Goal: Task Accomplishment & Management: Complete application form

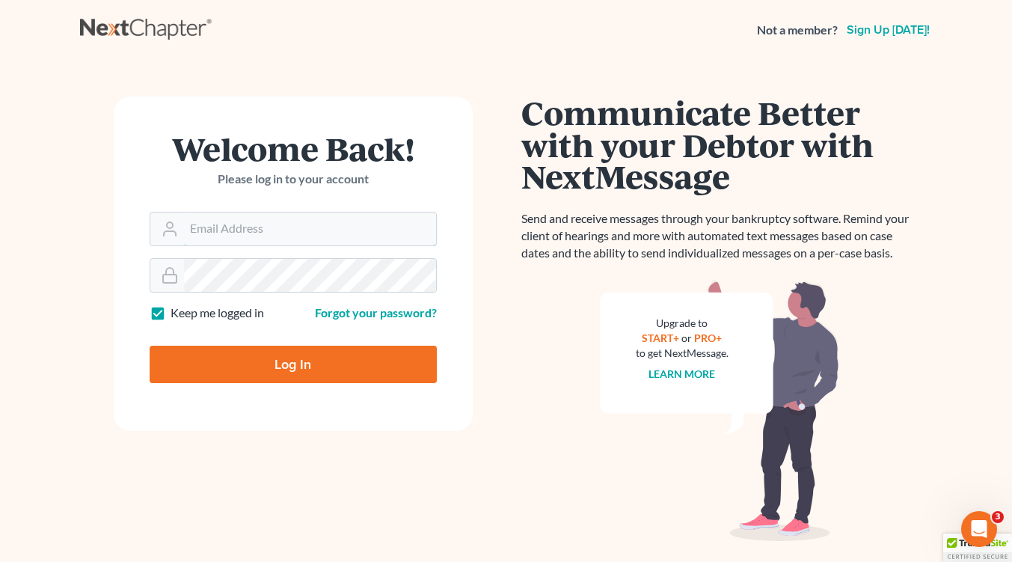
type input "[EMAIL_ADDRESS][DOMAIN_NAME]"
click at [344, 362] on input "Log In" at bounding box center [293, 364] width 287 height 37
type input "Thinking..."
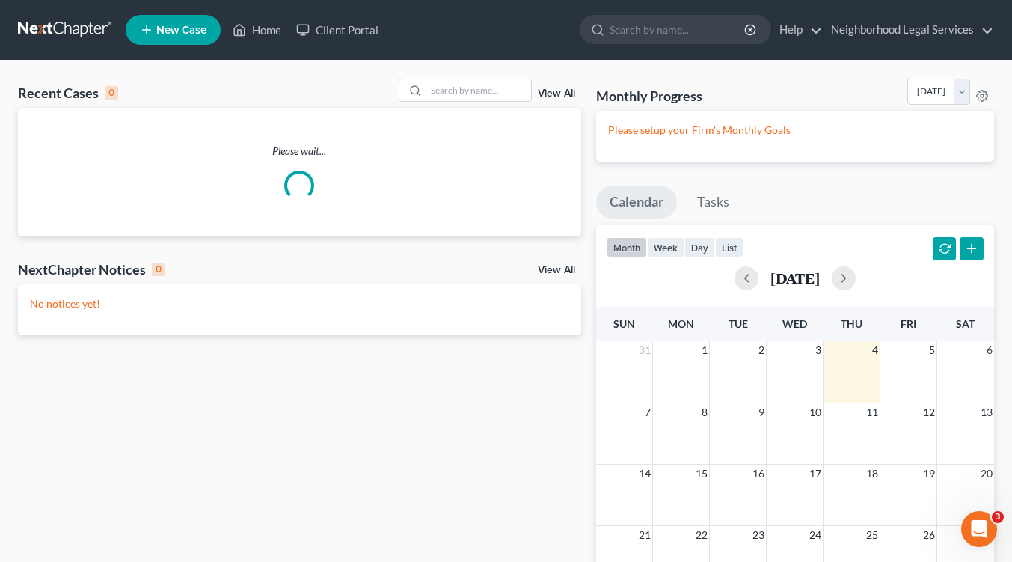
click at [179, 34] on span "New Case" at bounding box center [181, 30] width 50 height 11
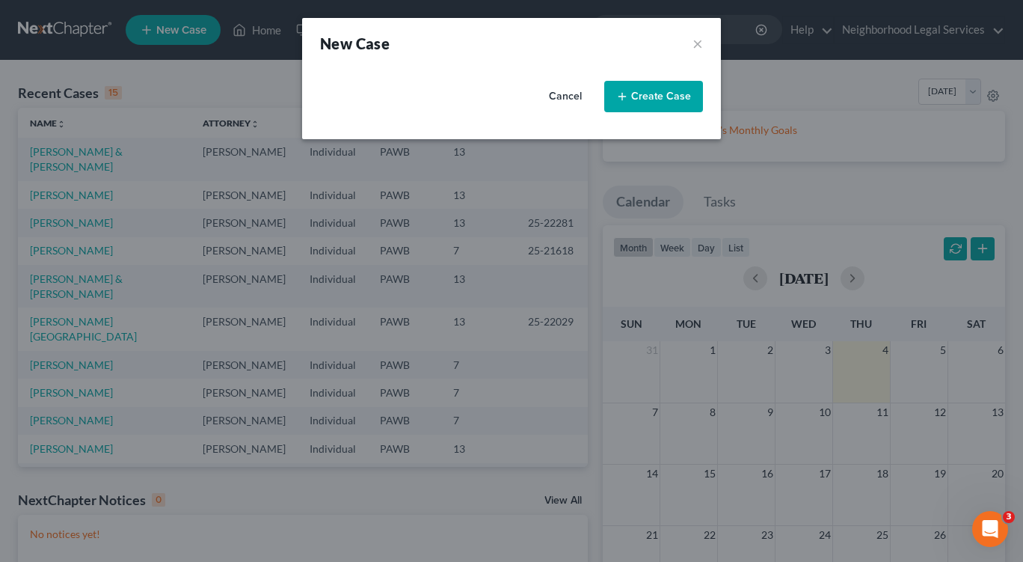
select select "69"
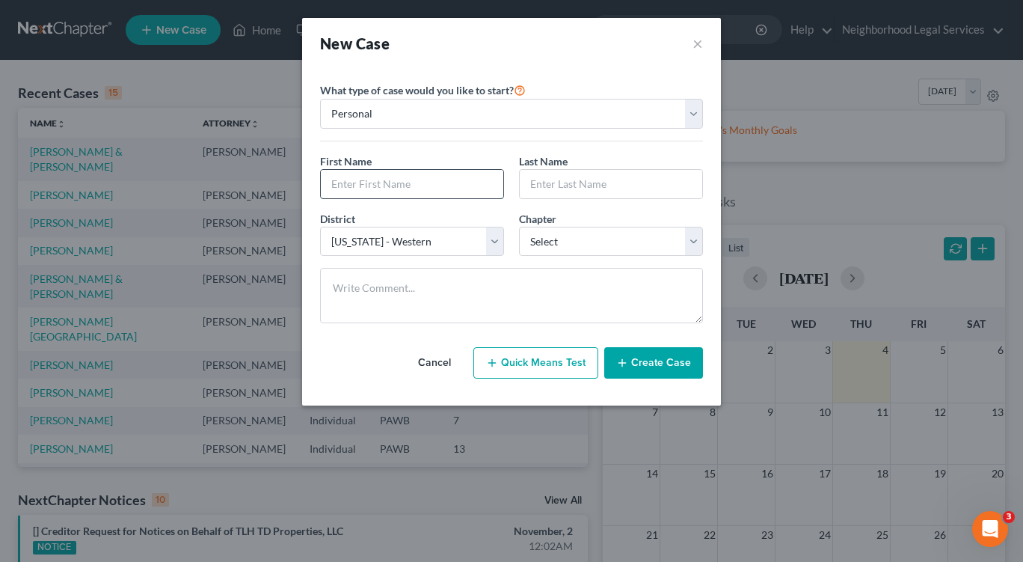
click at [354, 188] on input "text" at bounding box center [412, 184] width 182 height 28
type input "x"
type input "[PERSON_NAME]"
click at [543, 184] on input "text" at bounding box center [611, 184] width 182 height 28
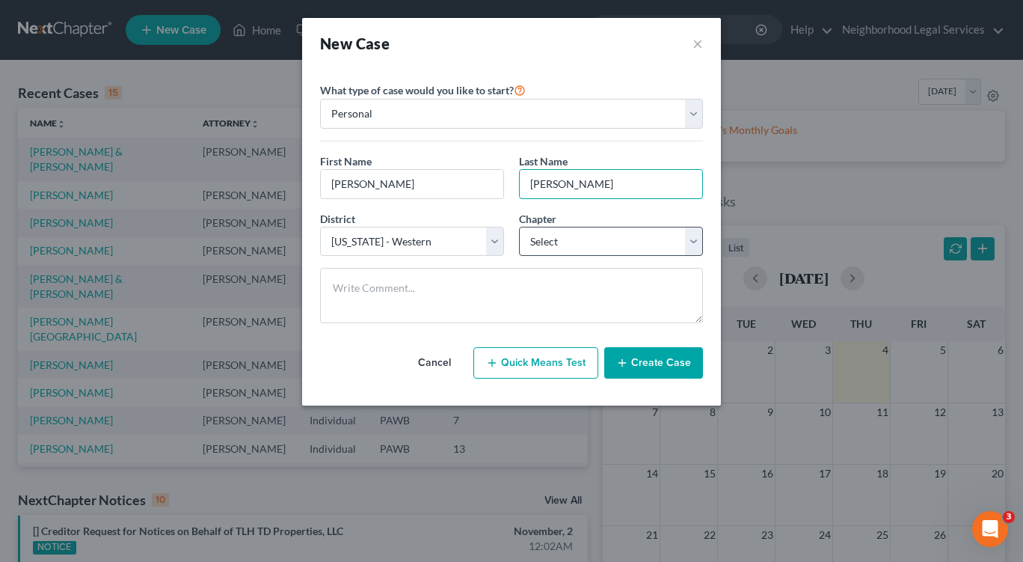
type input "[PERSON_NAME]"
click at [686, 239] on select "Select 7 11 12 13" at bounding box center [611, 242] width 184 height 30
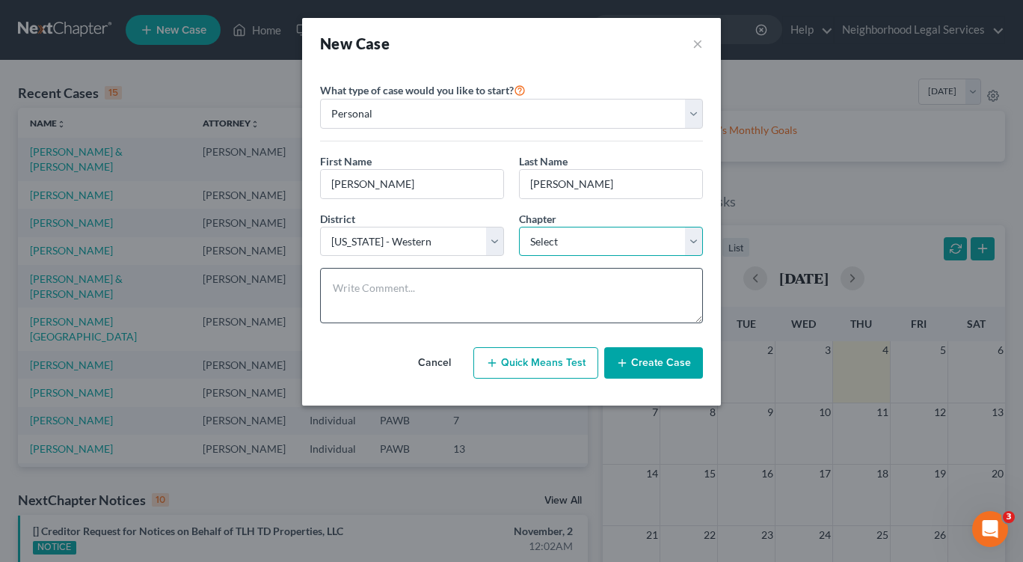
select select "0"
click at [519, 227] on select "Select 7 11 12 13" at bounding box center [611, 242] width 184 height 30
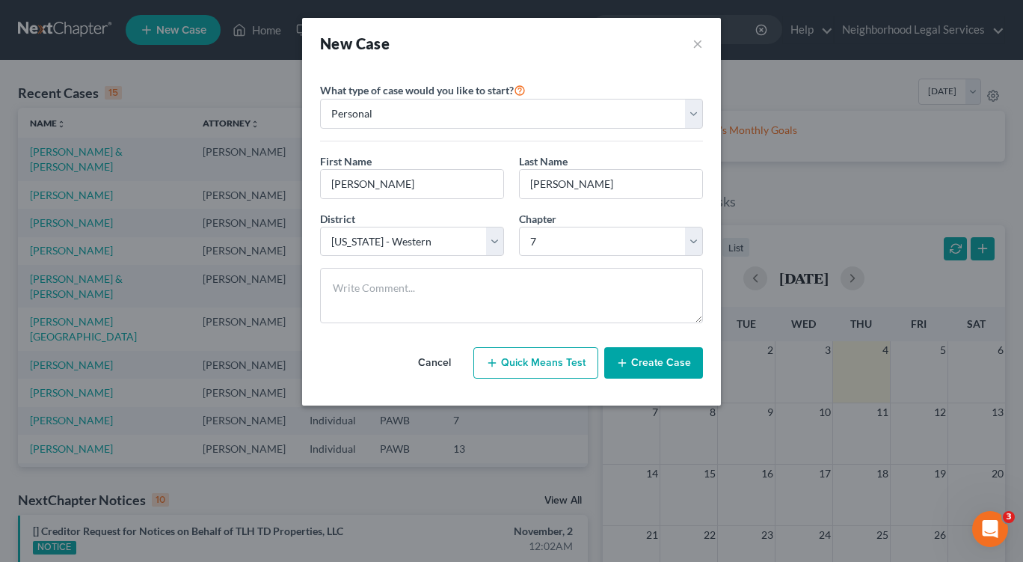
click at [632, 363] on button "Create Case" at bounding box center [653, 362] width 99 height 31
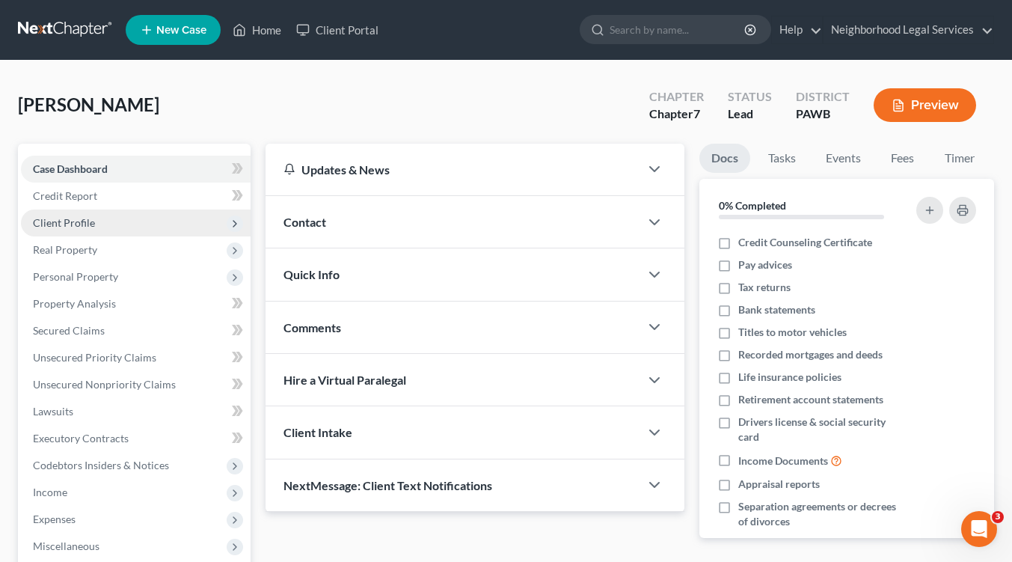
click at [86, 229] on span "Client Profile" at bounding box center [136, 222] width 230 height 27
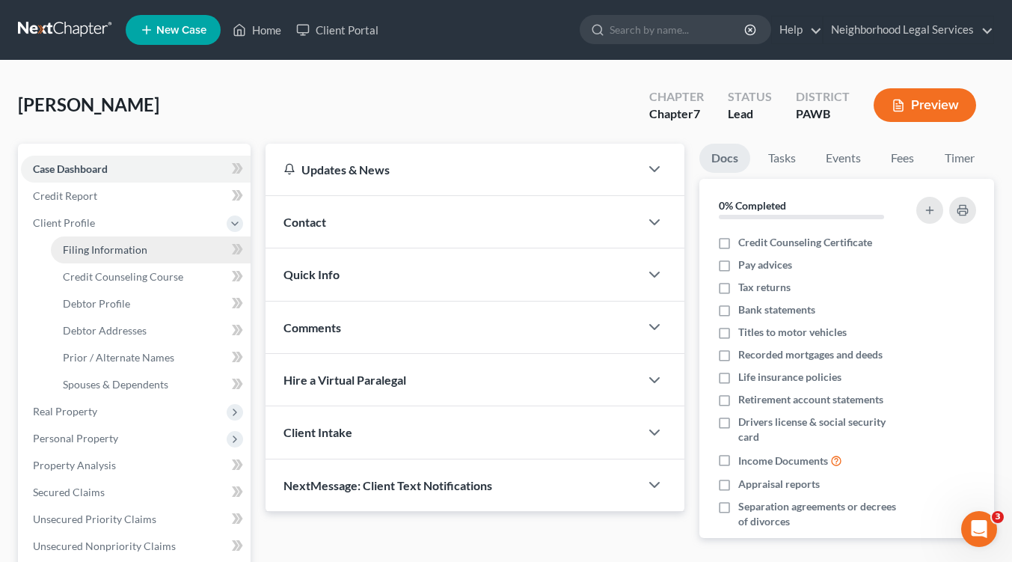
click at [96, 251] on span "Filing Information" at bounding box center [105, 249] width 85 height 13
select select "1"
select select "0"
select select "69"
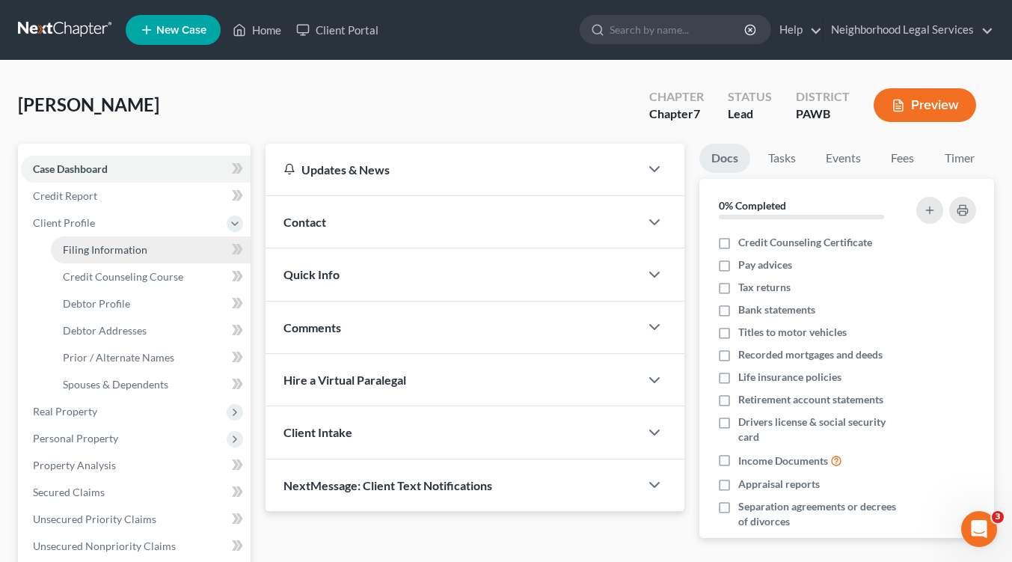
select select "39"
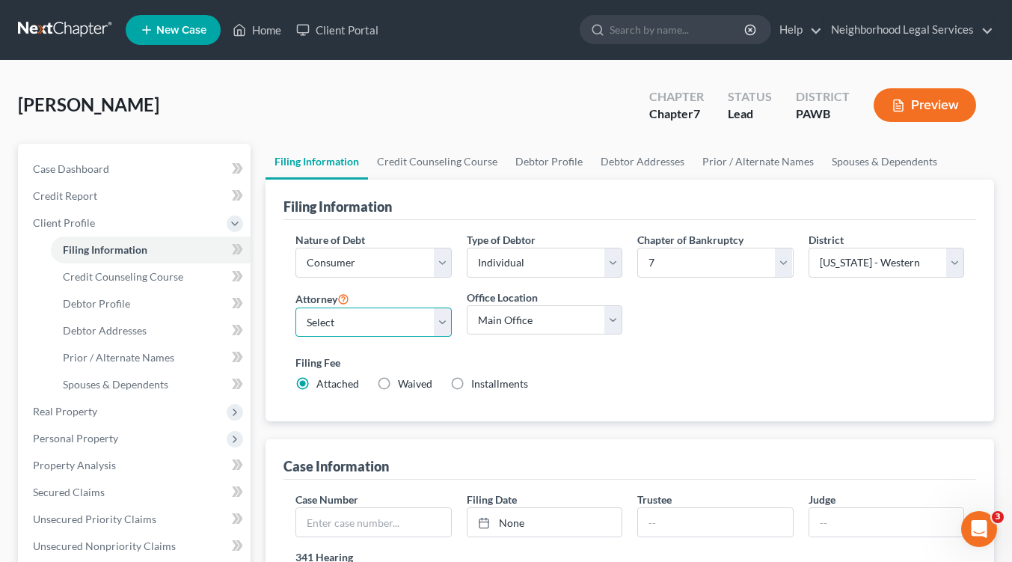
click at [439, 318] on select "Select Catherine T. Martin - PAWB William Creighton - PAWB Eileen Yacknin - PAW…" at bounding box center [373, 322] width 156 height 30
select select "3"
click at [295, 307] on select "Select Catherine T. Martin - PAWB William Creighton - PAWB Eileen Yacknin - PAW…" at bounding box center [373, 322] width 156 height 30
click at [611, 319] on select "Main Office New Castle Bridgewater" at bounding box center [545, 320] width 156 height 30
select select "1"
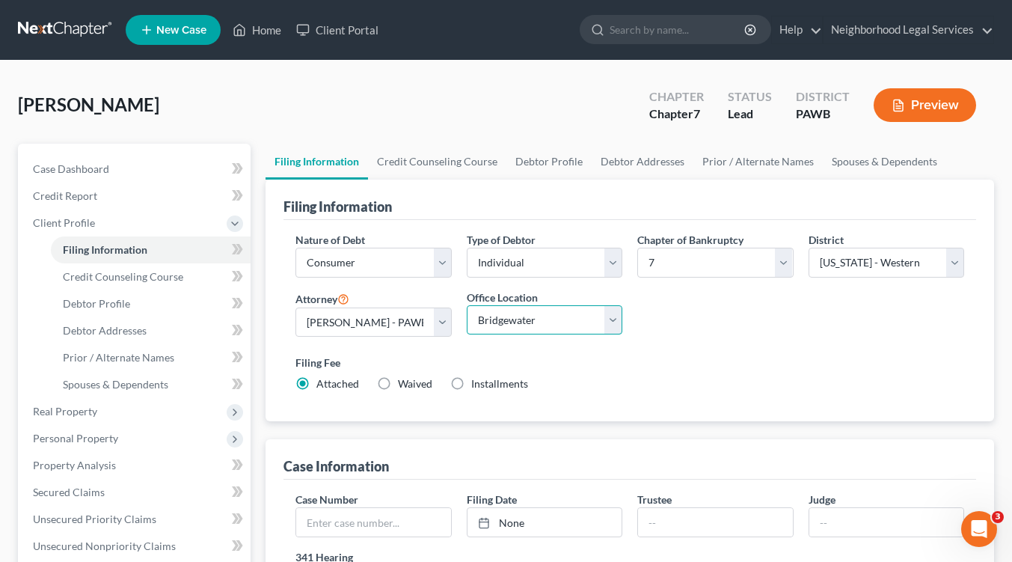
click at [467, 305] on select "Main Office New Castle Bridgewater" at bounding box center [545, 320] width 156 height 30
click at [471, 384] on label "Installments Installments" at bounding box center [499, 383] width 57 height 15
click at [477, 384] on input "Installments Installments" at bounding box center [482, 381] width 10 height 10
radio input "true"
radio input "false"
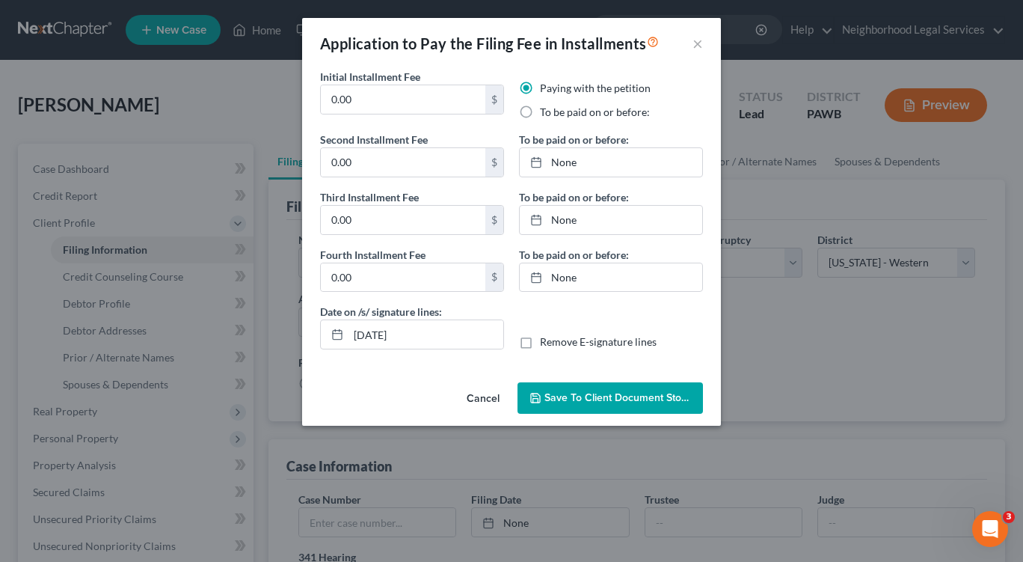
click at [540, 115] on label "To be paid on or before:" at bounding box center [595, 112] width 110 height 15
click at [546, 114] on input "To be paid on or before:" at bounding box center [551, 110] width 10 height 10
radio input "true"
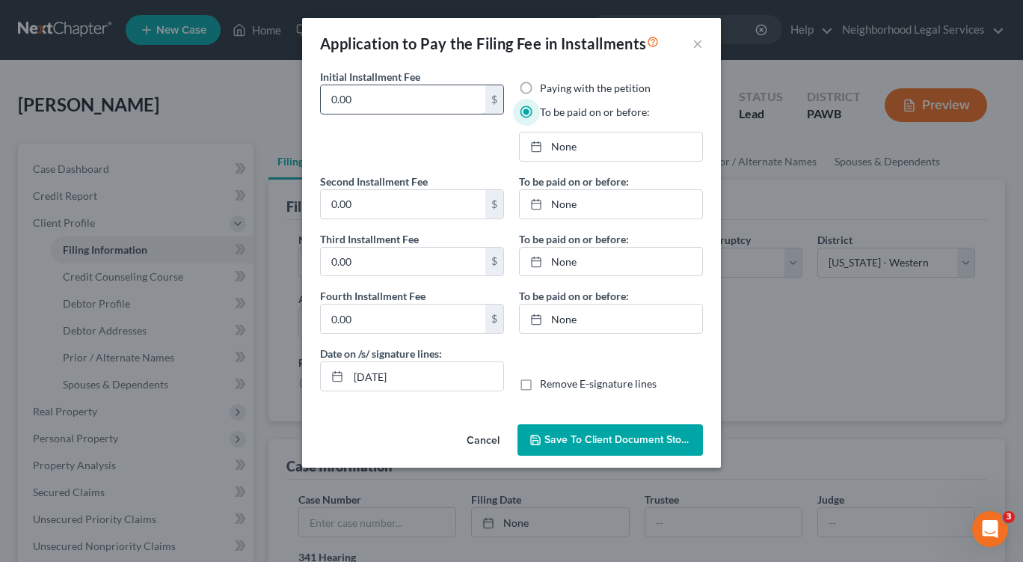
click at [380, 98] on input "0.00" at bounding box center [403, 99] width 165 height 28
type input "0"
type input "84.50"
type input "9/4/2025"
click at [538, 146] on line at bounding box center [536, 146] width 9 height 0
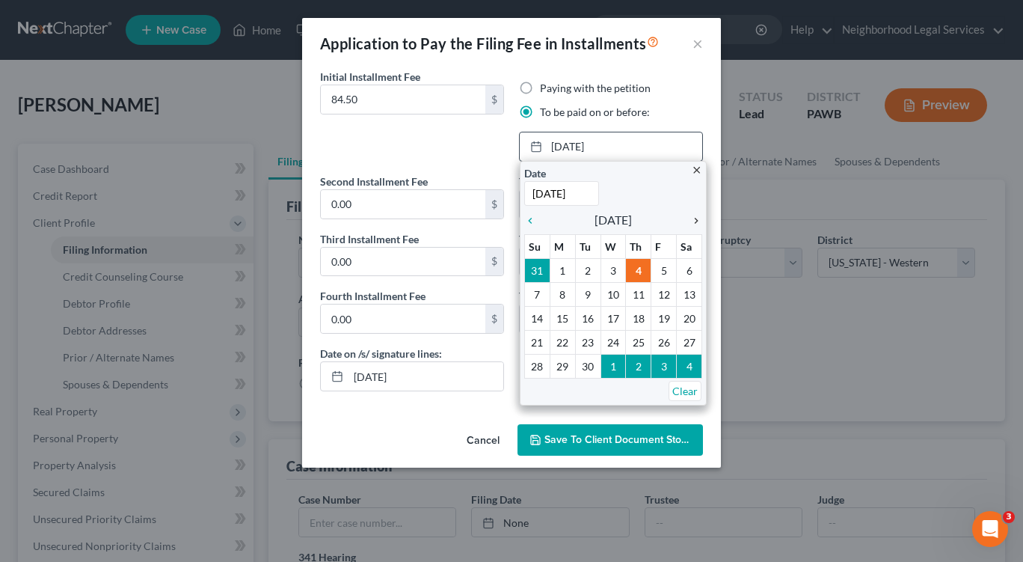
click at [693, 219] on icon "chevron_right" at bounding box center [692, 221] width 19 height 12
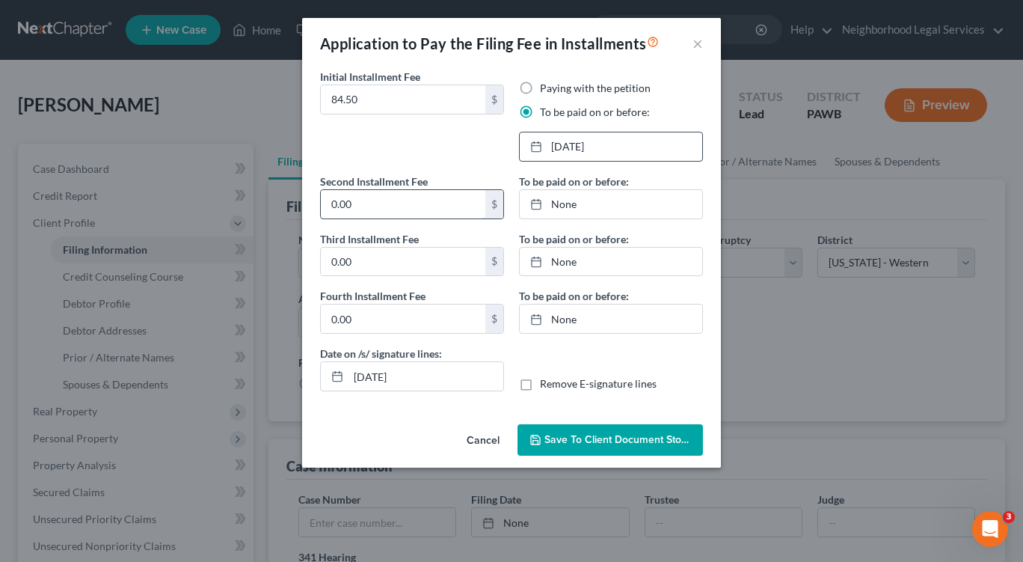
click at [392, 205] on input "0.00" at bounding box center [403, 204] width 165 height 28
type input "84.50"
click at [531, 210] on link "9/4/2025" at bounding box center [611, 204] width 182 height 28
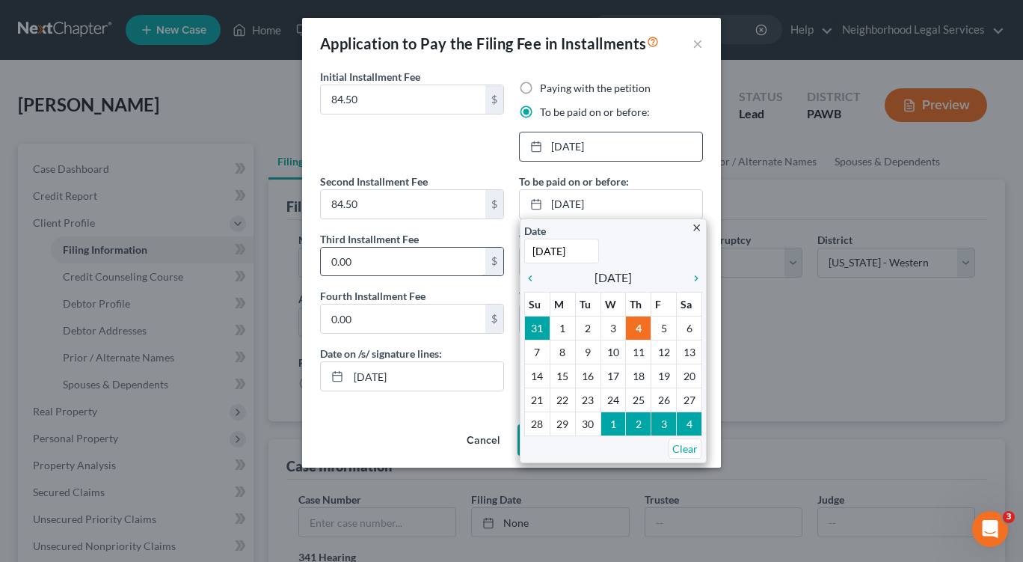
type input "11/15/2025"
click at [381, 269] on input "0.00" at bounding box center [403, 262] width 165 height 28
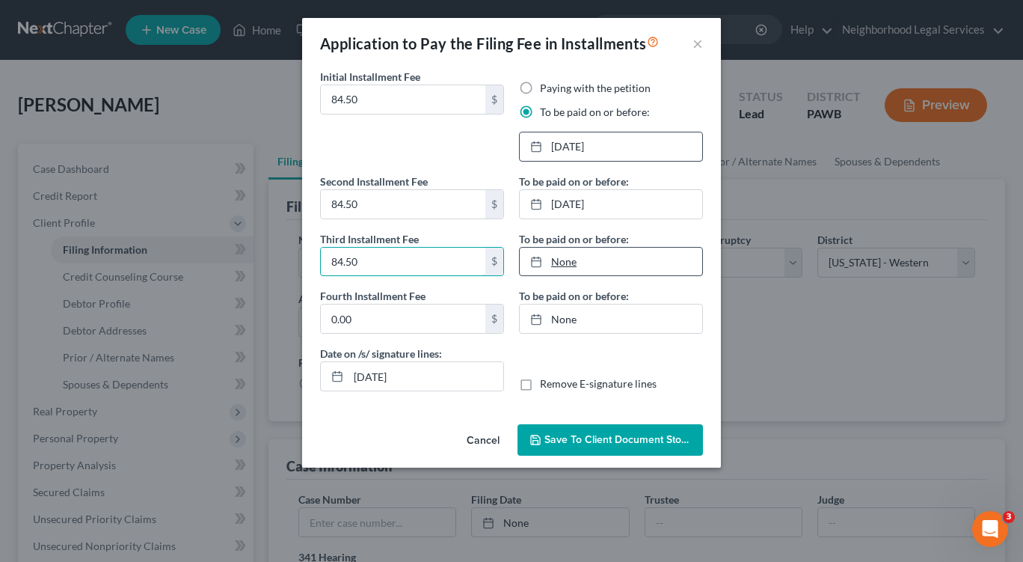
type input "84.50"
click at [532, 265] on icon at bounding box center [536, 262] width 12 height 12
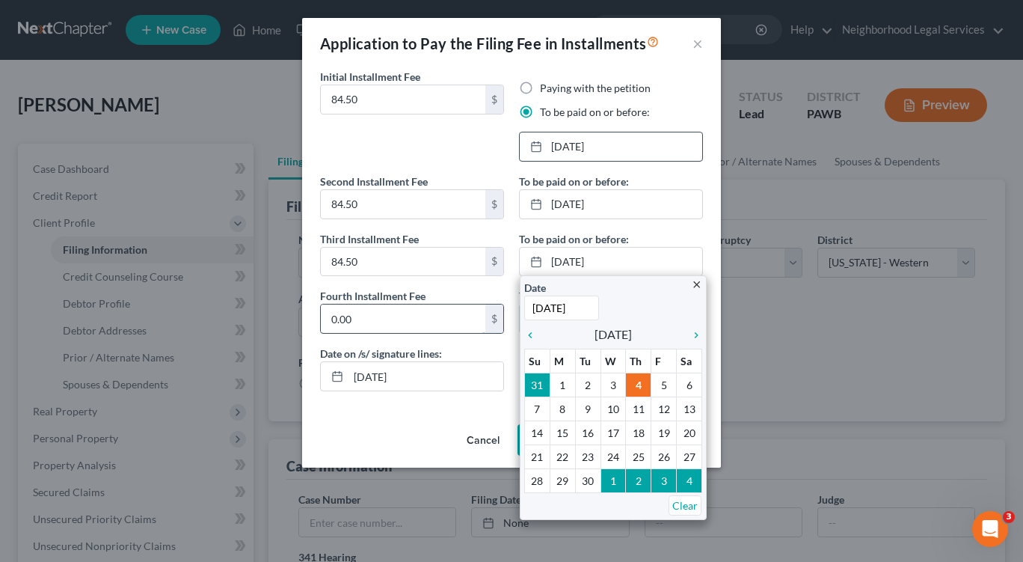
type input "12/15/2025"
click at [352, 319] on input "0.00" at bounding box center [403, 318] width 165 height 28
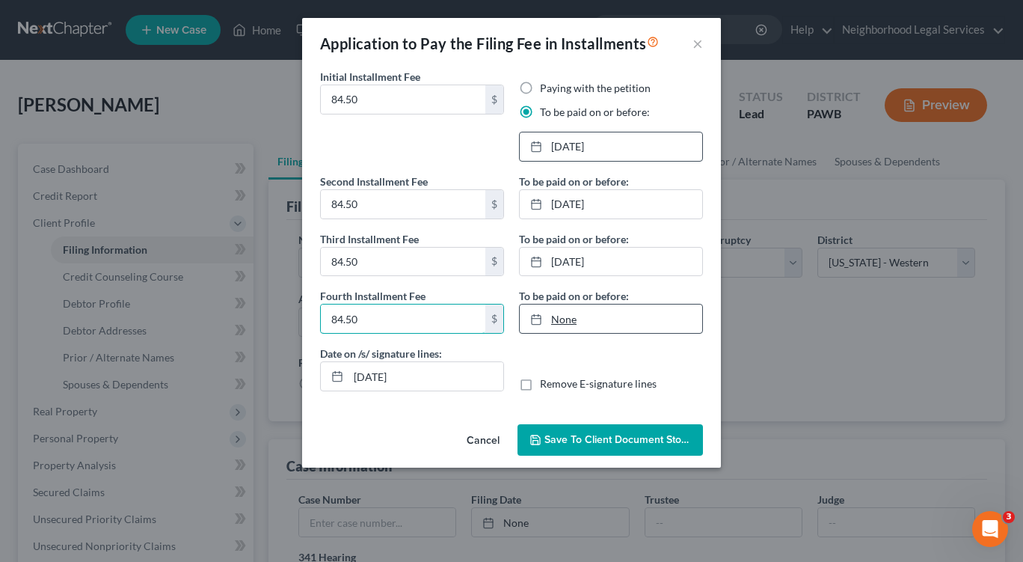
type input "84.50"
click at [537, 319] on icon at bounding box center [536, 319] width 12 height 12
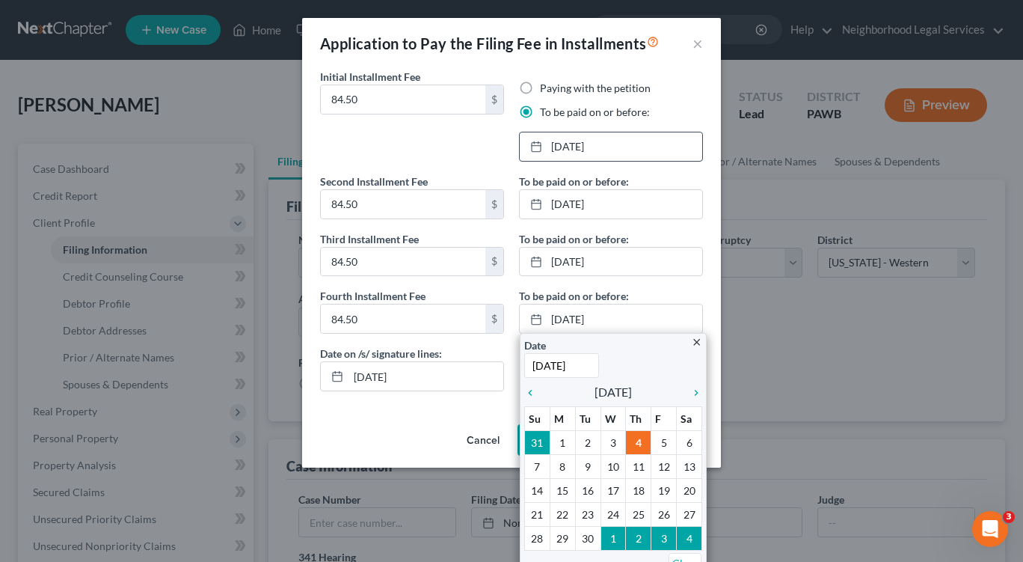
type input "1/15/2026"
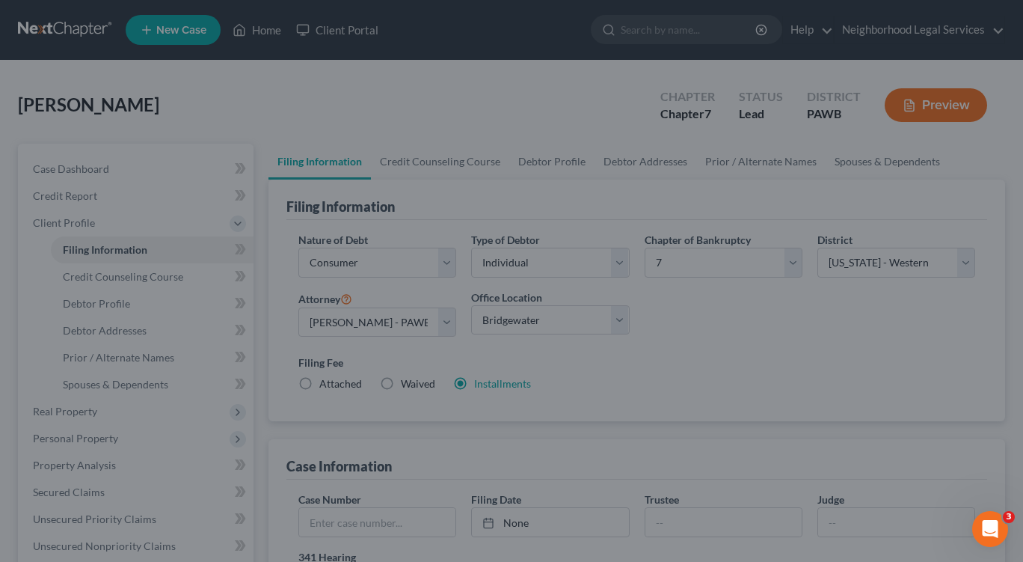
click at [760, 325] on div "Application to Pay the Filing Fee in Installments × Initial Installment Fee 84.…" at bounding box center [511, 281] width 1023 height 562
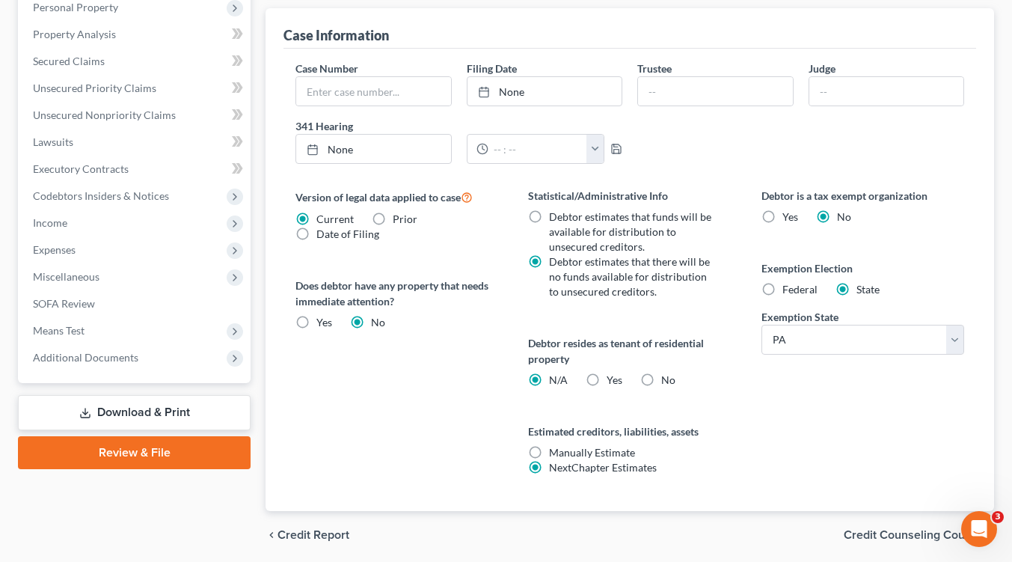
scroll to position [449, 0]
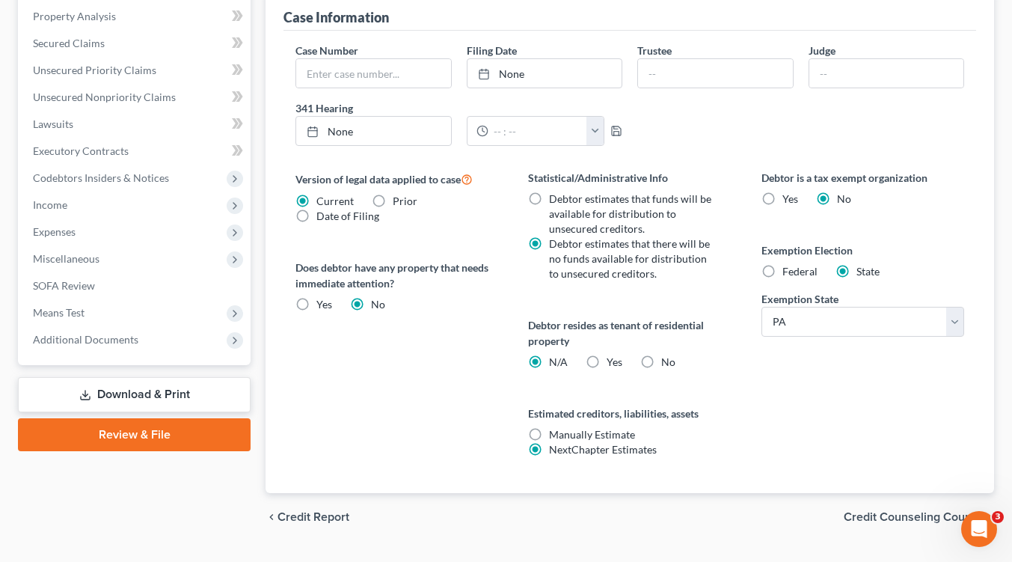
click at [782, 268] on label "Federal" at bounding box center [799, 271] width 35 height 15
click at [788, 268] on input "Federal" at bounding box center [793, 269] width 10 height 10
radio input "true"
radio input "false"
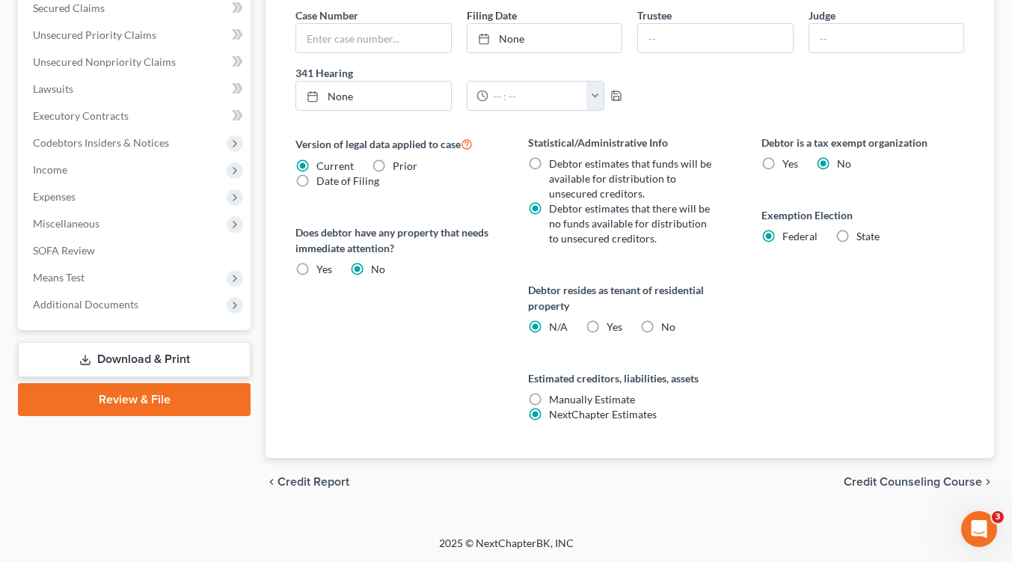
click at [870, 482] on span "Credit Counseling Course" at bounding box center [913, 482] width 138 height 12
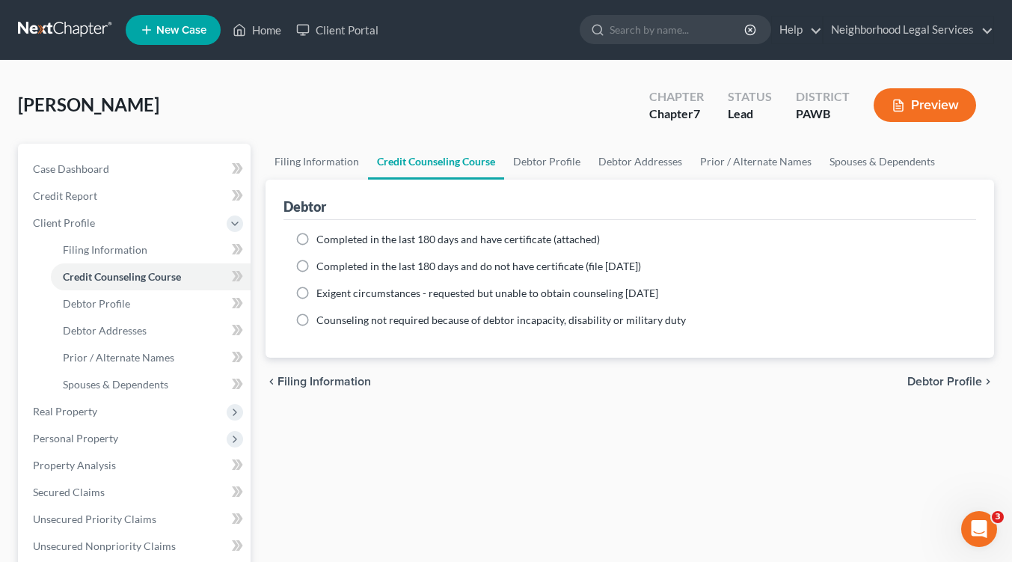
click at [932, 375] on span "Debtor Profile" at bounding box center [944, 381] width 75 height 12
select select "0"
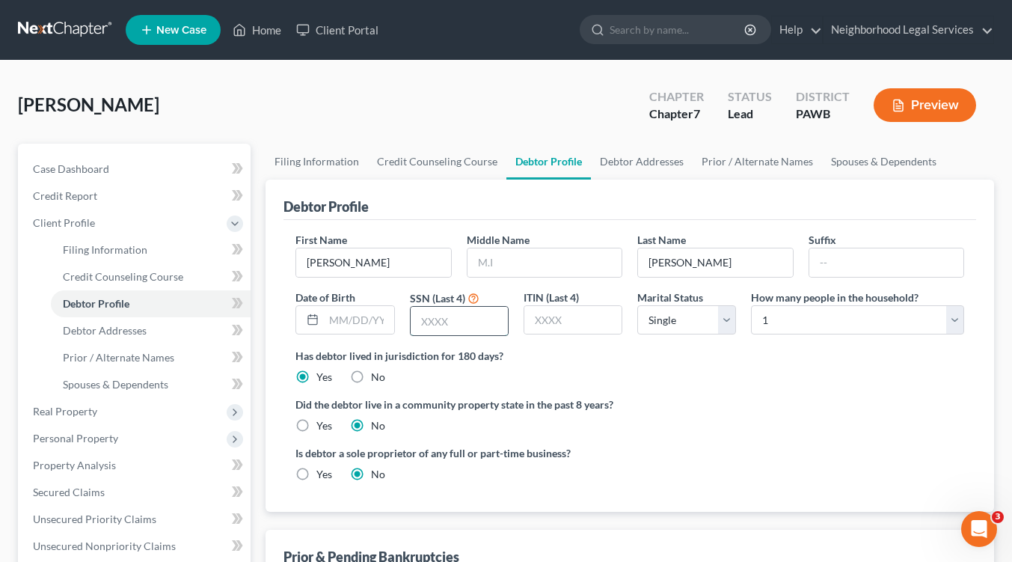
click at [464, 331] on input "text" at bounding box center [459, 321] width 97 height 28
type input "6819"
click at [948, 322] on select "Select 1 2 3 4 5 6 7 8 9 10 11 12 13 14 15 16 17 18 19 20" at bounding box center [857, 320] width 213 height 30
select select "2"
click at [751, 305] on select "Select 1 2 3 4 5 6 7 8 9 10 11 12 13 14 15 16 17 18 19 20" at bounding box center [857, 320] width 213 height 30
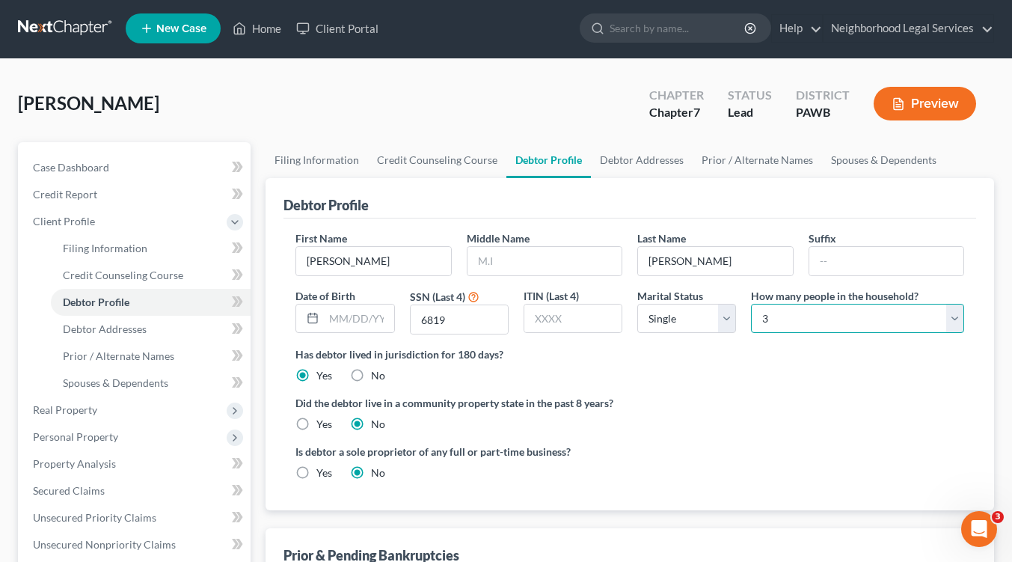
scroll to position [224, 0]
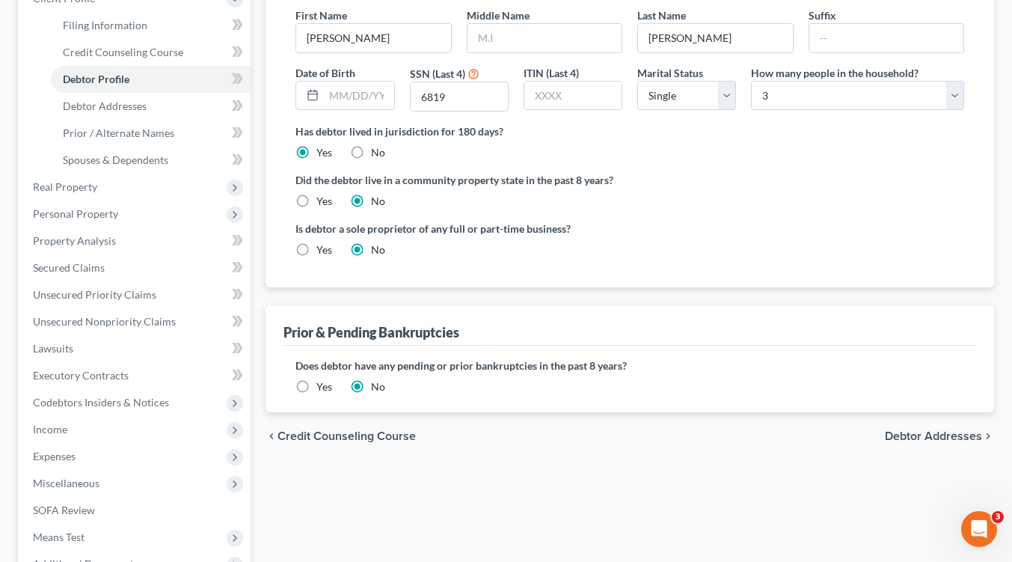
click at [894, 438] on span "Debtor Addresses" at bounding box center [933, 436] width 97 height 12
select select "0"
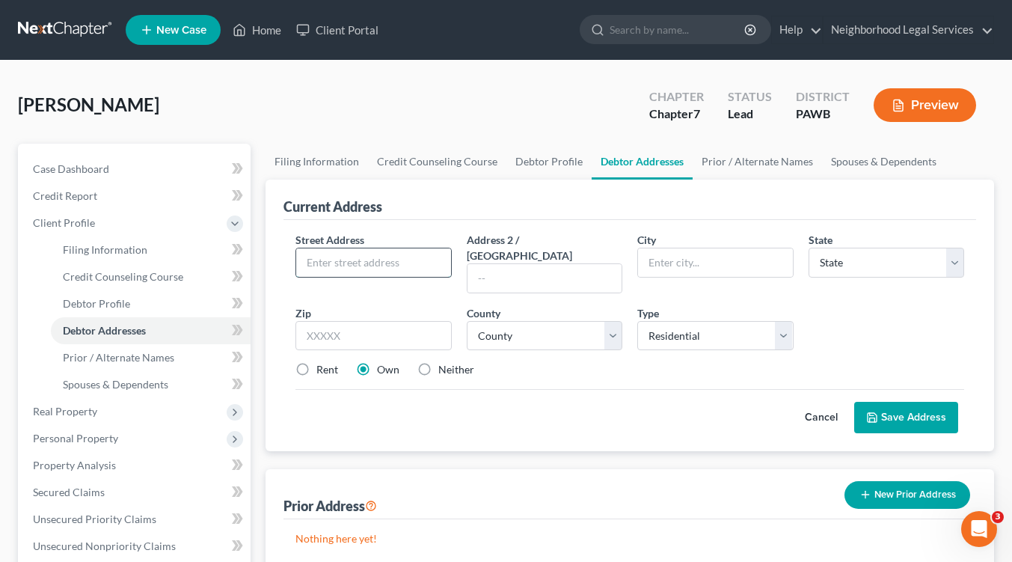
click at [394, 261] on input "text" at bounding box center [373, 262] width 154 height 28
type input "[STREET_ADDRESS][PERSON_NAME]"
click at [659, 259] on input "text" at bounding box center [715, 262] width 154 height 28
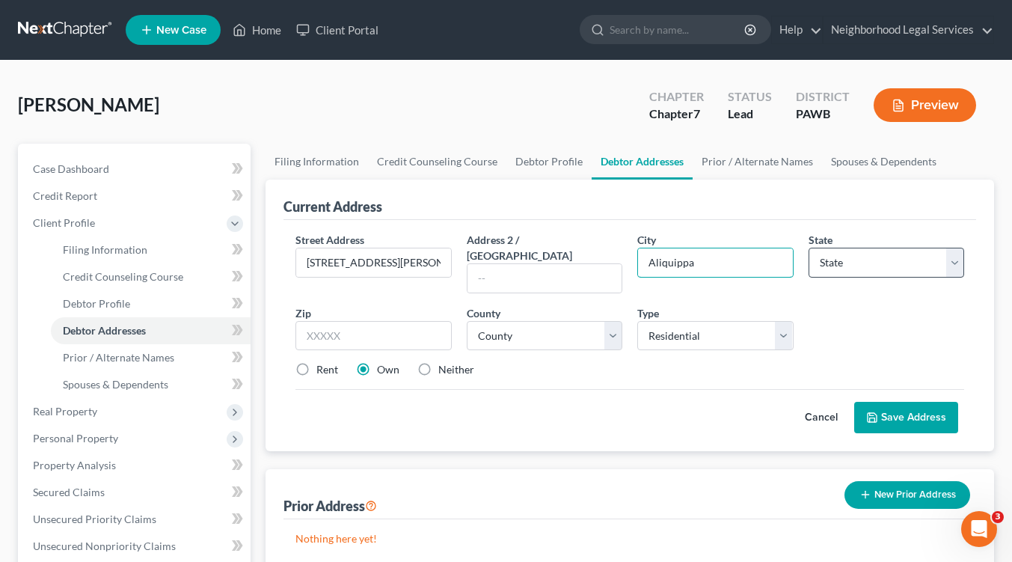
type input "Aliquippa"
click at [951, 260] on select "State [US_STATE] AK AR AZ CA CO CT DE DC [GEOGRAPHIC_DATA] [GEOGRAPHIC_DATA] GU…" at bounding box center [886, 263] width 156 height 30
select select "39"
click at [808, 248] on select "State [US_STATE] AK AR AZ CA CO CT DE DC [GEOGRAPHIC_DATA] [GEOGRAPHIC_DATA] GU…" at bounding box center [886, 263] width 156 height 30
click at [379, 322] on input "text" at bounding box center [373, 336] width 156 height 30
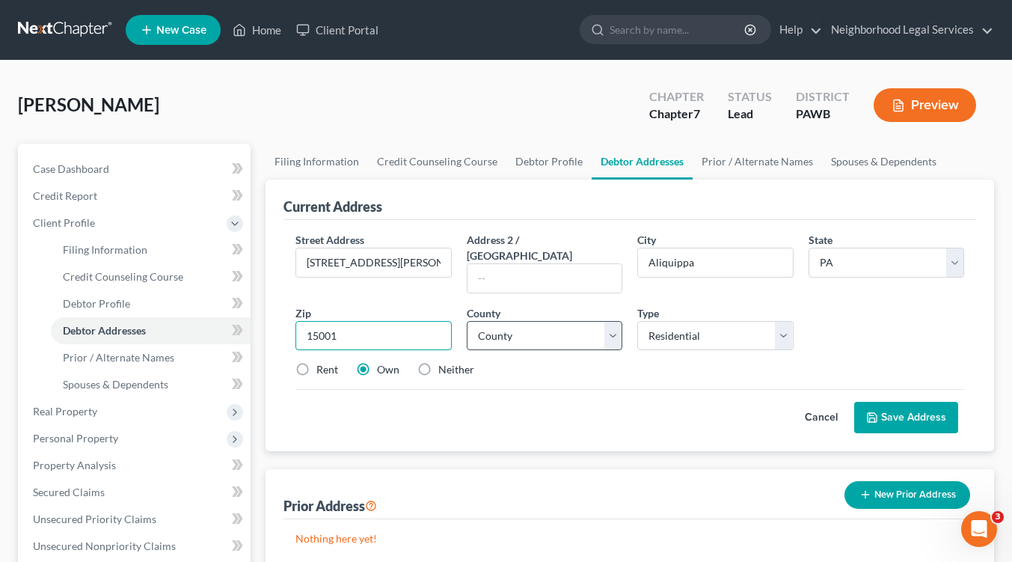
type input "15001"
click at [610, 321] on select "County Adams County Allegheny County Armstrong County Beaver County Bedford Cou…" at bounding box center [545, 336] width 156 height 30
select select "3"
click at [467, 321] on select "County Adams County Allegheny County Armstrong County Beaver County Bedford Cou…" at bounding box center [545, 336] width 156 height 30
click at [438, 362] on label "Neither" at bounding box center [456, 369] width 36 height 15
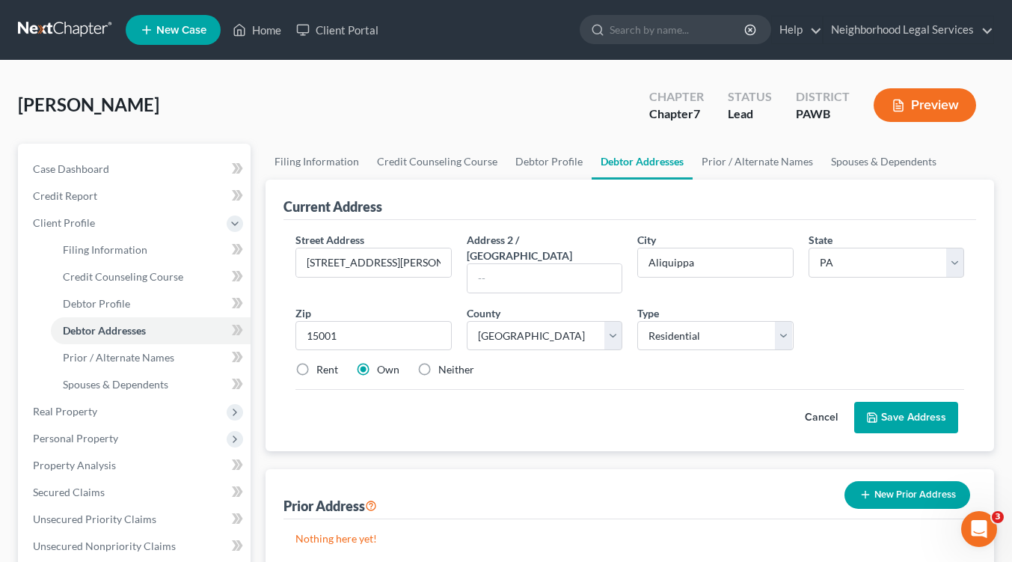
click at [444, 362] on input "Neither" at bounding box center [449, 367] width 10 height 10
radio input "true"
click at [922, 402] on button "Save Address" at bounding box center [906, 417] width 104 height 31
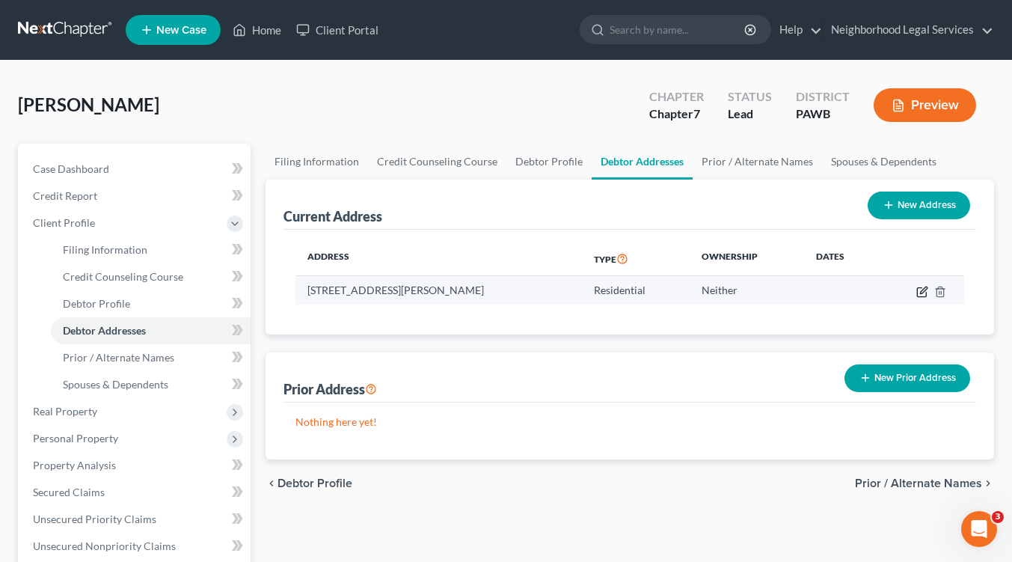
click at [926, 292] on icon "button" at bounding box center [921, 291] width 9 height 9
select select "39"
select select "3"
select select "0"
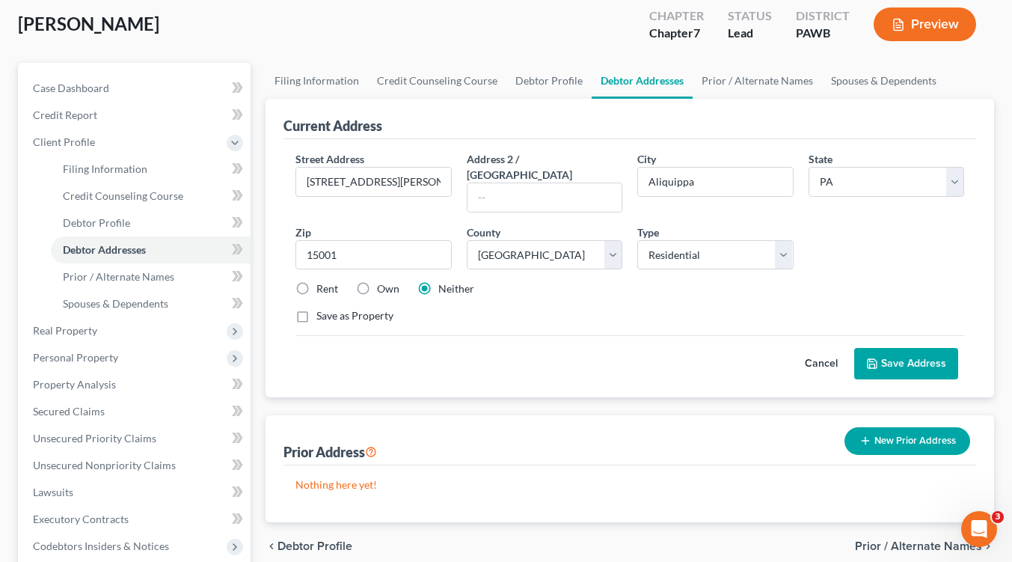
scroll to position [224, 0]
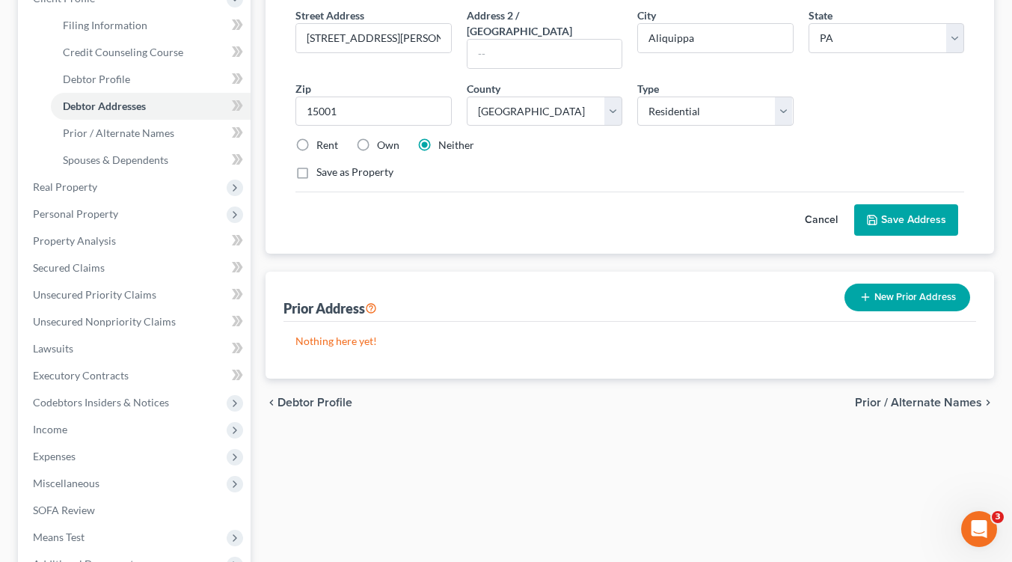
click at [893, 286] on button "New Prior Address" at bounding box center [907, 297] width 126 height 28
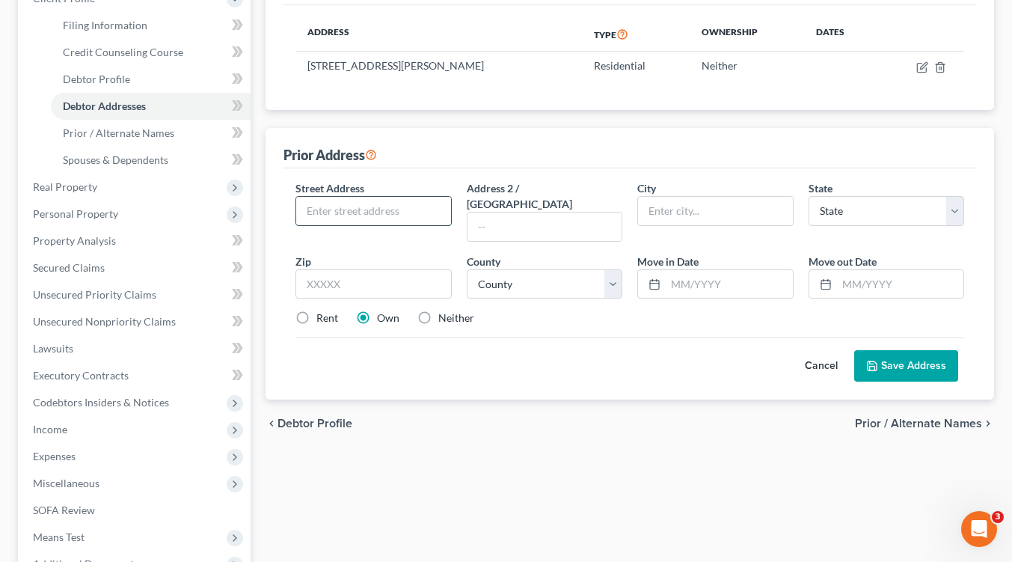
click at [392, 222] on input "text" at bounding box center [373, 211] width 154 height 28
type input "[STREET_ADDRESS][PERSON_NAME]"
click at [713, 198] on input "text" at bounding box center [715, 211] width 154 height 28
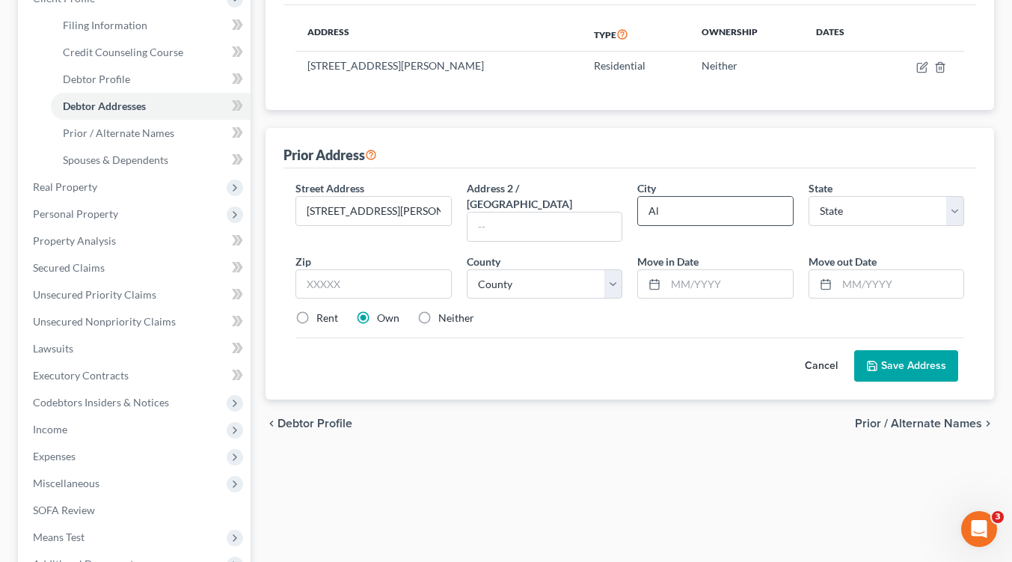
type input "Aliquippa"
click at [949, 214] on select "State [US_STATE] AK AR AZ CA CO CT DE DC [GEOGRAPHIC_DATA] [GEOGRAPHIC_DATA] GU…" at bounding box center [886, 211] width 156 height 30
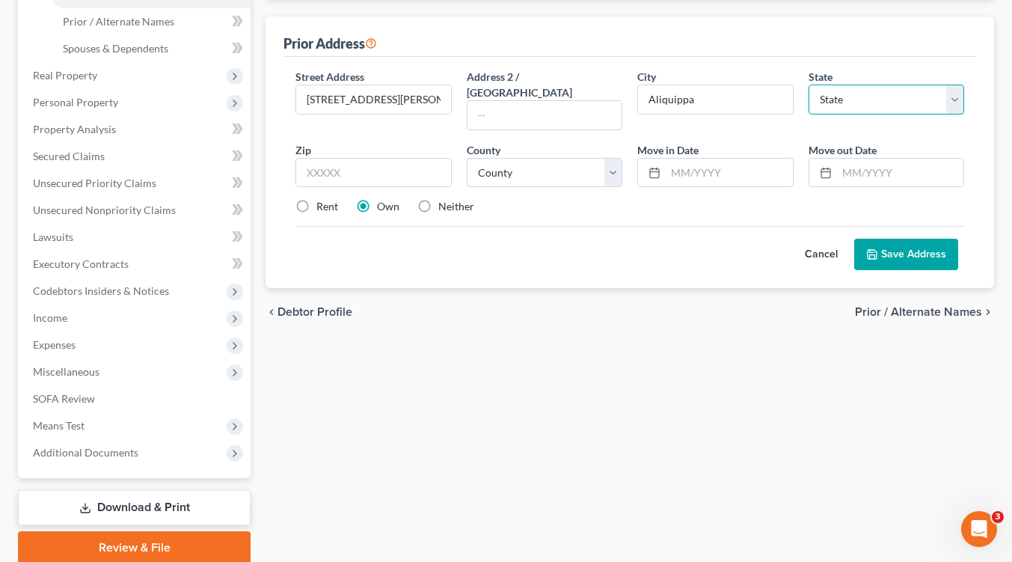
scroll to position [393, 0]
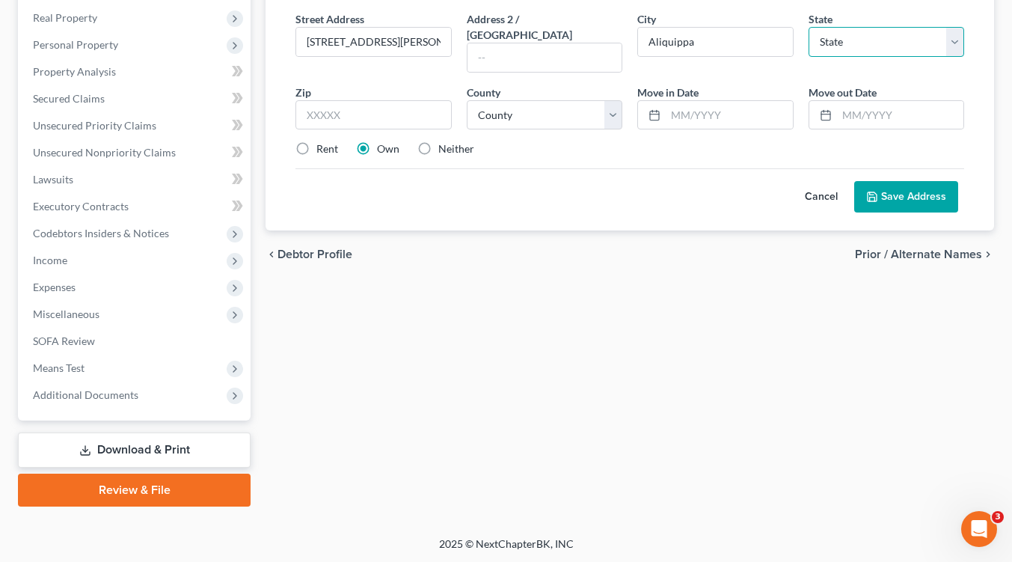
drag, startPoint x: 958, startPoint y: 38, endPoint x: 950, endPoint y: 51, distance: 15.1
click at [958, 38] on select "State [US_STATE] AK AR AZ CA CO CT DE DC [GEOGRAPHIC_DATA] [GEOGRAPHIC_DATA] GU…" at bounding box center [886, 42] width 156 height 30
select select "39"
click at [808, 27] on select "State [US_STATE] AK AR AZ CA CO CT DE DC [GEOGRAPHIC_DATA] [GEOGRAPHIC_DATA] GU…" at bounding box center [886, 42] width 156 height 30
click at [336, 100] on input "text" at bounding box center [373, 115] width 156 height 30
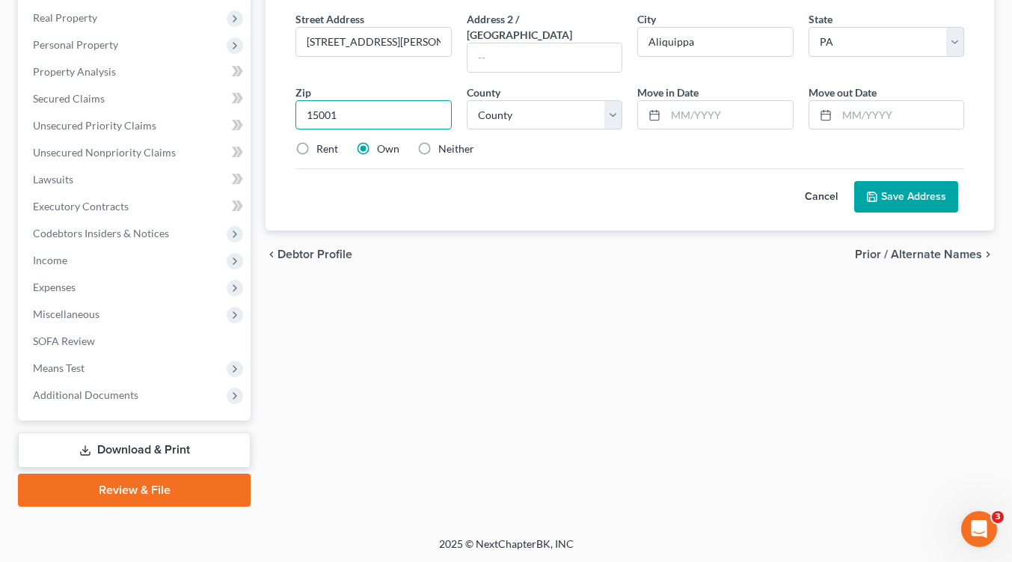
type input "15001"
click at [438, 141] on label "Neither" at bounding box center [456, 148] width 36 height 15
click at [444, 141] on input "Neither" at bounding box center [449, 146] width 10 height 10
radio input "true"
click at [612, 100] on select "County Adams County Allegheny County Armstrong County Beaver County Bedford Cou…" at bounding box center [545, 115] width 156 height 30
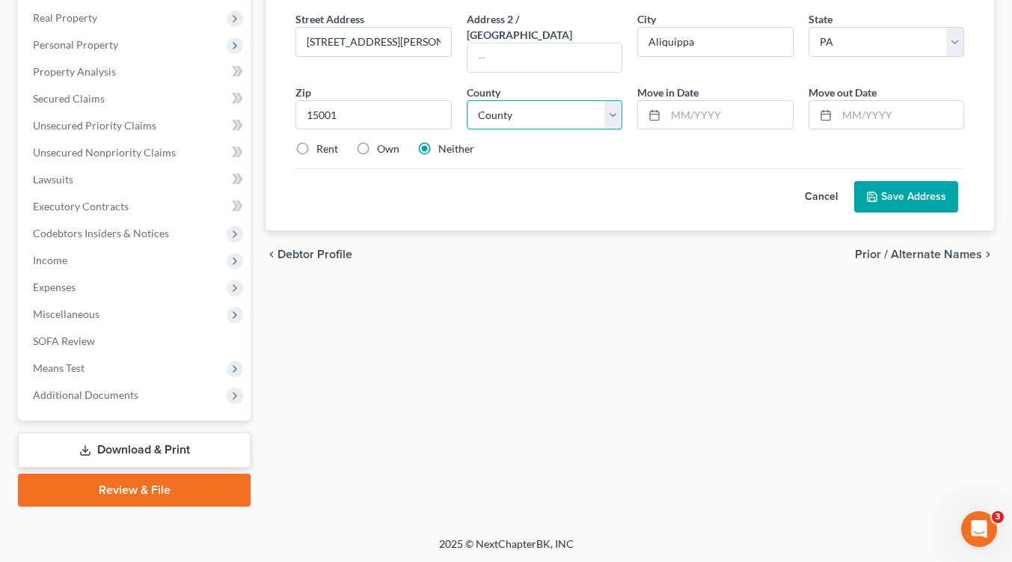
select select "3"
click at [467, 100] on select "County Adams County Allegheny County Armstrong County Beaver County Bedford Cou…" at bounding box center [545, 115] width 156 height 30
click at [693, 104] on input "text" at bounding box center [729, 115] width 126 height 28
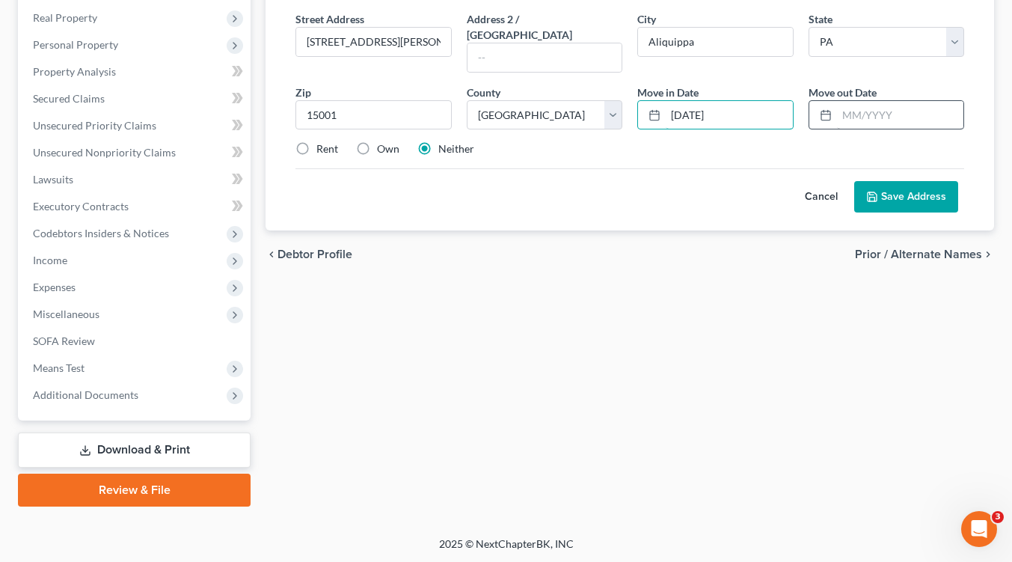
type input "02/01/2021"
click at [868, 101] on input "text" at bounding box center [900, 115] width 126 height 28
type input "02/01/2024"
click at [893, 181] on button "Save Address" at bounding box center [906, 196] width 104 height 31
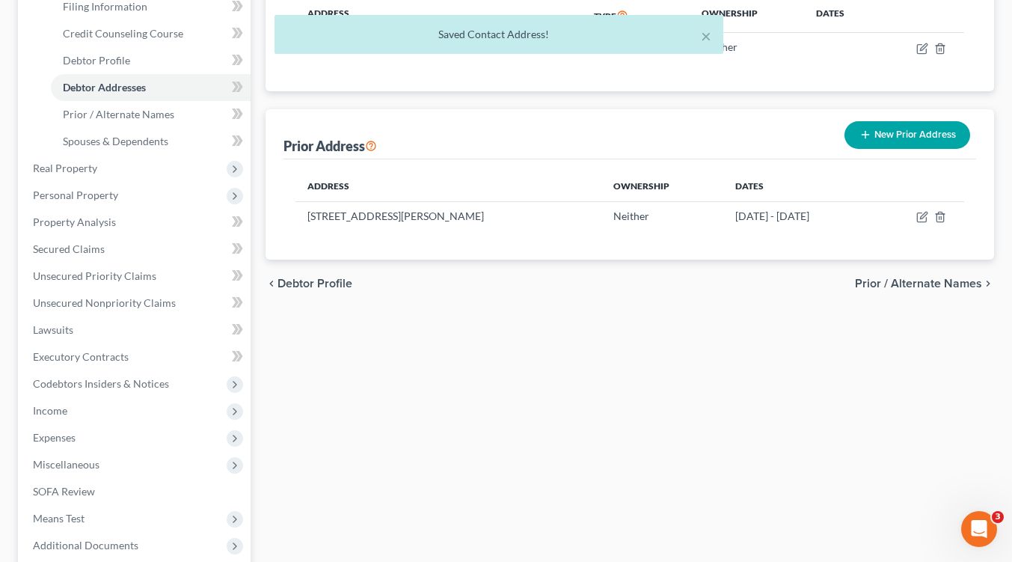
scroll to position [94, 0]
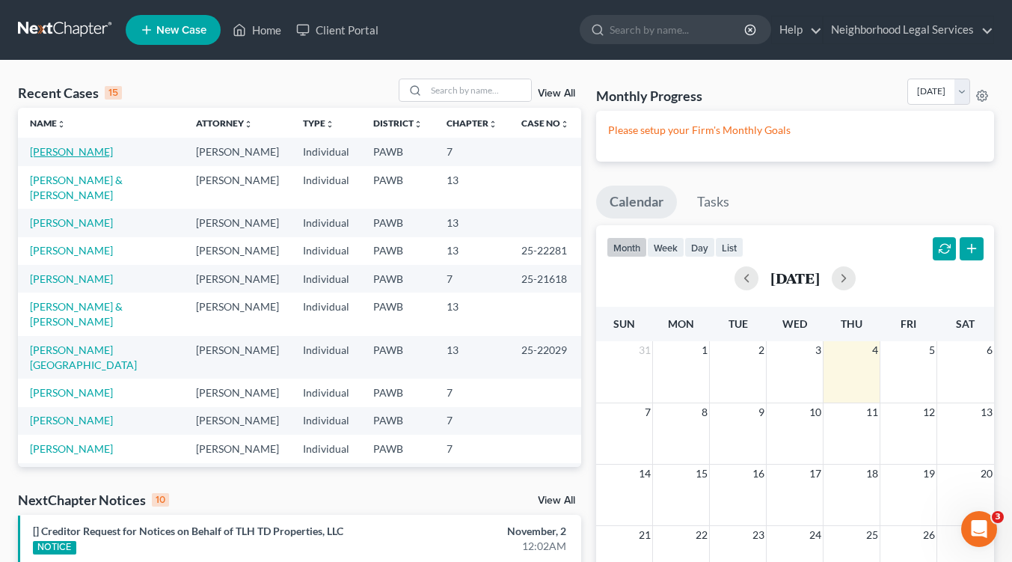
click at [39, 156] on link "[PERSON_NAME]" at bounding box center [71, 151] width 83 height 13
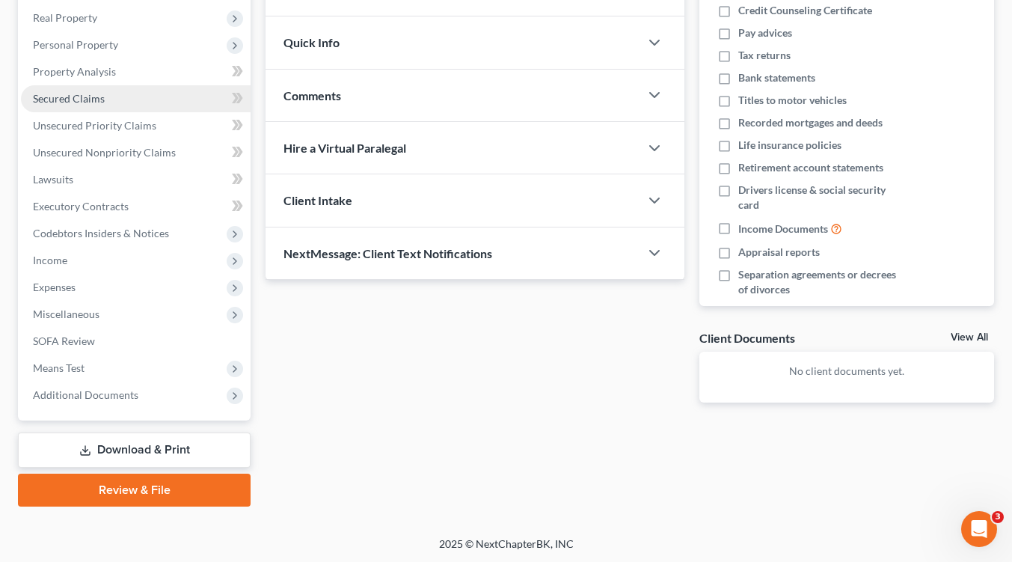
scroll to position [7, 0]
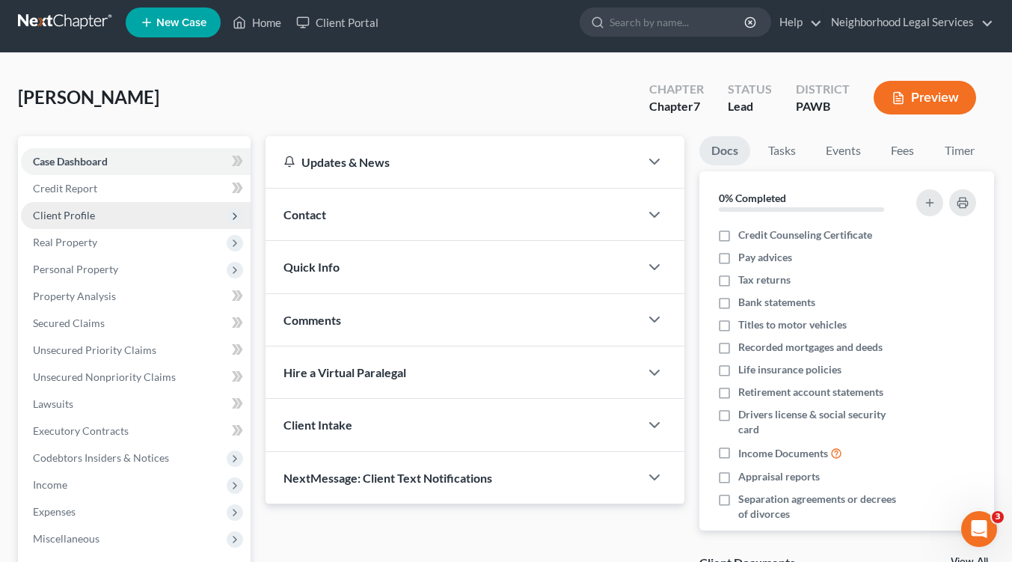
click at [92, 215] on span "Client Profile" at bounding box center [64, 215] width 62 height 13
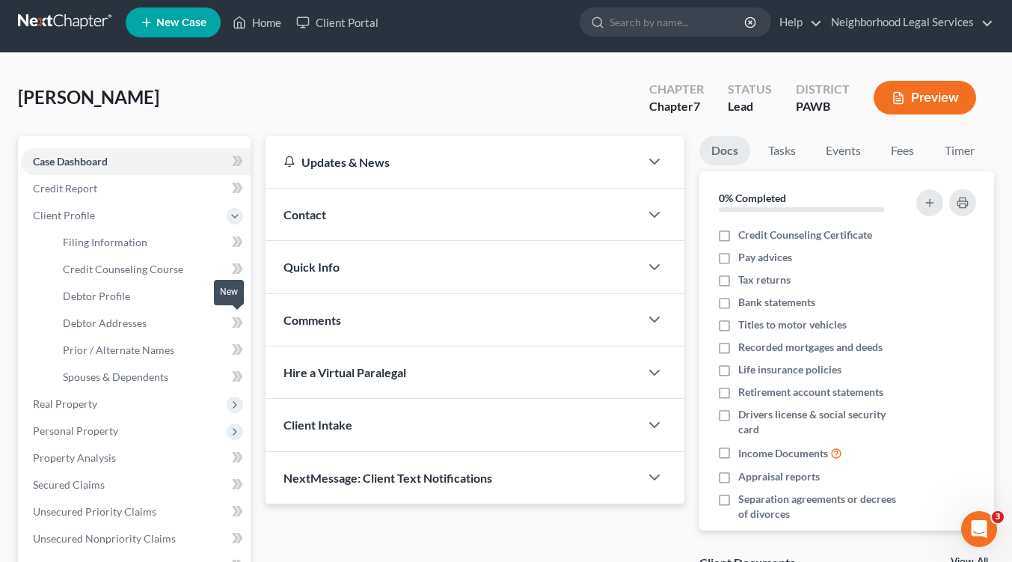
click at [237, 325] on icon at bounding box center [239, 322] width 7 height 10
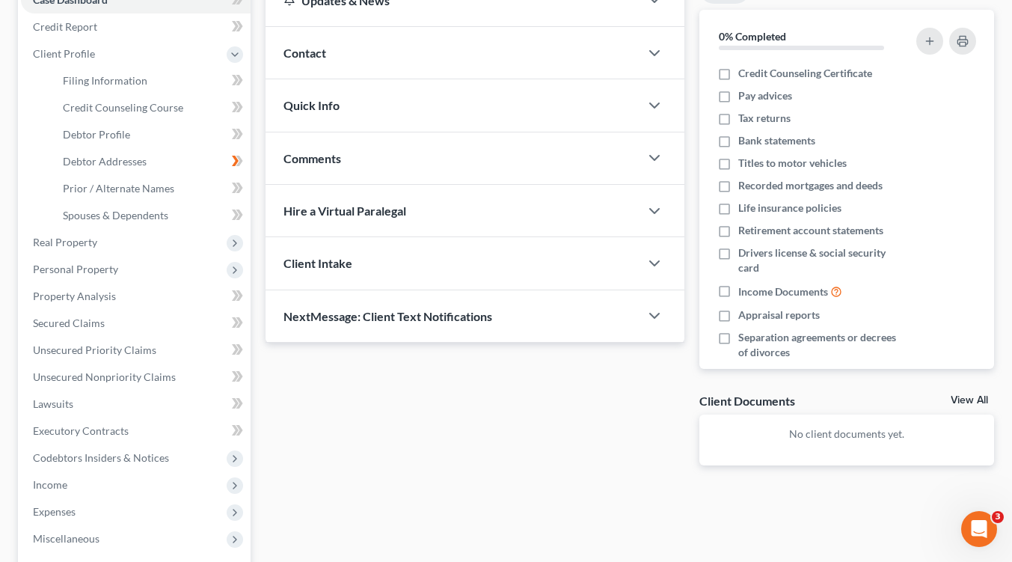
scroll to position [232, 0]
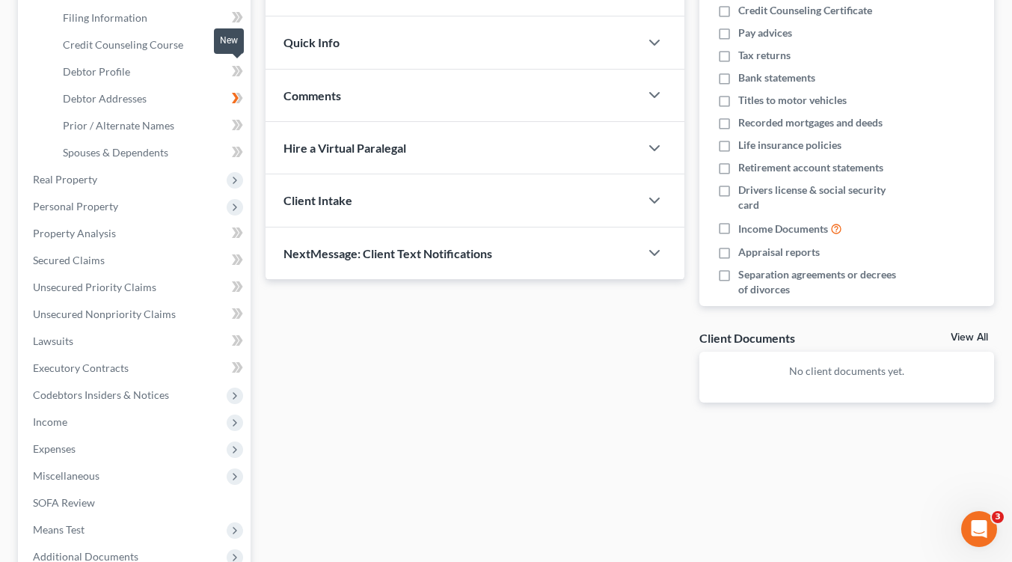
click at [233, 76] on icon at bounding box center [237, 71] width 11 height 19
click at [233, 96] on icon at bounding box center [237, 98] width 11 height 19
click at [234, 156] on icon at bounding box center [235, 152] width 7 height 10
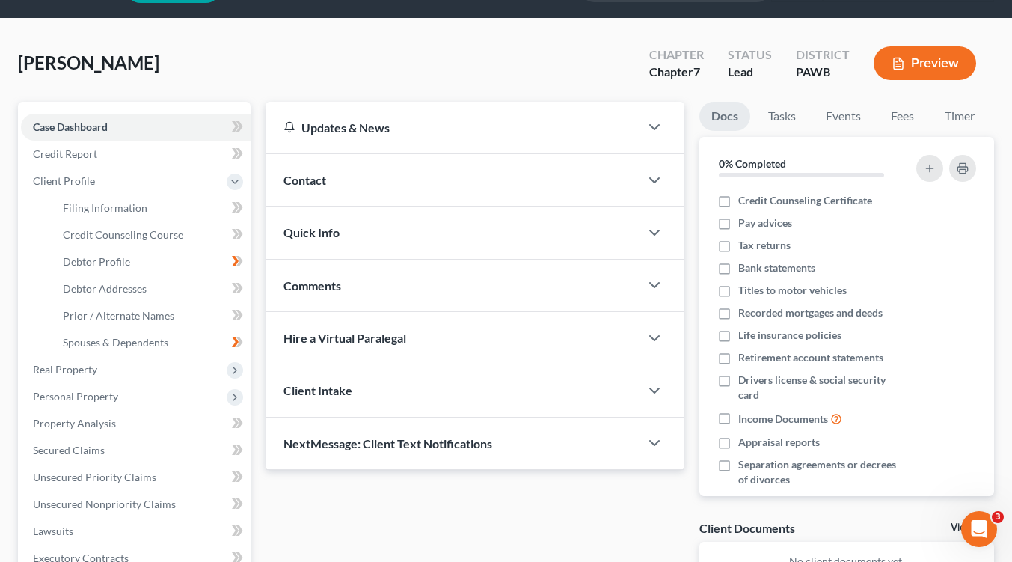
scroll to position [0, 0]
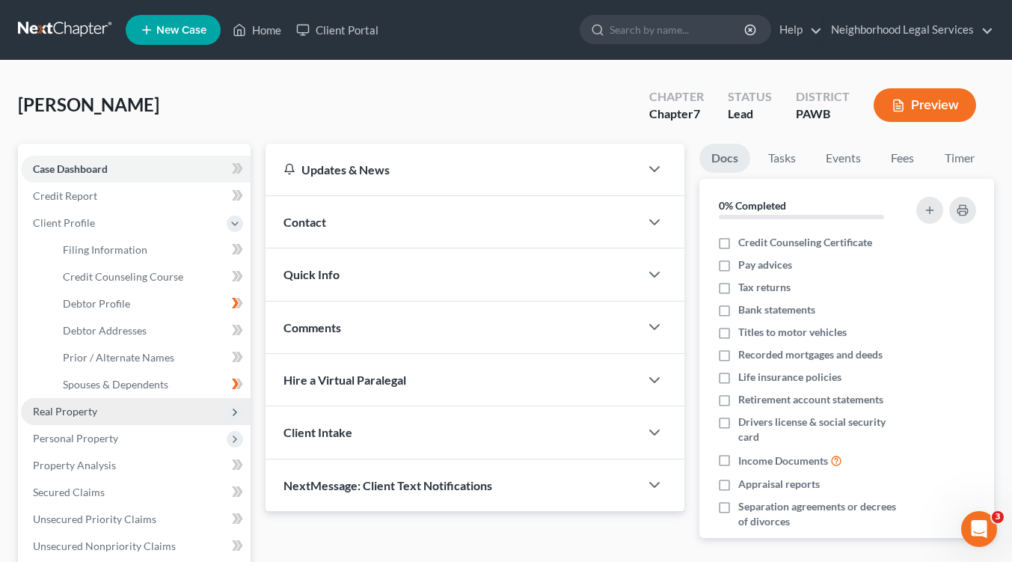
click at [73, 410] on span "Real Property" at bounding box center [65, 411] width 64 height 13
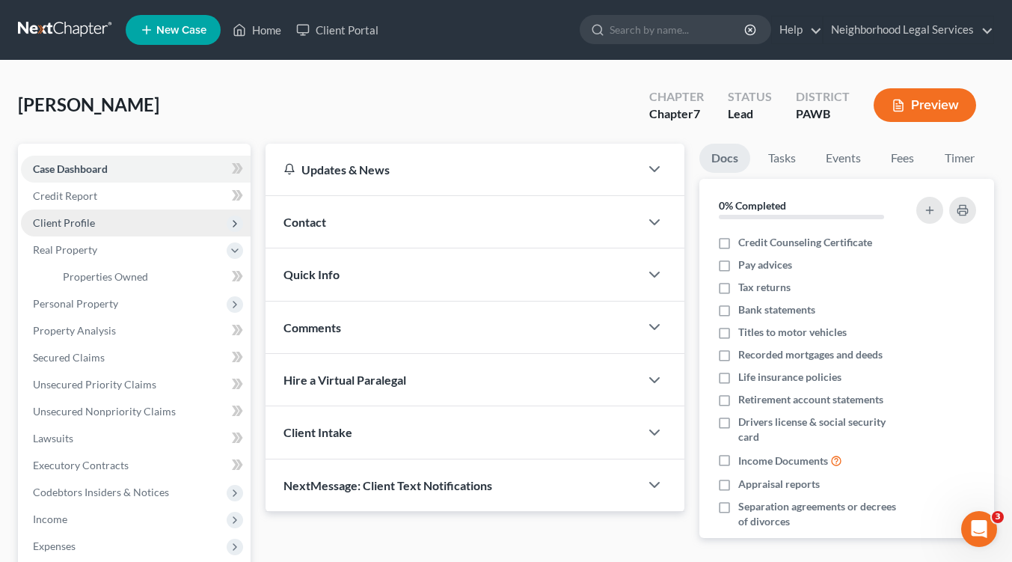
click at [90, 220] on span "Client Profile" at bounding box center [64, 222] width 62 height 13
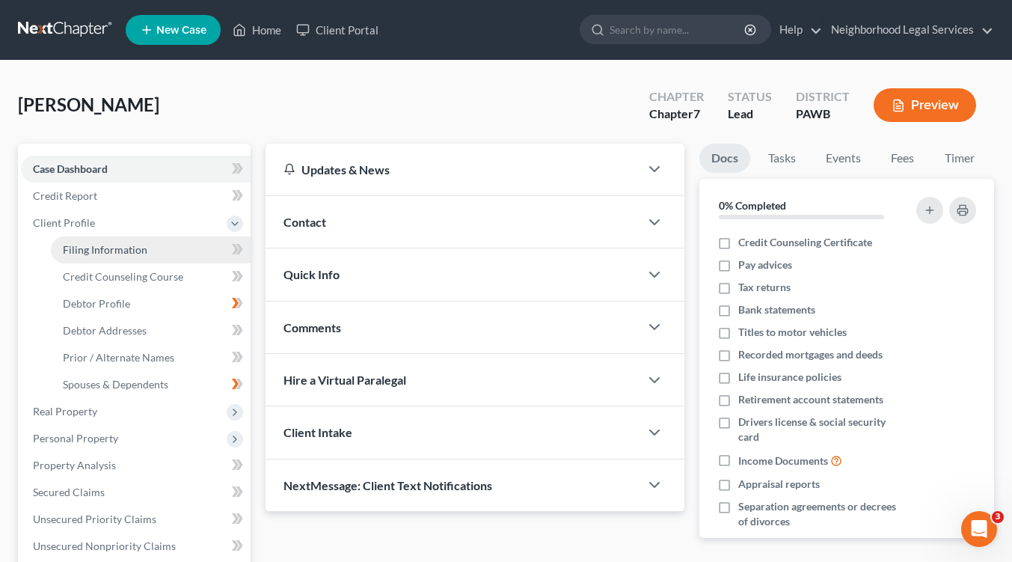
click at [107, 245] on span "Filing Information" at bounding box center [105, 249] width 85 height 13
select select "1"
select select "0"
select select "1"
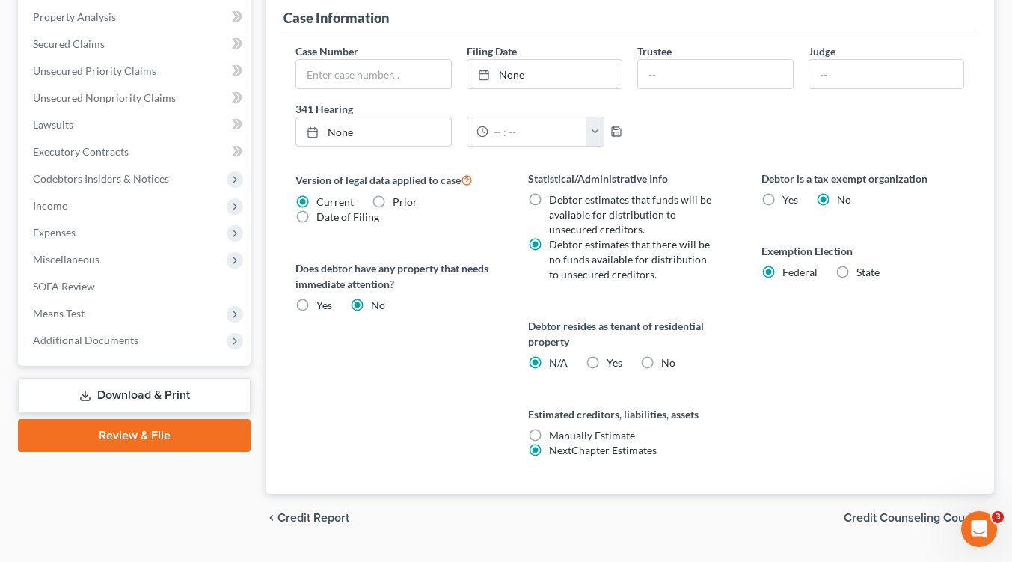
scroll to position [484, 0]
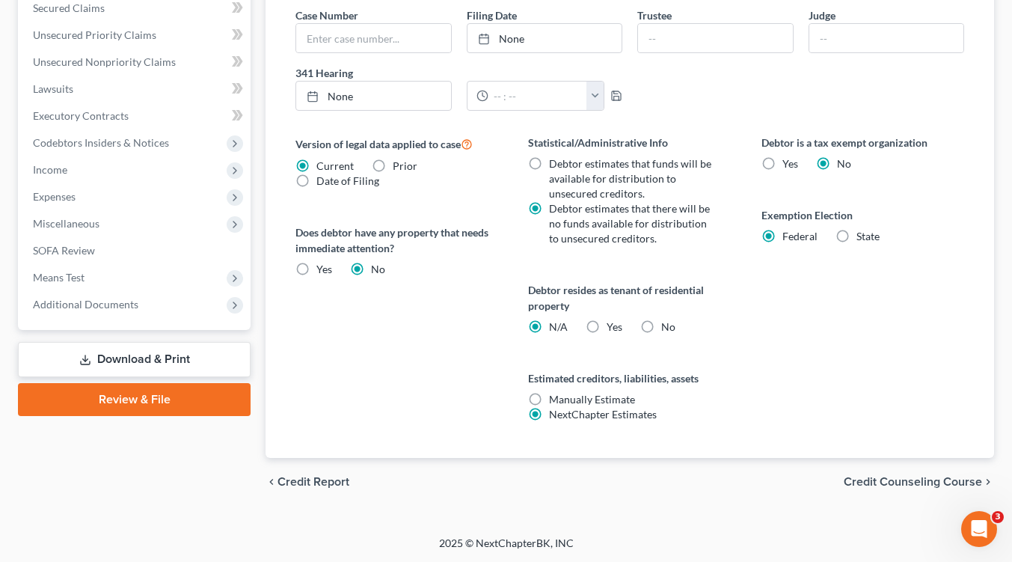
click at [871, 482] on span "Credit Counseling Course" at bounding box center [913, 482] width 138 height 12
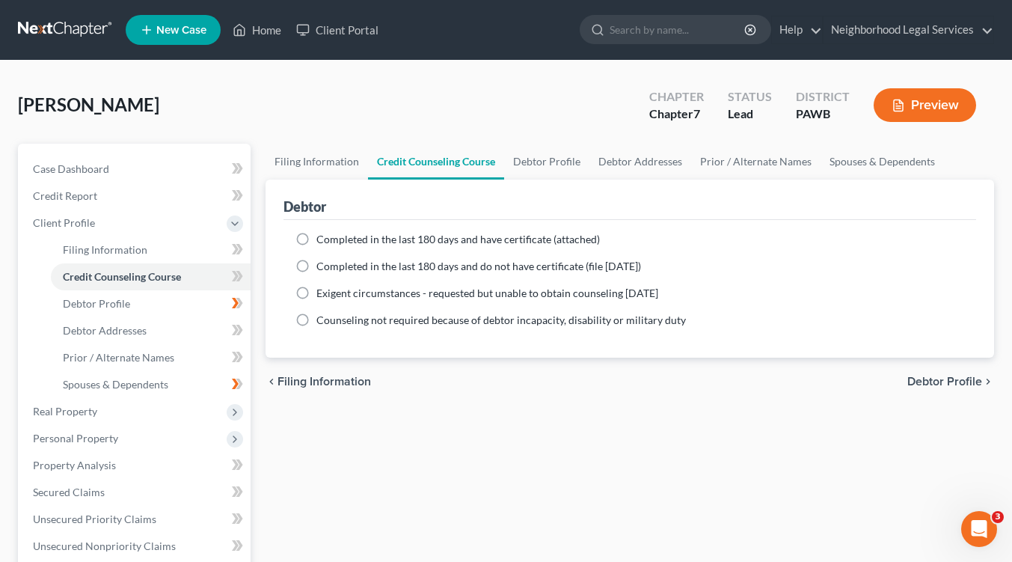
click at [921, 381] on span "Debtor Profile" at bounding box center [944, 381] width 75 height 12
select select "0"
select select "2"
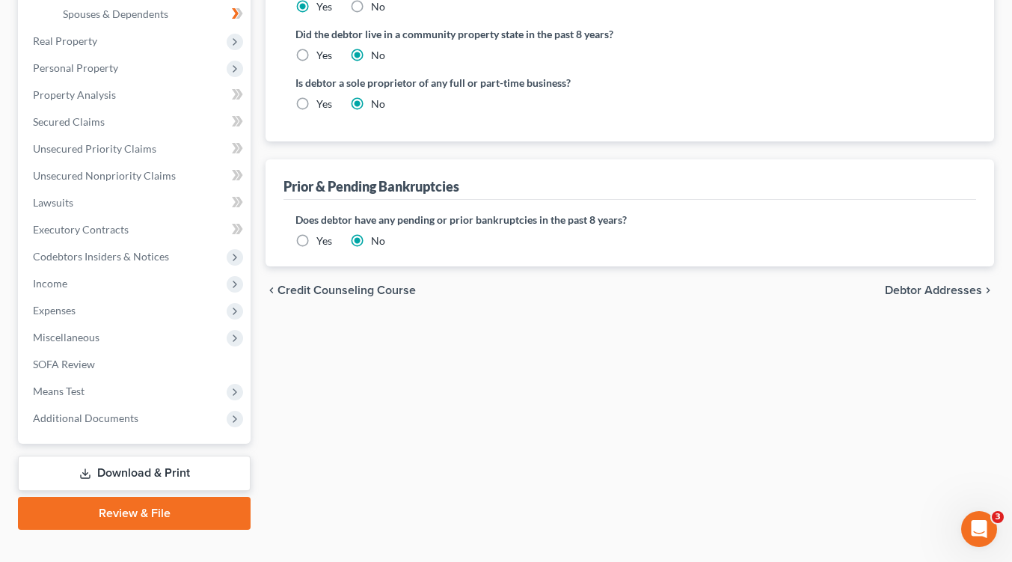
scroll to position [374, 0]
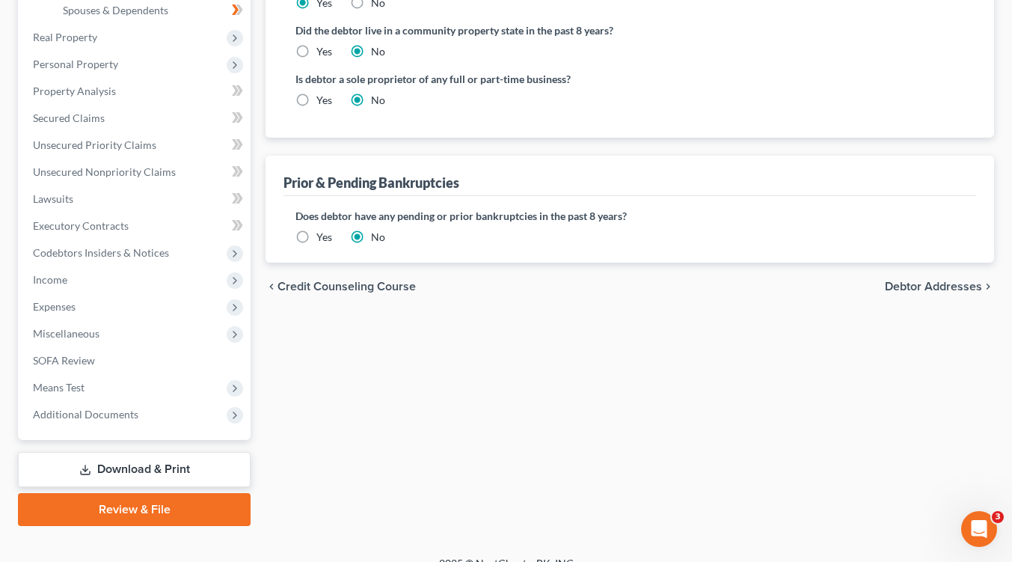
click at [895, 290] on span "Debtor Addresses" at bounding box center [933, 286] width 97 height 12
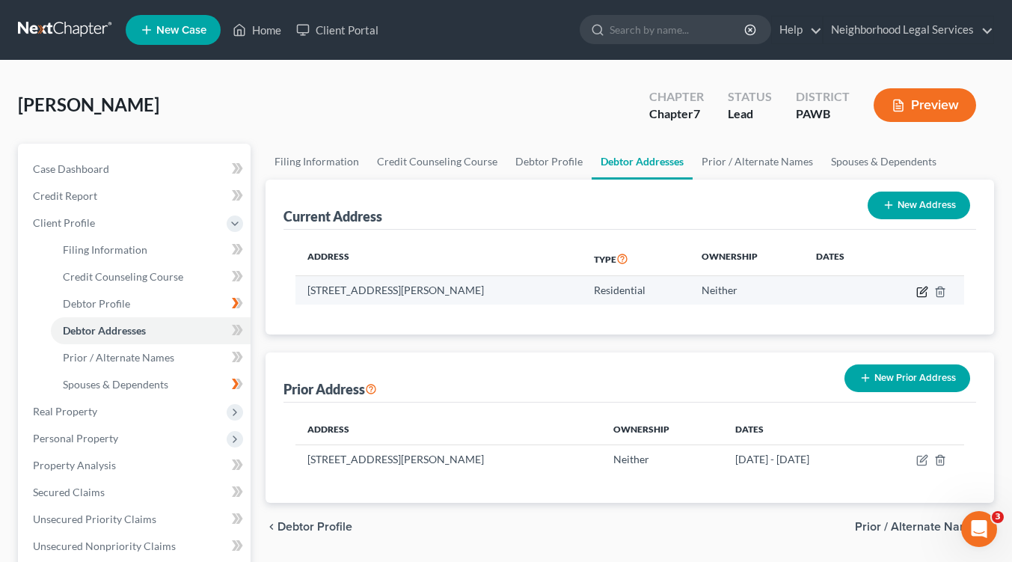
click at [925, 287] on icon "button" at bounding box center [922, 292] width 12 height 12
select select "39"
select select "0"
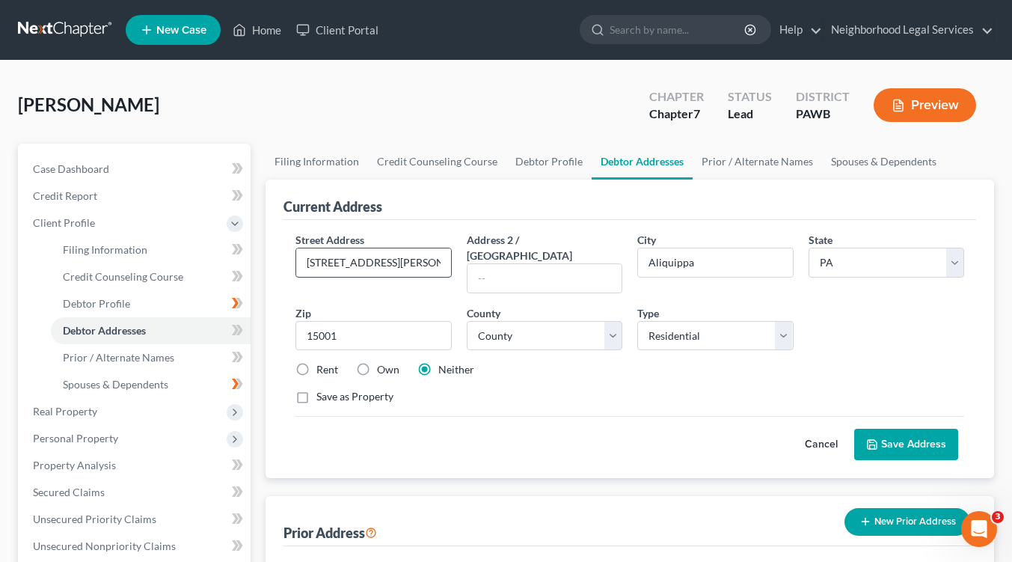
click at [426, 263] on input "[STREET_ADDRESS][PERSON_NAME]" at bounding box center [373, 262] width 154 height 28
type input "3"
type input "[STREET_ADDRESS][PERSON_NAME]"
click at [912, 434] on button "Save Address" at bounding box center [906, 444] width 104 height 31
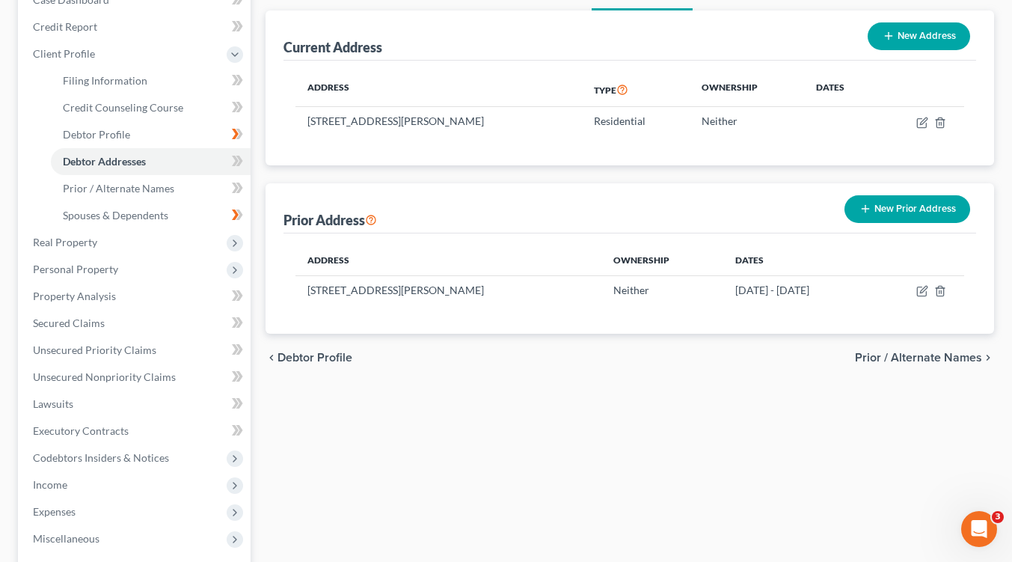
scroll to position [224, 0]
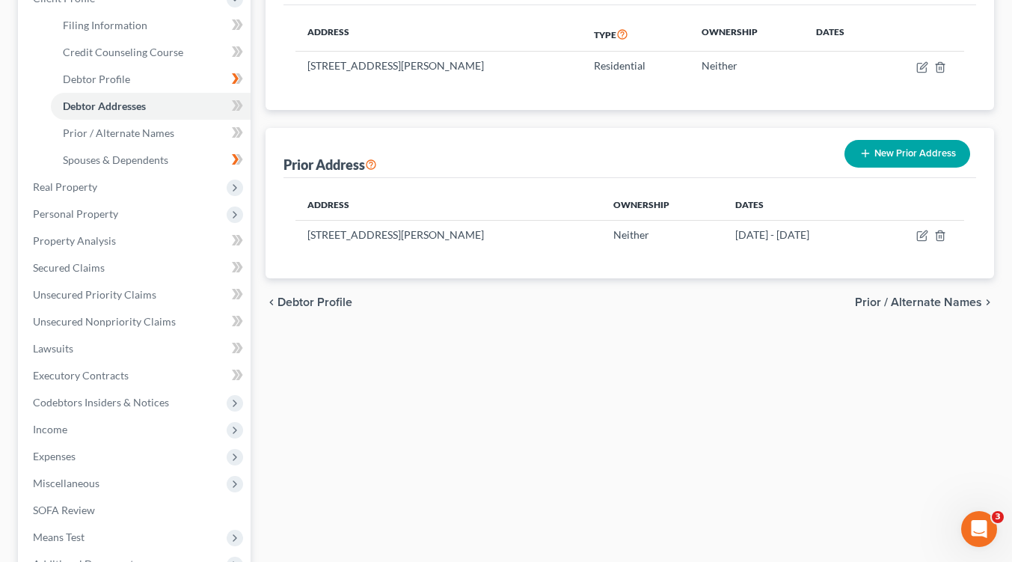
click at [880, 305] on span "Prior / Alternate Names" at bounding box center [918, 302] width 127 height 12
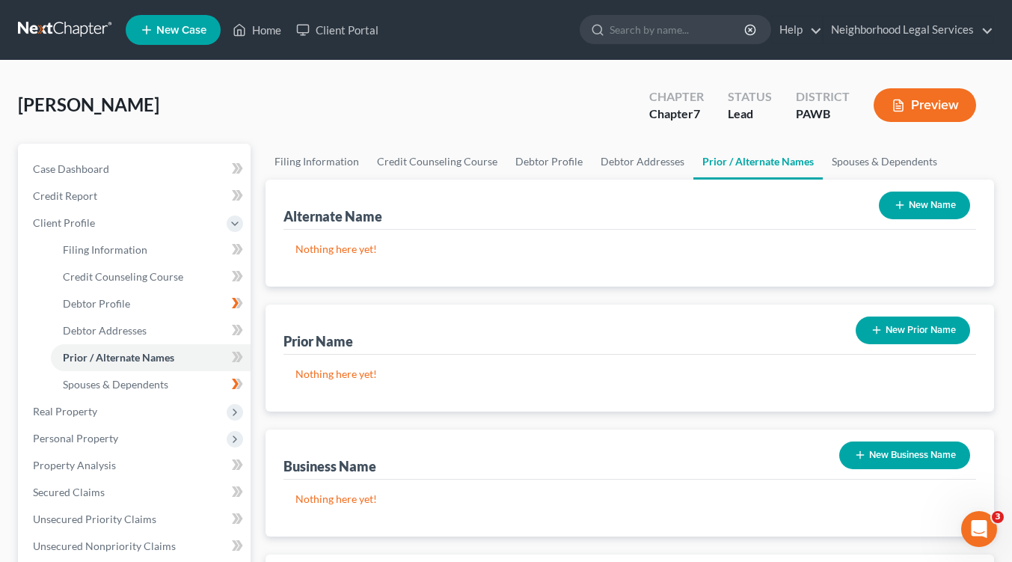
click at [915, 213] on button "New Name" at bounding box center [924, 205] width 91 height 28
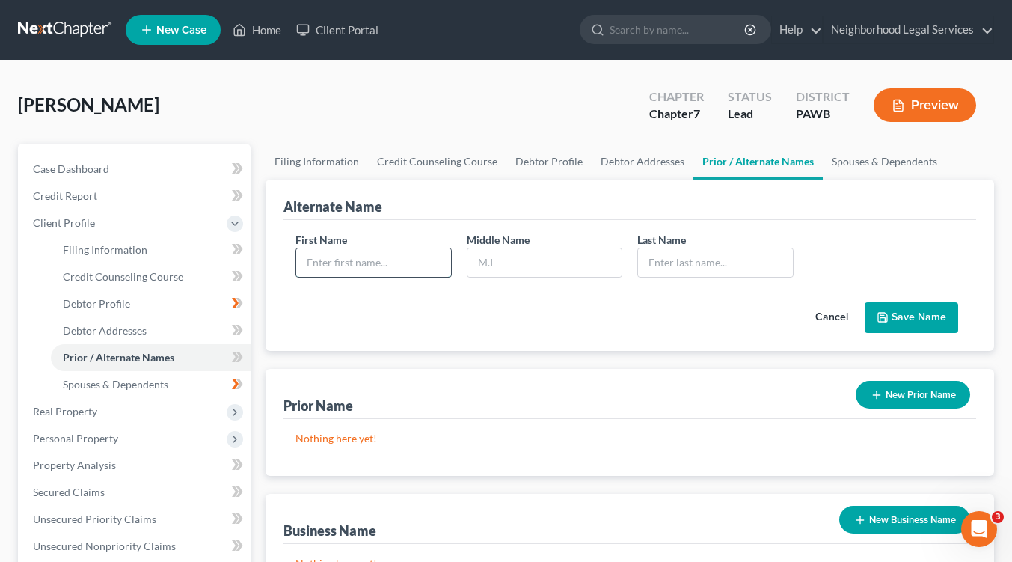
click at [338, 259] on input "text" at bounding box center [373, 262] width 154 height 28
type input "[PERSON_NAME]"
click at [482, 256] on input "text" at bounding box center [544, 262] width 154 height 28
type input "D."
click at [662, 264] on input "text" at bounding box center [715, 262] width 154 height 28
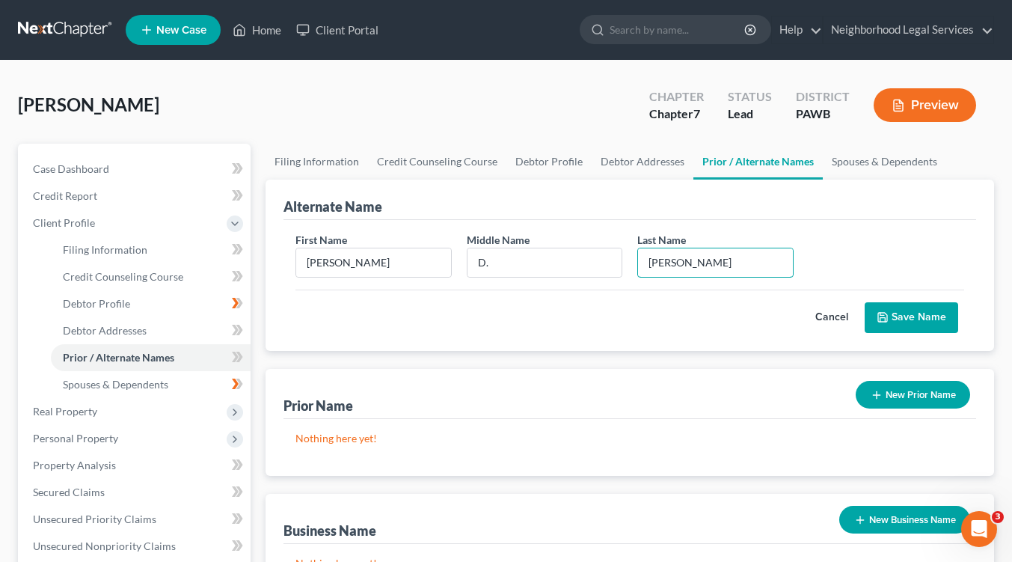
type input "[PERSON_NAME]"
click at [933, 312] on button "Save Name" at bounding box center [911, 317] width 93 height 31
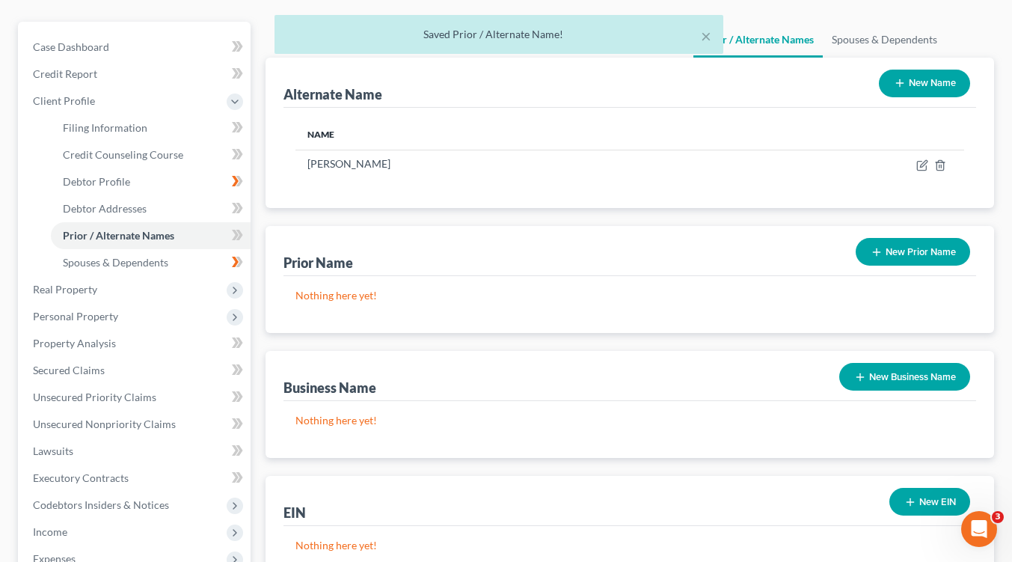
scroll to position [224, 0]
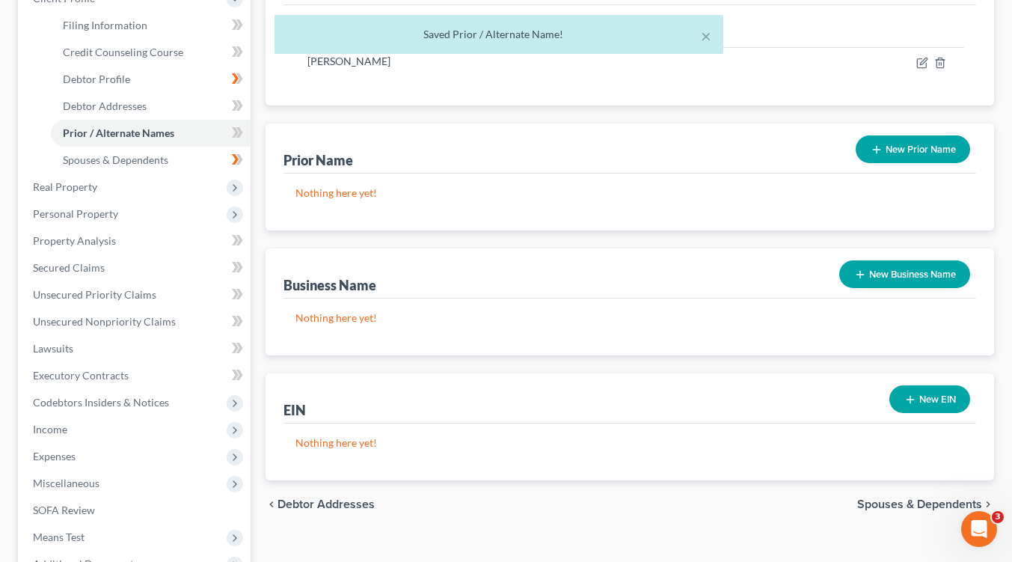
click at [896, 509] on span "Spouses & Dependents" at bounding box center [919, 504] width 125 height 12
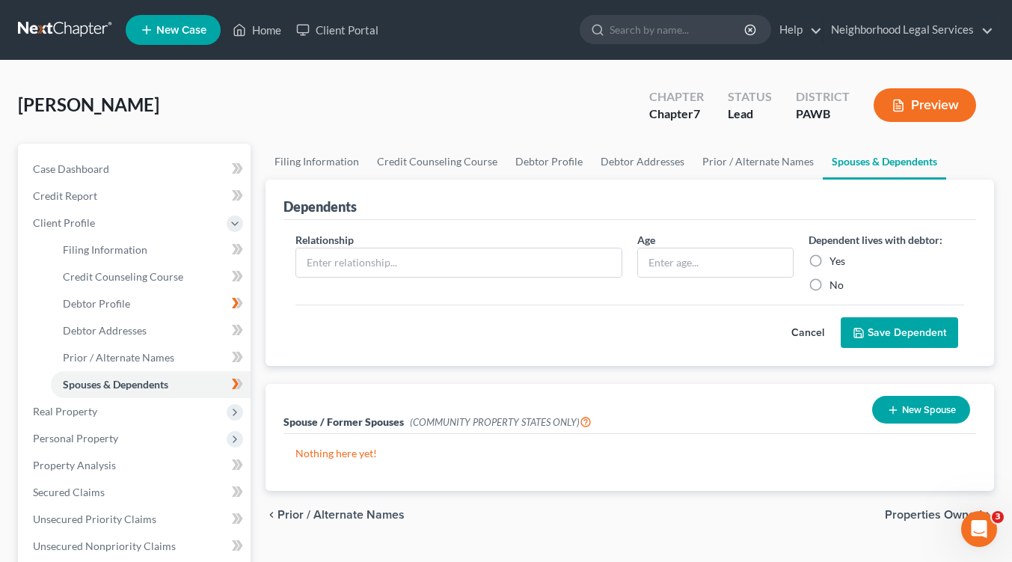
click at [915, 521] on span "Properties Owned" at bounding box center [933, 515] width 97 height 12
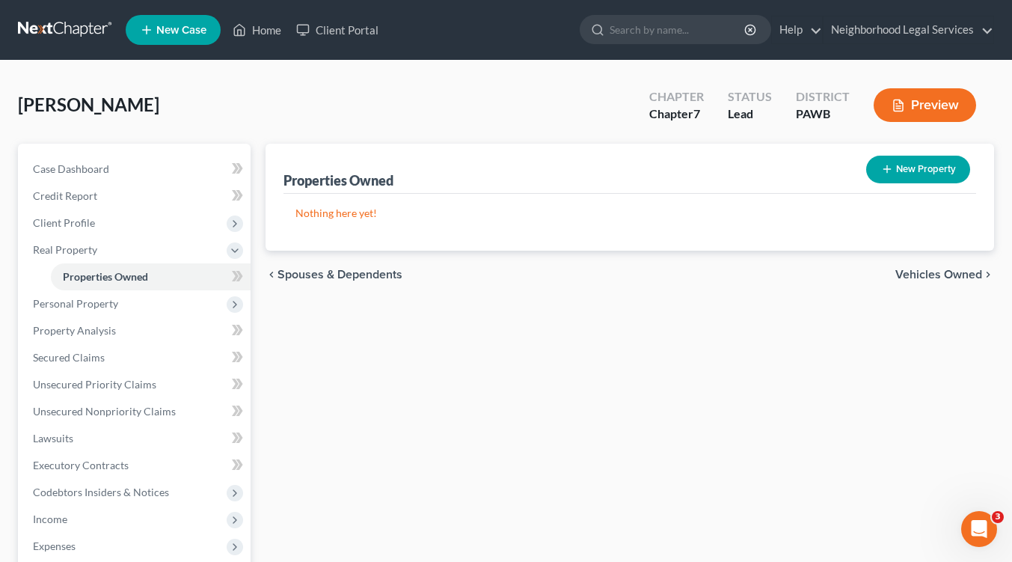
click at [940, 274] on span "Vehicles Owned" at bounding box center [938, 274] width 87 height 12
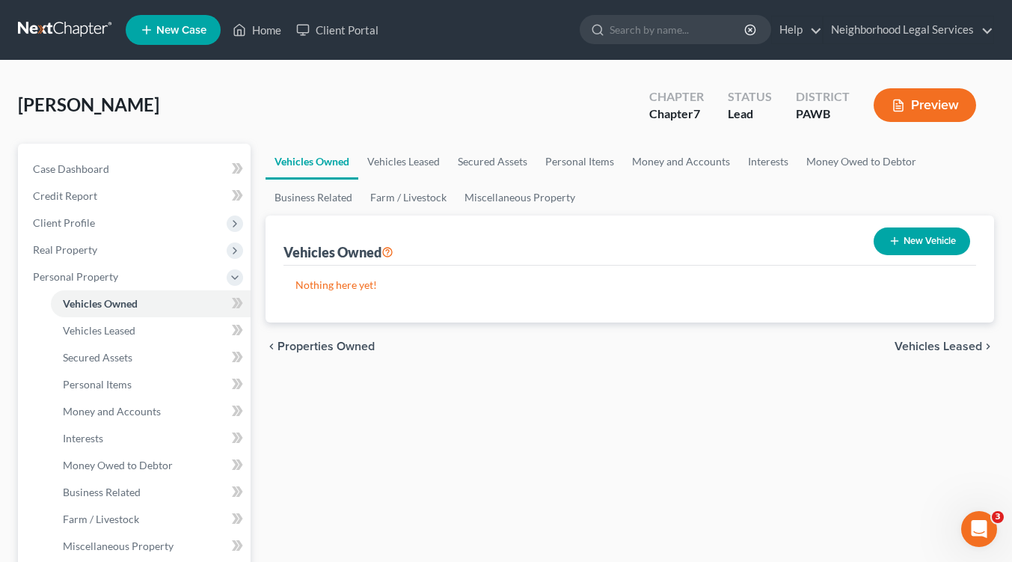
click at [945, 345] on span "Vehicles Leased" at bounding box center [938, 346] width 88 height 12
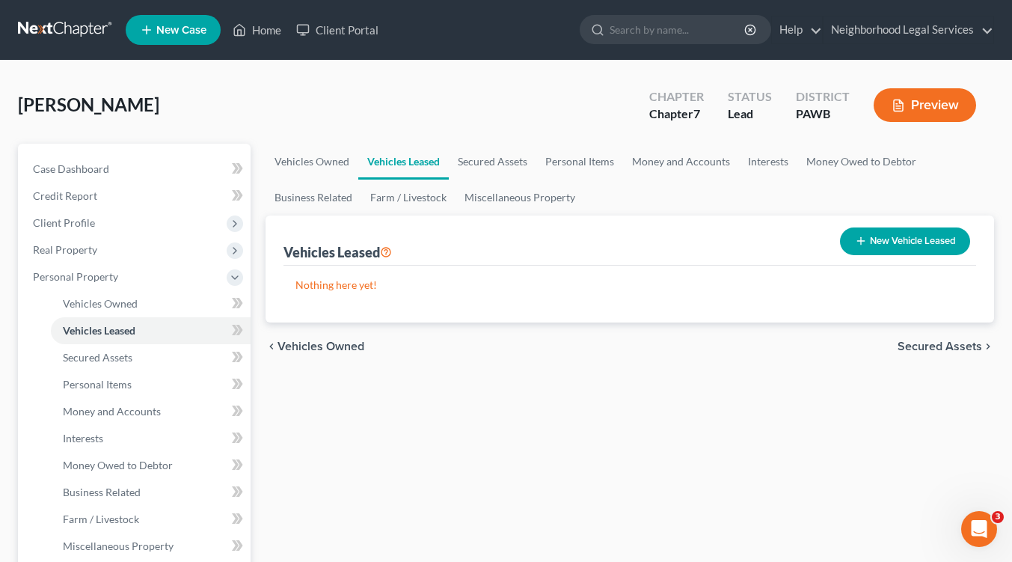
click at [945, 345] on span "Secured Assets" at bounding box center [939, 346] width 85 height 12
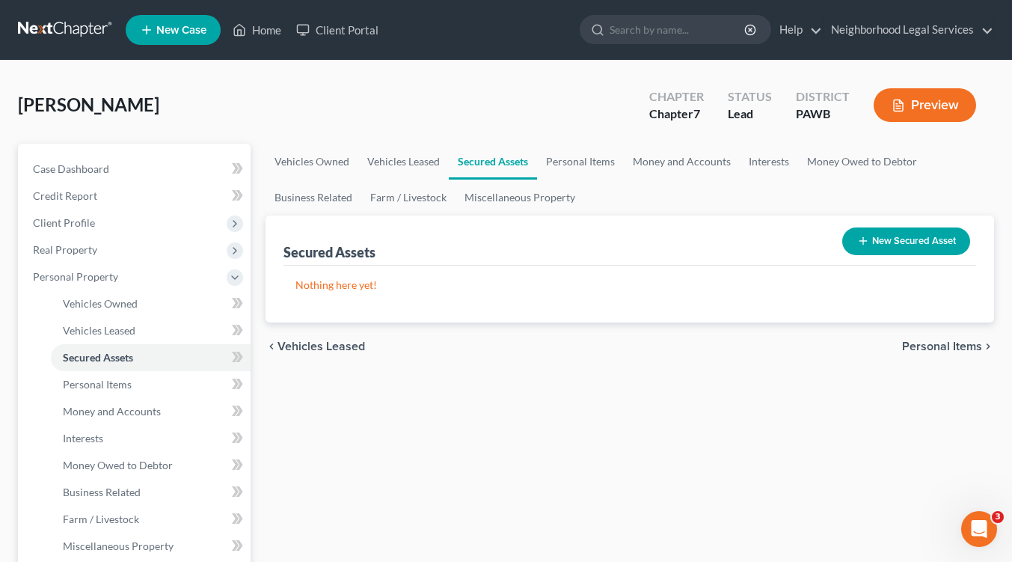
click at [945, 345] on span "Personal Items" at bounding box center [942, 346] width 80 height 12
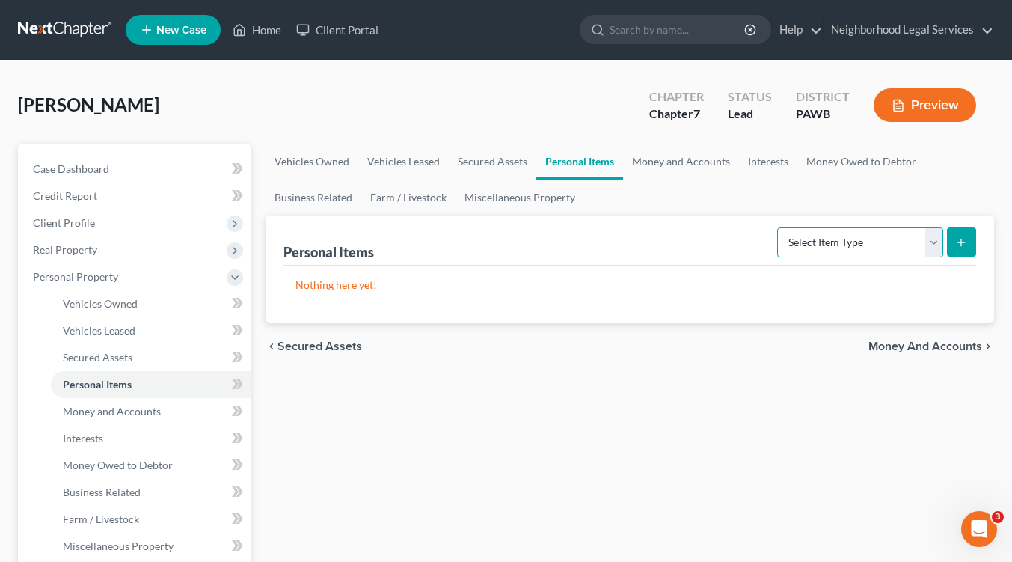
click at [939, 245] on select "Select Item Type Clothing Collectibles Of Value Electronics Firearms Household …" at bounding box center [860, 242] width 166 height 30
select select "clothing"
click at [779, 227] on select "Select Item Type Clothing Collectibles Of Value Electronics Firearms Household …" at bounding box center [860, 242] width 166 height 30
click at [957, 244] on icon "submit" at bounding box center [961, 242] width 12 height 12
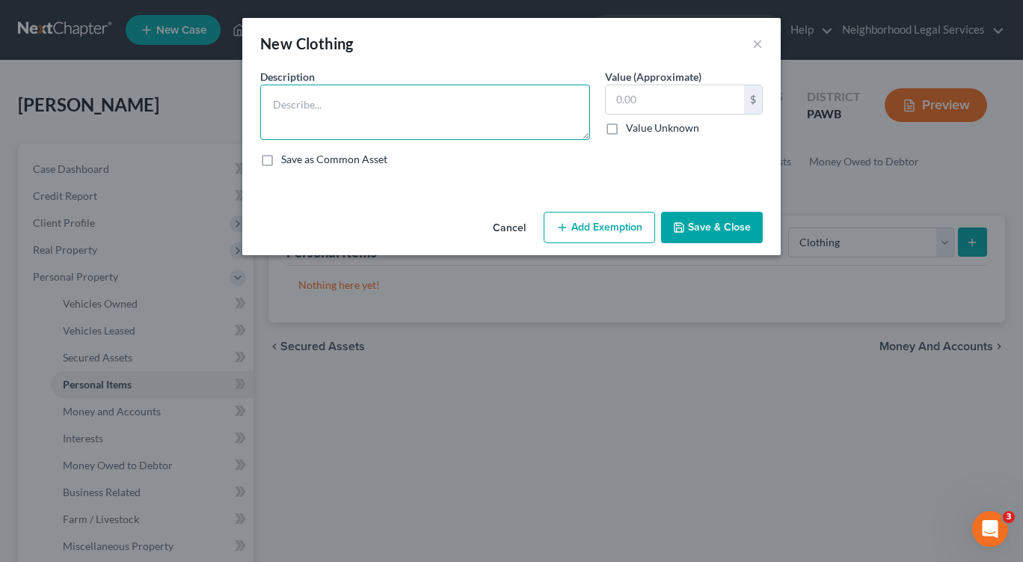
click at [405, 107] on textarea at bounding box center [425, 112] width 330 height 55
type textarea "debtor's clothing"
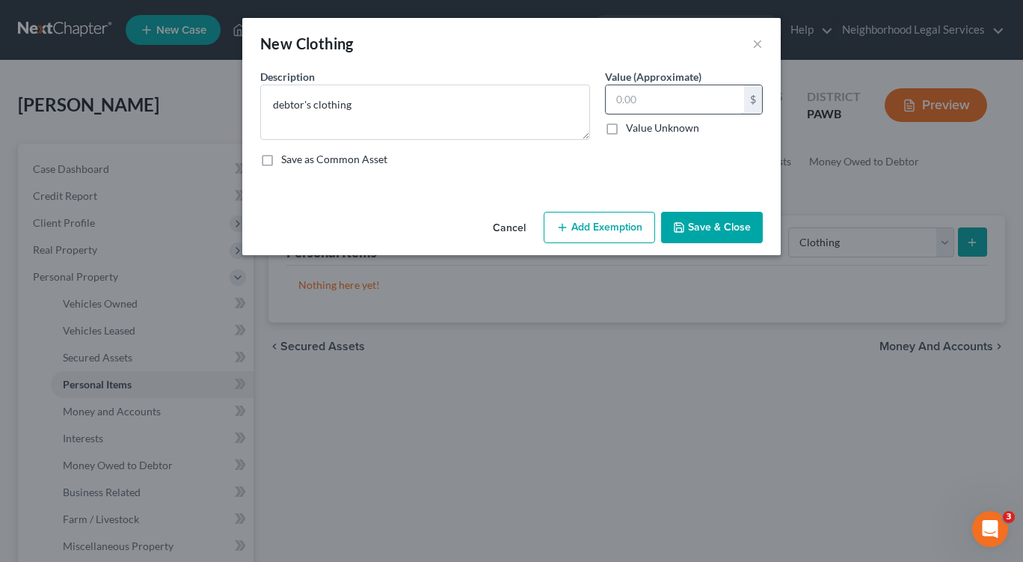
click at [646, 99] on input "text" at bounding box center [675, 99] width 138 height 28
type input "100.00"
click at [603, 222] on button "Add Exemption" at bounding box center [599, 227] width 111 height 31
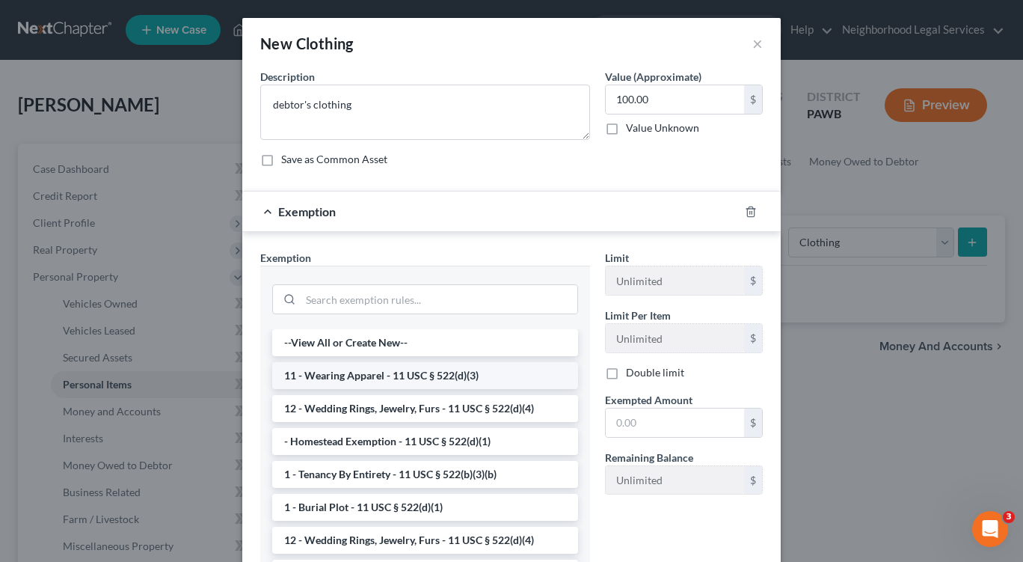
click at [438, 375] on li "11 - Wearing Apparel - 11 USC § 522(d)(3)" at bounding box center [425, 375] width 306 height 27
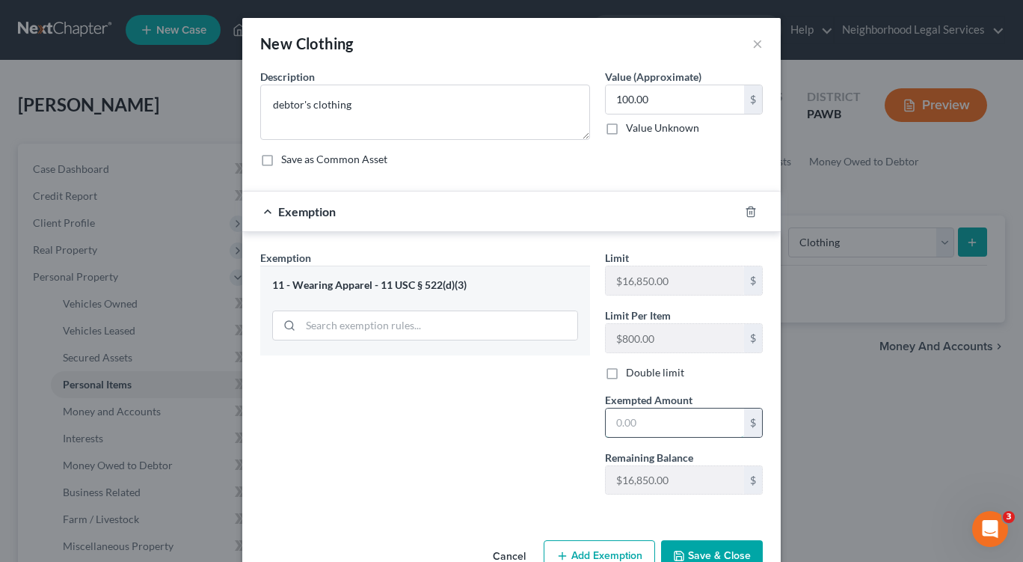
click at [623, 427] on input "text" at bounding box center [675, 422] width 138 height 28
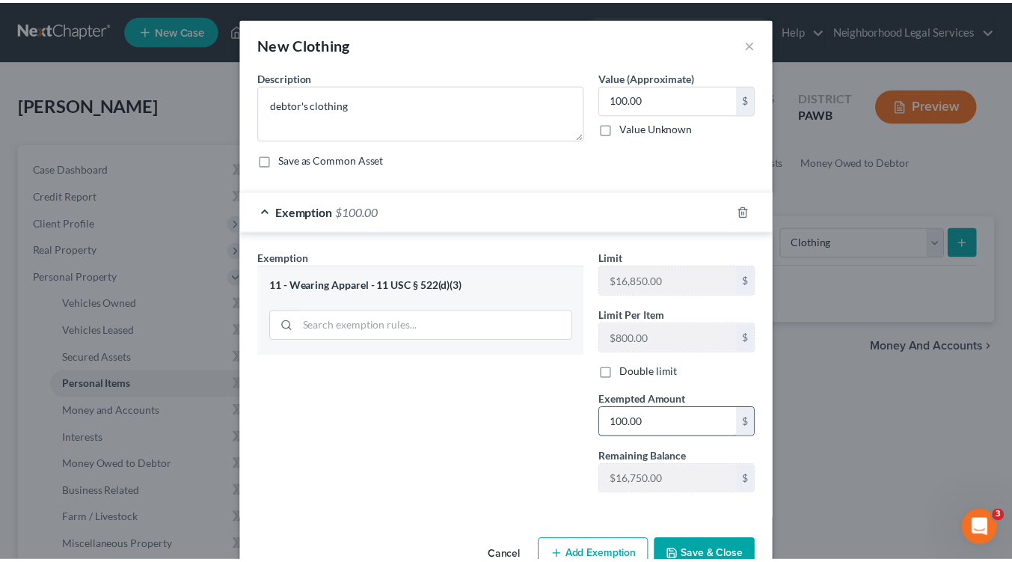
scroll to position [40, 0]
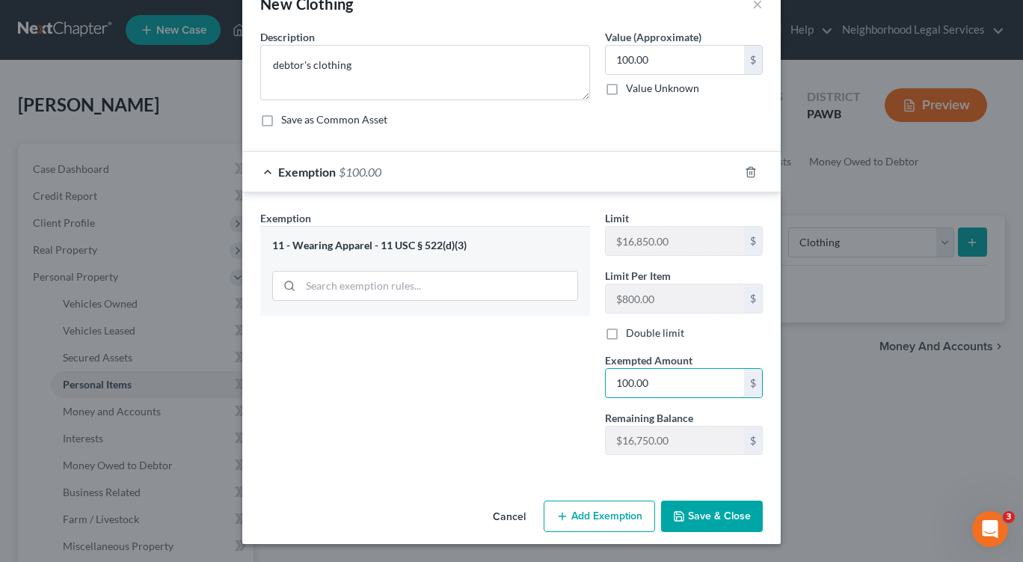
type input "100.00"
click at [704, 517] on button "Save & Close" at bounding box center [712, 515] width 102 height 31
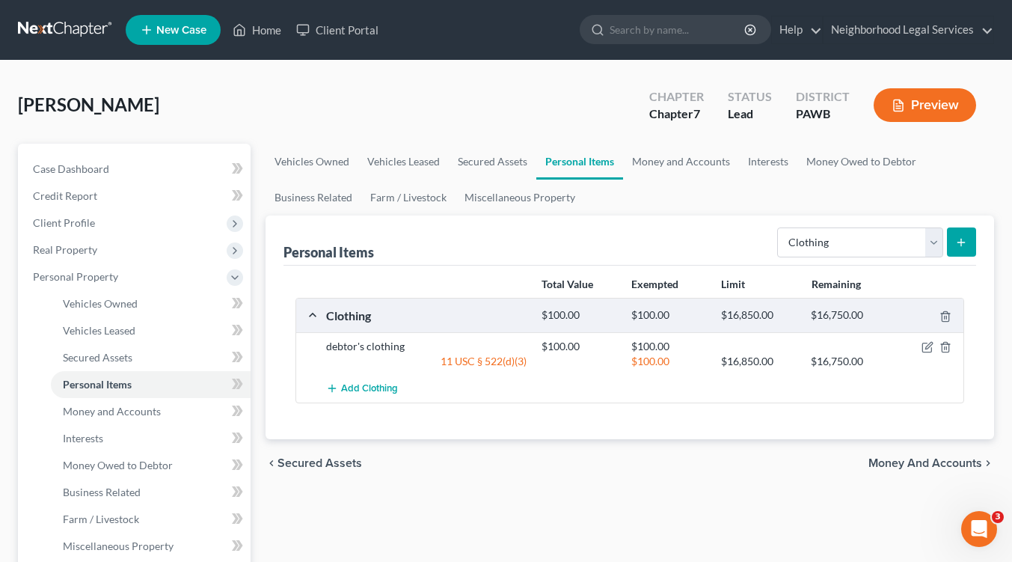
click at [893, 467] on span "Money and Accounts" at bounding box center [925, 463] width 114 height 12
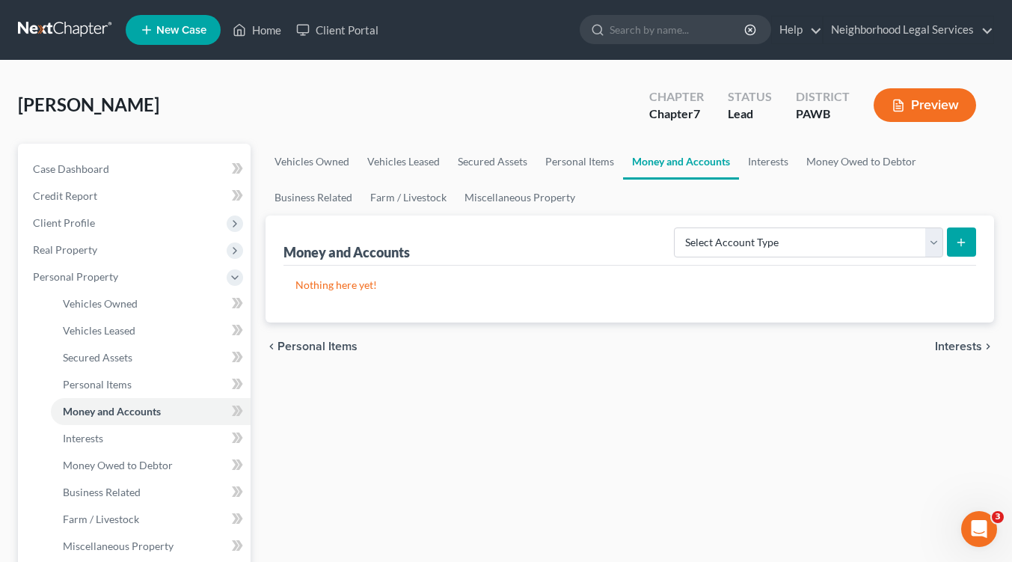
click at [955, 342] on span "Interests" at bounding box center [958, 346] width 47 height 12
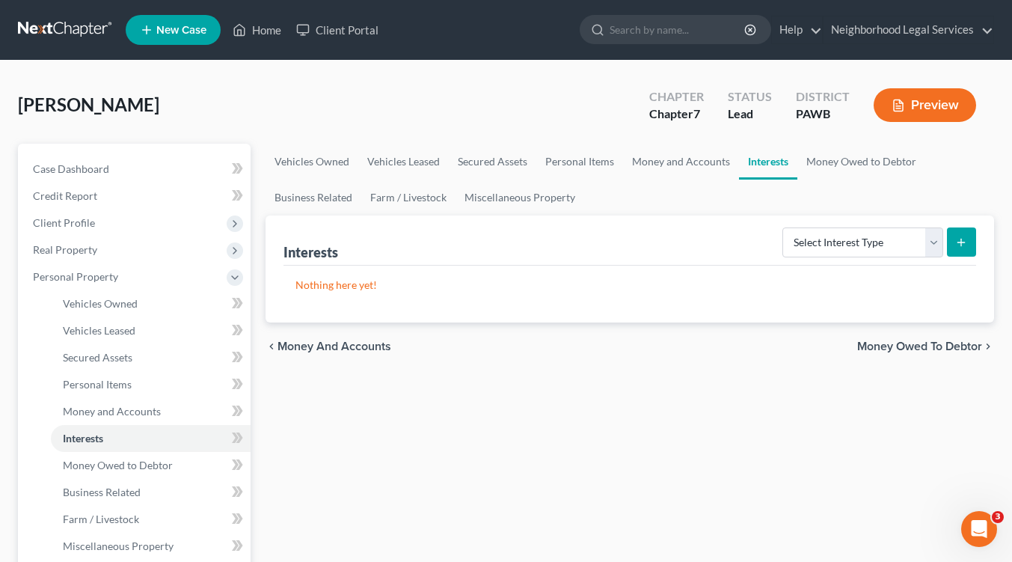
click at [933, 346] on span "Money Owed to Debtor" at bounding box center [919, 346] width 125 height 12
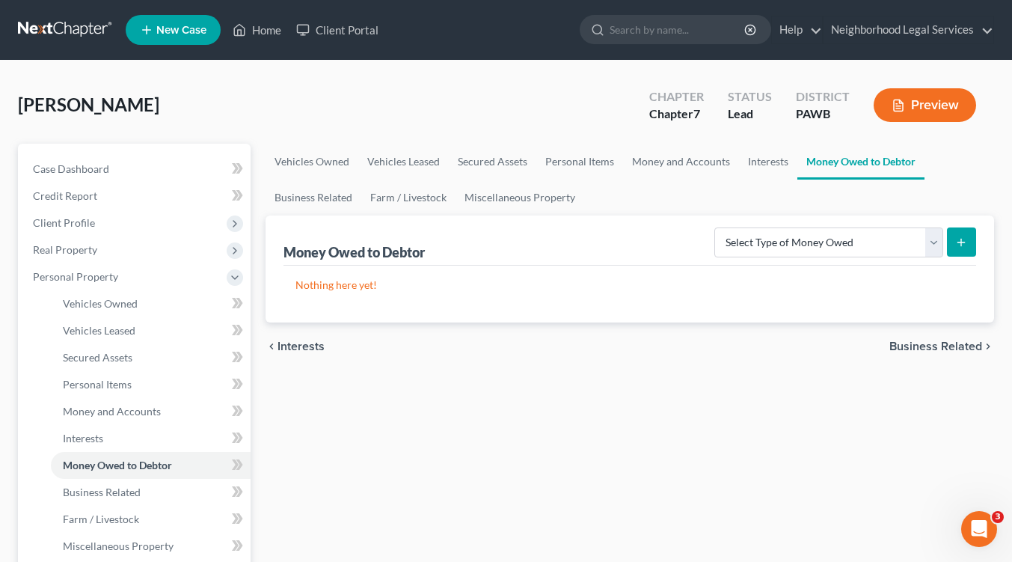
click at [930, 345] on span "Business Related" at bounding box center [935, 346] width 93 height 12
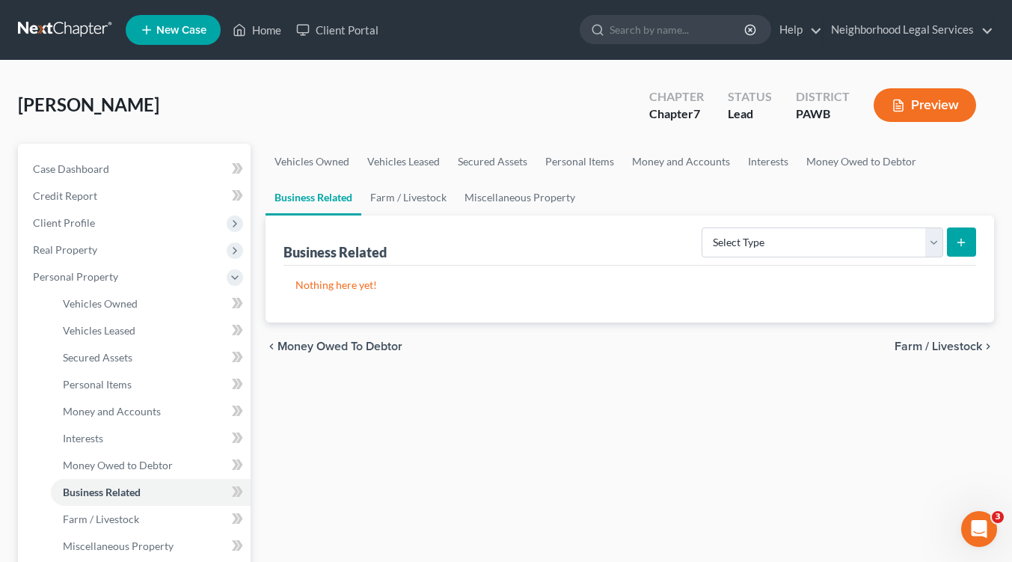
click at [930, 345] on span "Farm / Livestock" at bounding box center [938, 346] width 88 height 12
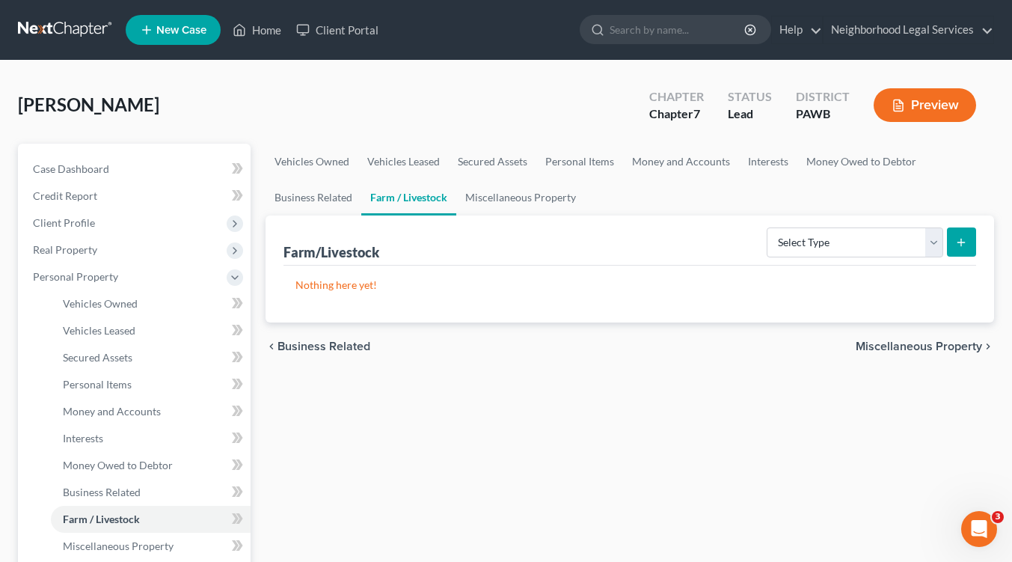
click at [930, 345] on span "Miscellaneous Property" at bounding box center [919, 346] width 126 height 12
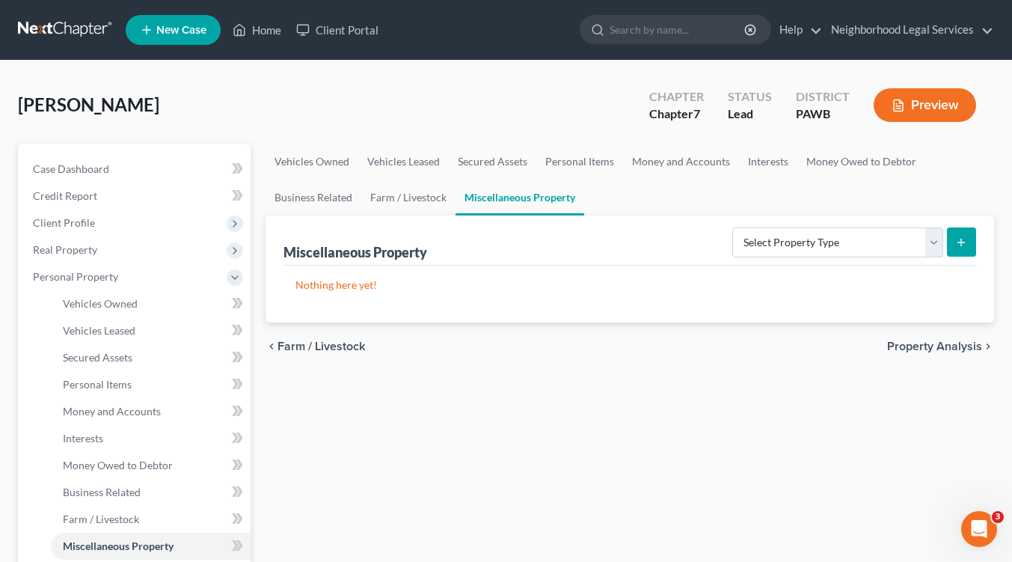
click at [930, 345] on span "Property Analysis" at bounding box center [934, 346] width 95 height 12
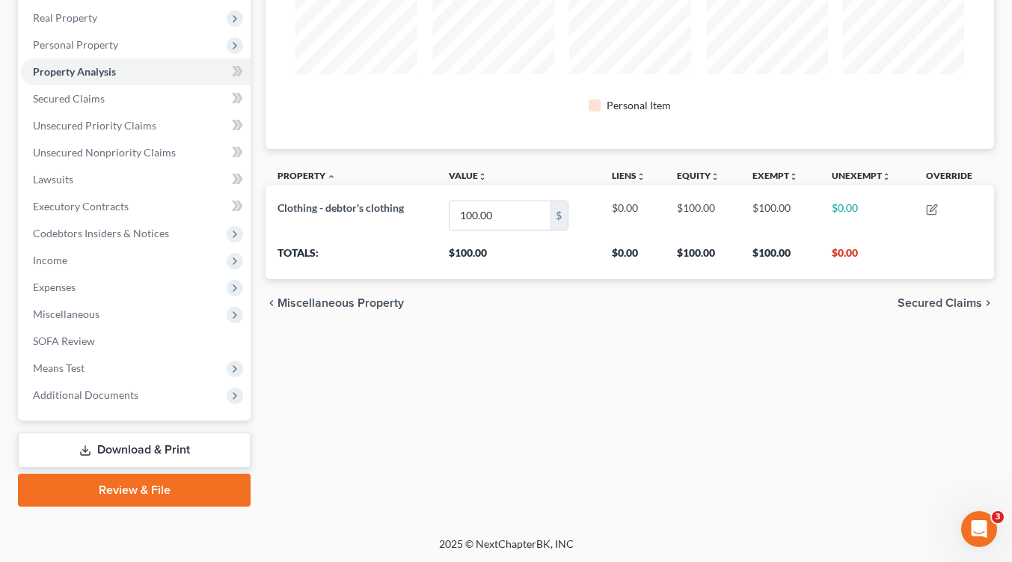
scroll to position [232, 0]
click at [927, 300] on span "Secured Claims" at bounding box center [939, 303] width 85 height 12
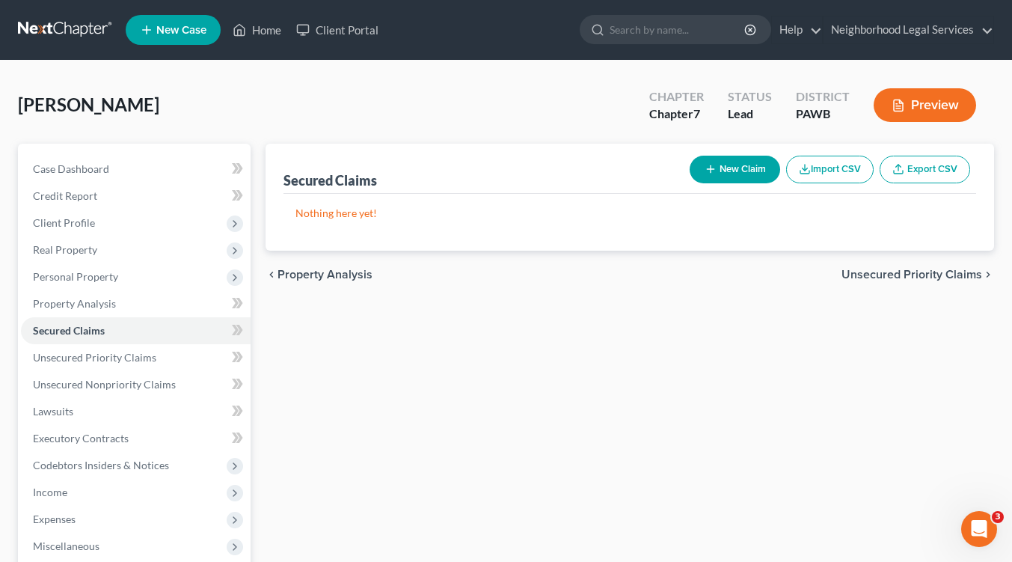
click at [903, 278] on span "Unsecured Priority Claims" at bounding box center [911, 274] width 141 height 12
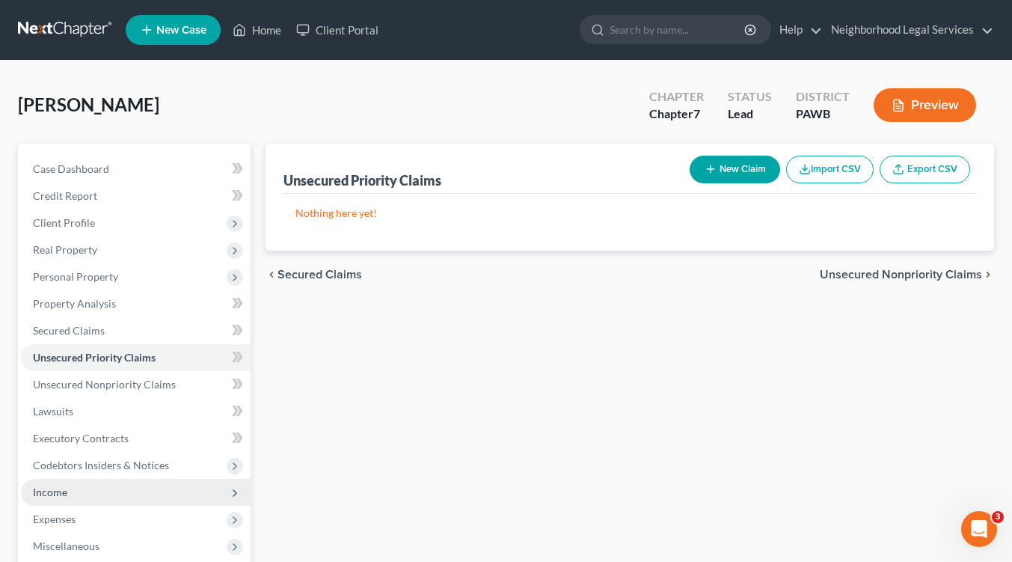
click at [57, 494] on span "Income" at bounding box center [50, 491] width 34 height 13
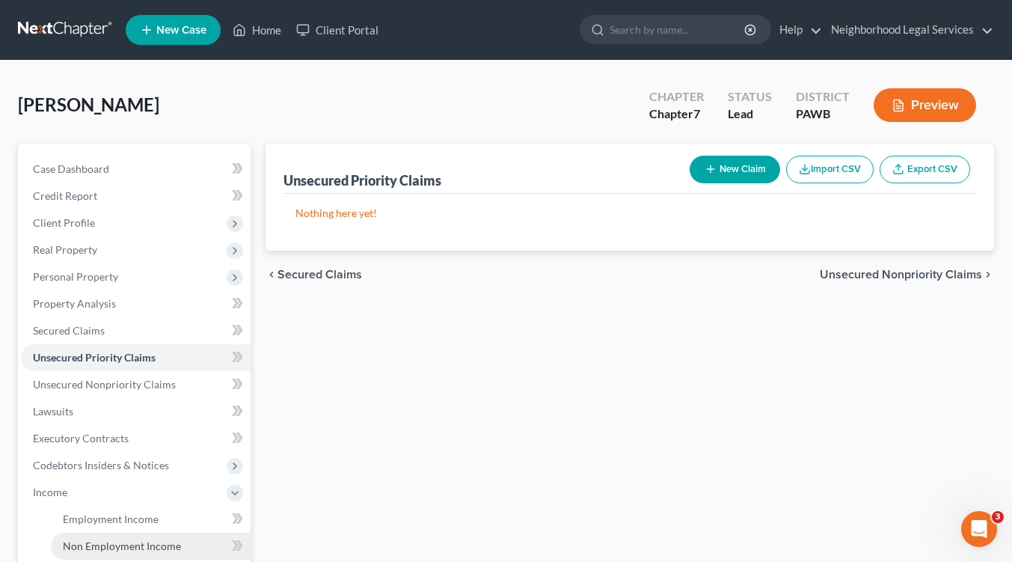
click at [141, 546] on span "Non Employment Income" at bounding box center [122, 545] width 118 height 13
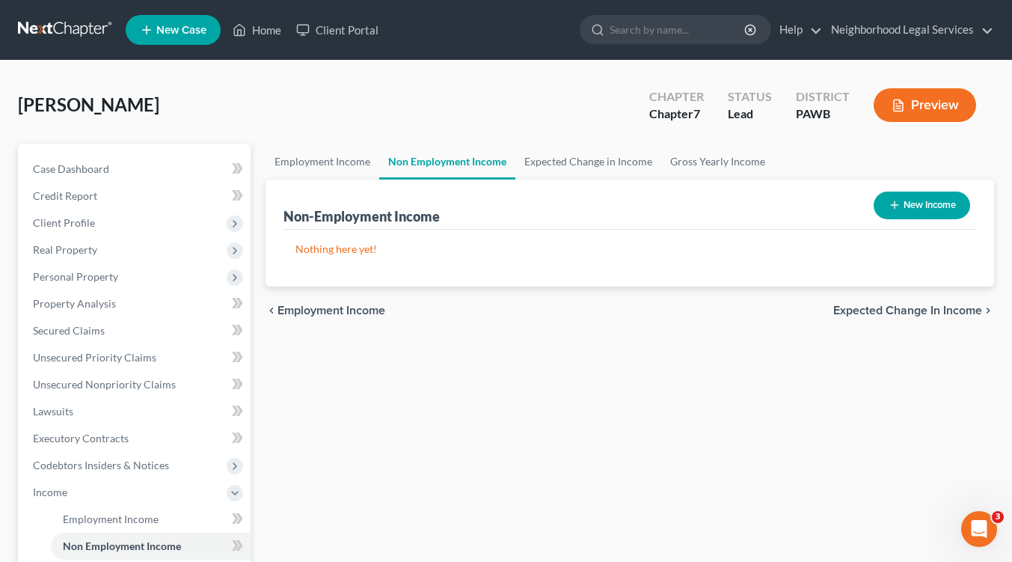
click at [898, 208] on icon "button" at bounding box center [894, 205] width 12 height 12
select select "0"
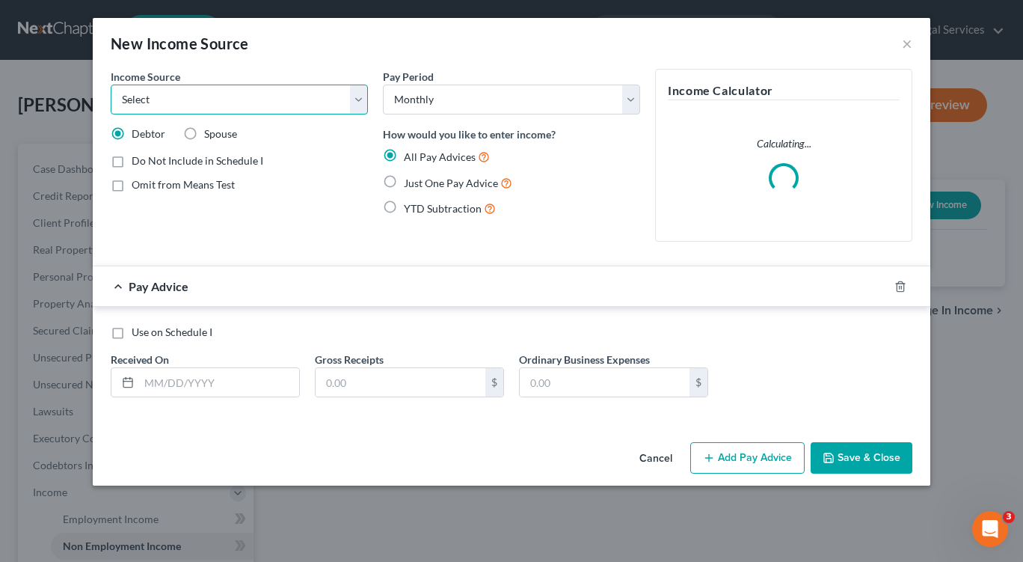
click at [354, 93] on select "Select Unemployment Disability (from employer) Pension Retirement Social Securi…" at bounding box center [239, 100] width 257 height 30
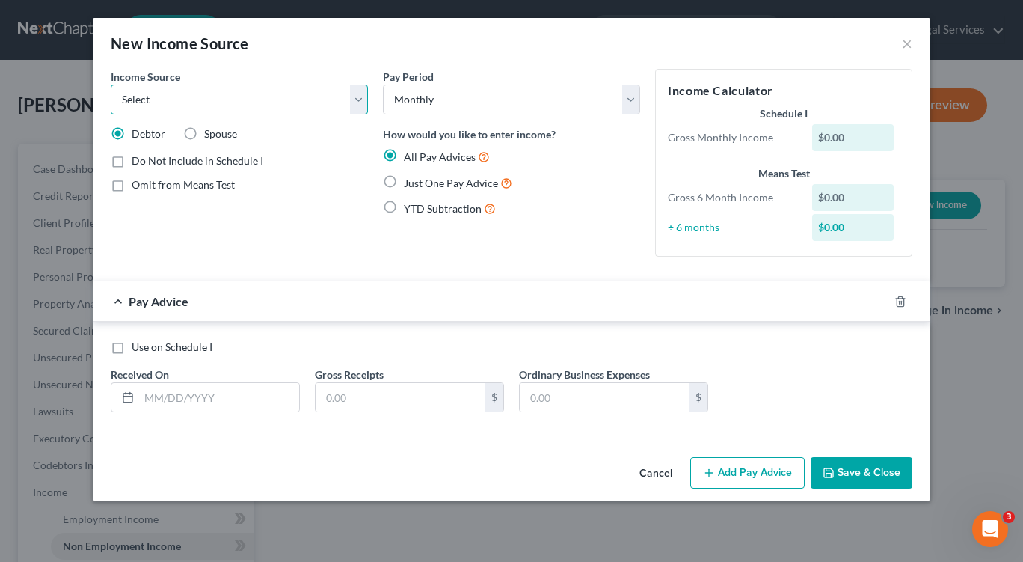
select select "5"
click at [111, 85] on select "Select Unemployment Disability (from employer) Pension Retirement Social Securi…" at bounding box center [239, 100] width 257 height 30
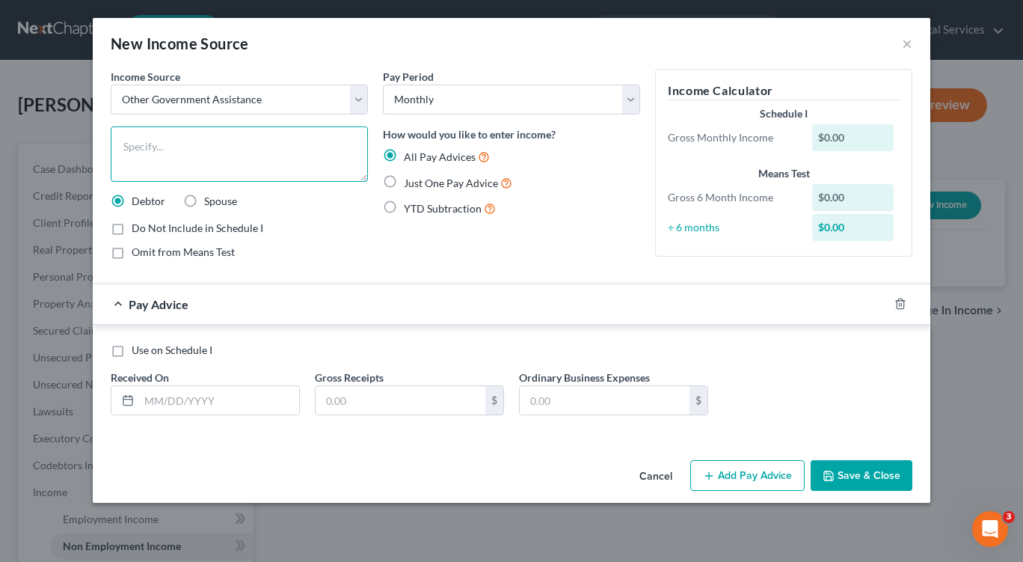
click at [185, 150] on textarea at bounding box center [239, 153] width 257 height 55
type textarea "SNAP benefits"
click at [404, 181] on label "Just One Pay Advice" at bounding box center [458, 182] width 108 height 17
click at [410, 181] on input "Just One Pay Advice" at bounding box center [415, 179] width 10 height 10
radio input "true"
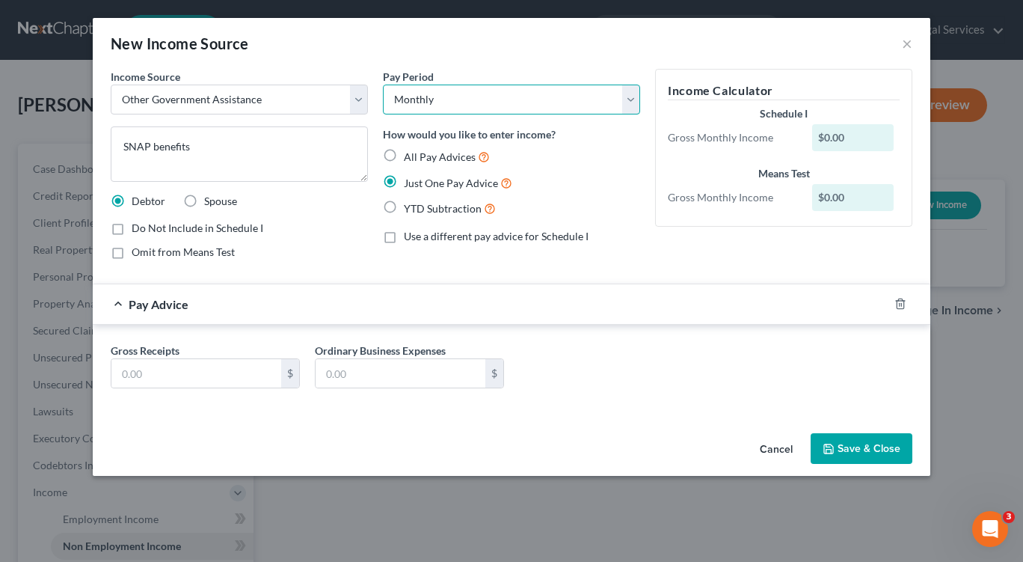
click at [625, 96] on select "Select Monthly Twice Monthly Every Other Week Weekly" at bounding box center [511, 100] width 257 height 30
click at [532, 40] on div "New Income Source ×" at bounding box center [512, 43] width 838 height 51
click at [139, 371] on input "text" at bounding box center [196, 373] width 170 height 28
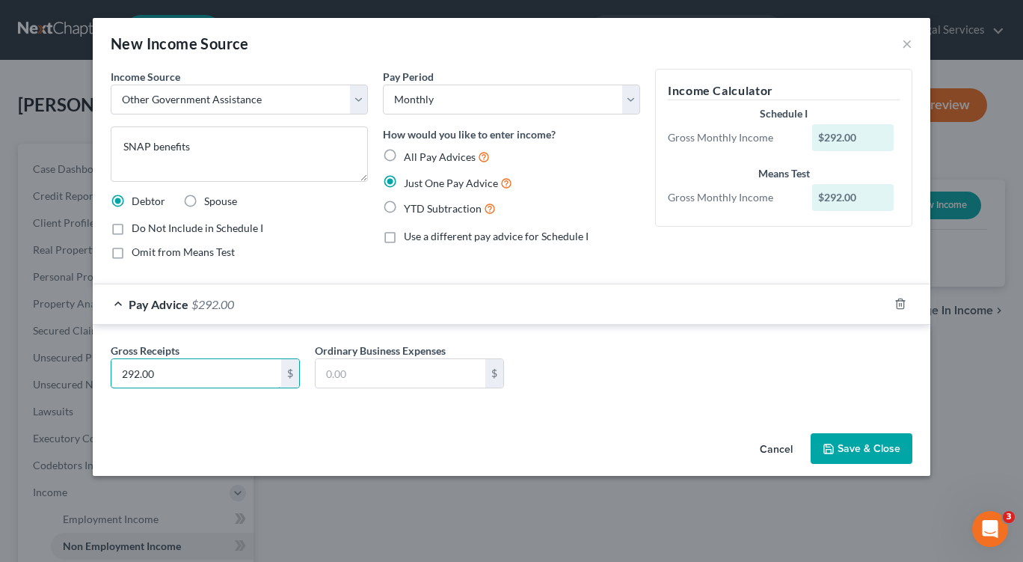
type input "292.00"
click at [870, 454] on button "Save & Close" at bounding box center [862, 448] width 102 height 31
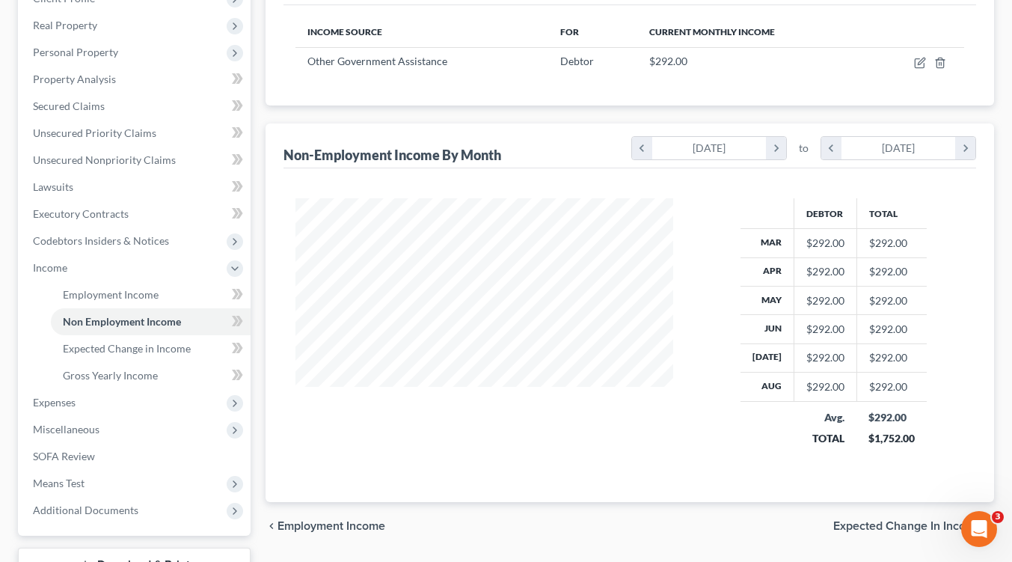
scroll to position [340, 0]
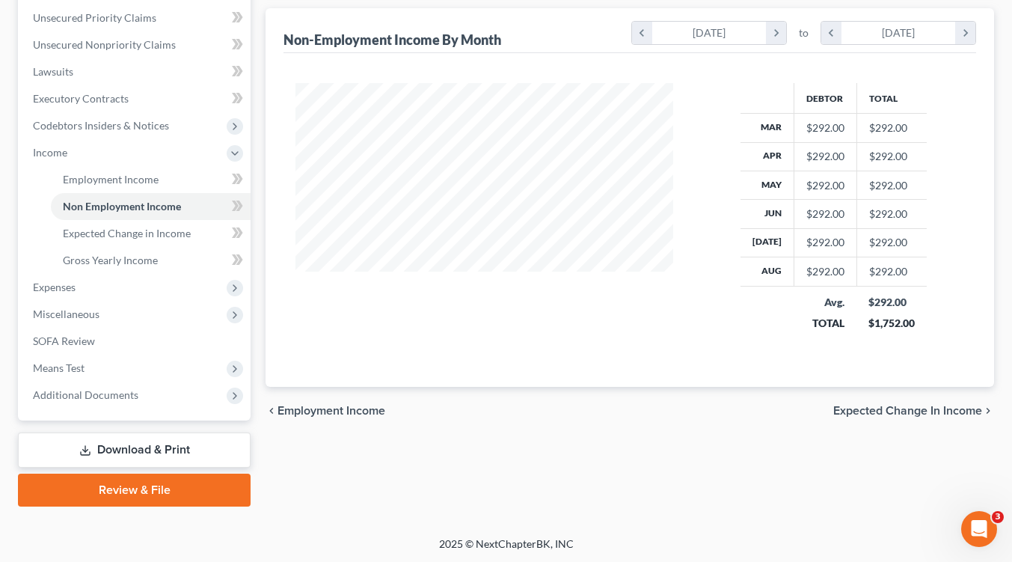
click at [870, 405] on span "Expected Change in Income" at bounding box center [907, 411] width 149 height 12
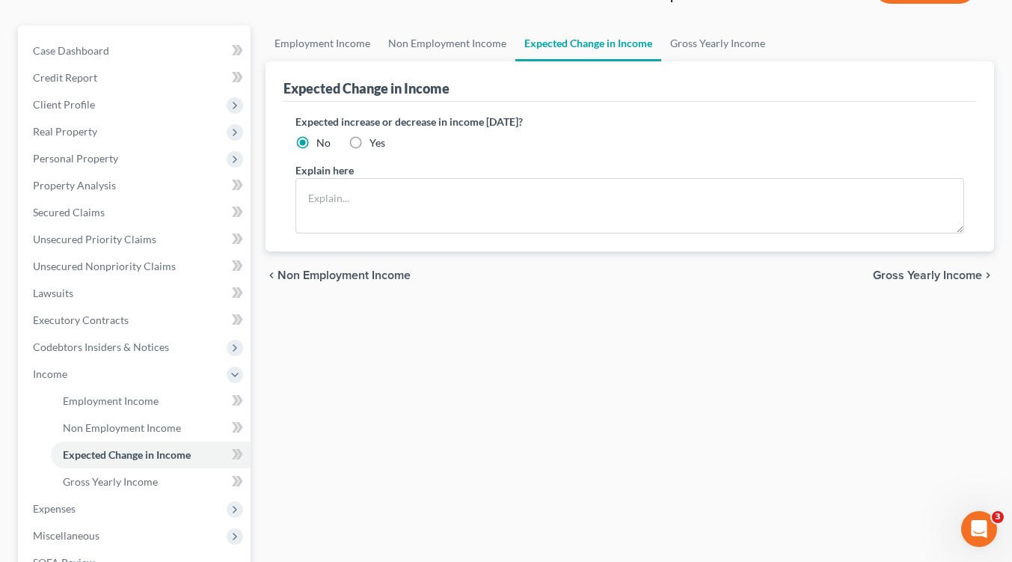
scroll to position [150, 0]
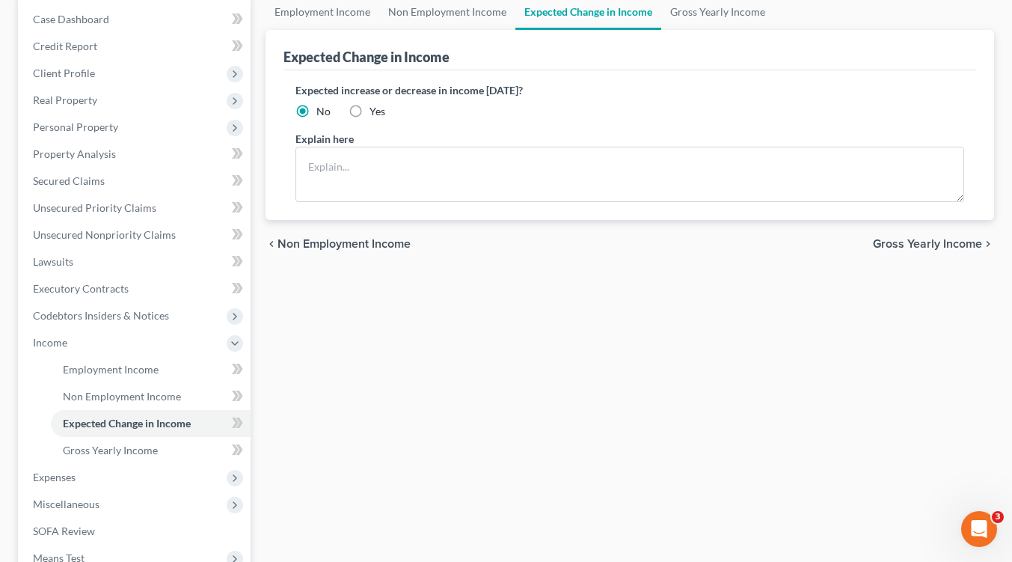
click at [906, 247] on span "Gross Yearly Income" at bounding box center [927, 244] width 109 height 12
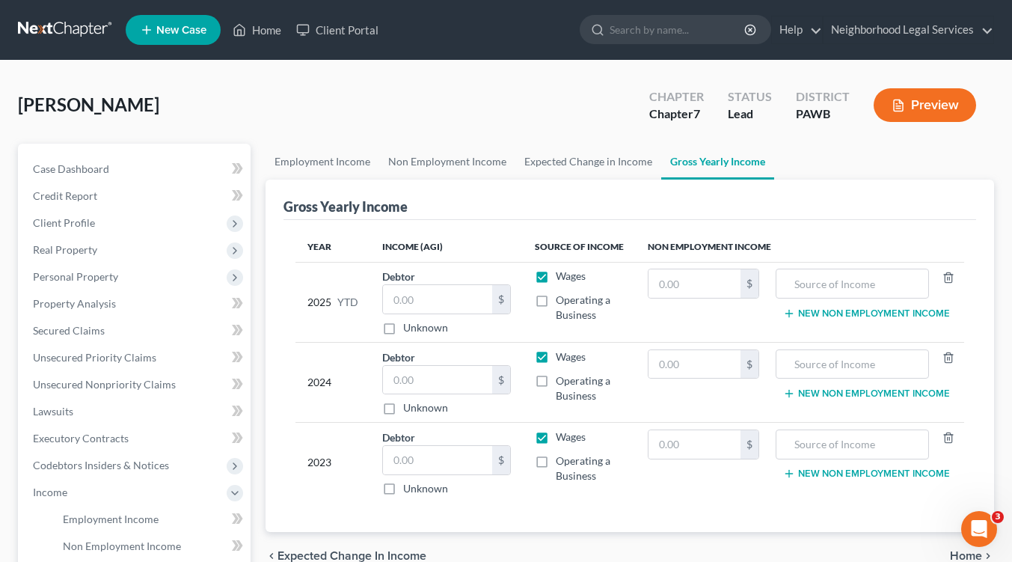
click at [556, 275] on label "Wages" at bounding box center [571, 275] width 30 height 15
click at [562, 275] on input "Wages" at bounding box center [567, 273] width 10 height 10
checkbox input "false"
click at [556, 355] on label "Wages" at bounding box center [571, 356] width 30 height 15
click at [562, 355] on input "Wages" at bounding box center [567, 354] width 10 height 10
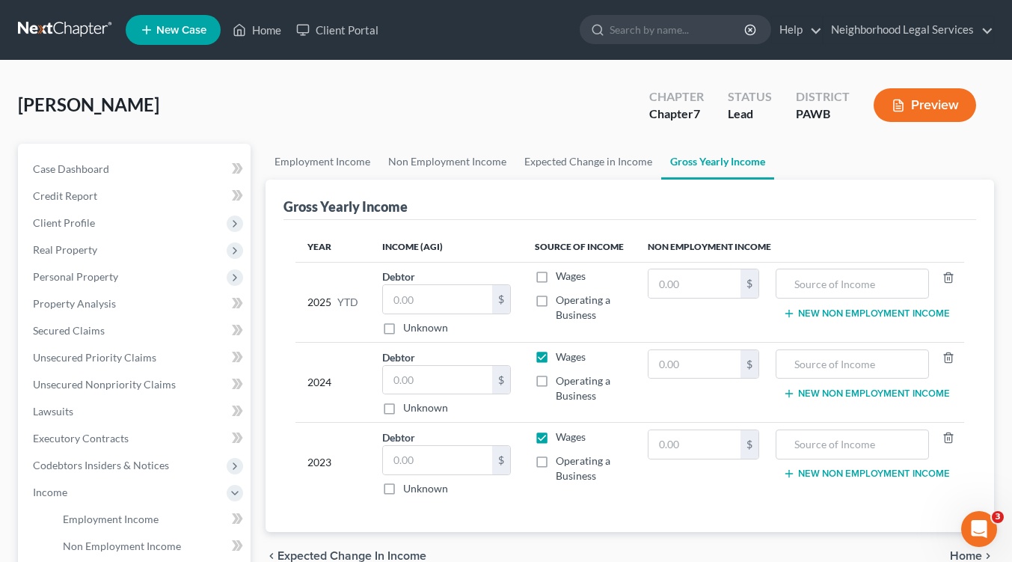
checkbox input "false"
click at [556, 435] on label "Wages" at bounding box center [571, 436] width 30 height 15
click at [562, 435] on input "Wages" at bounding box center [567, 434] width 10 height 10
checkbox input "false"
click at [699, 286] on input "text" at bounding box center [694, 283] width 93 height 28
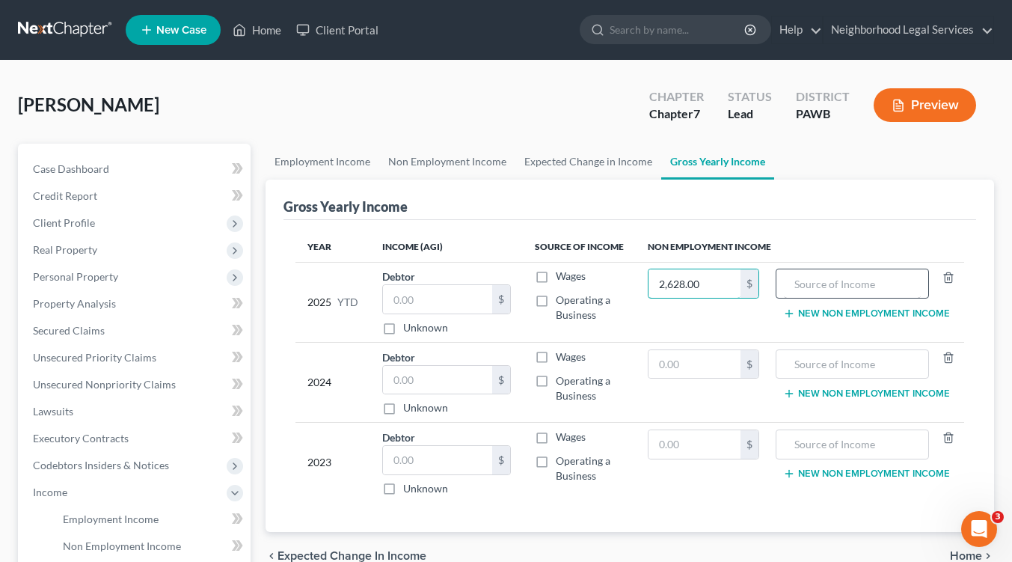
type input "2,628.00"
click at [808, 288] on input "text" at bounding box center [852, 283] width 137 height 28
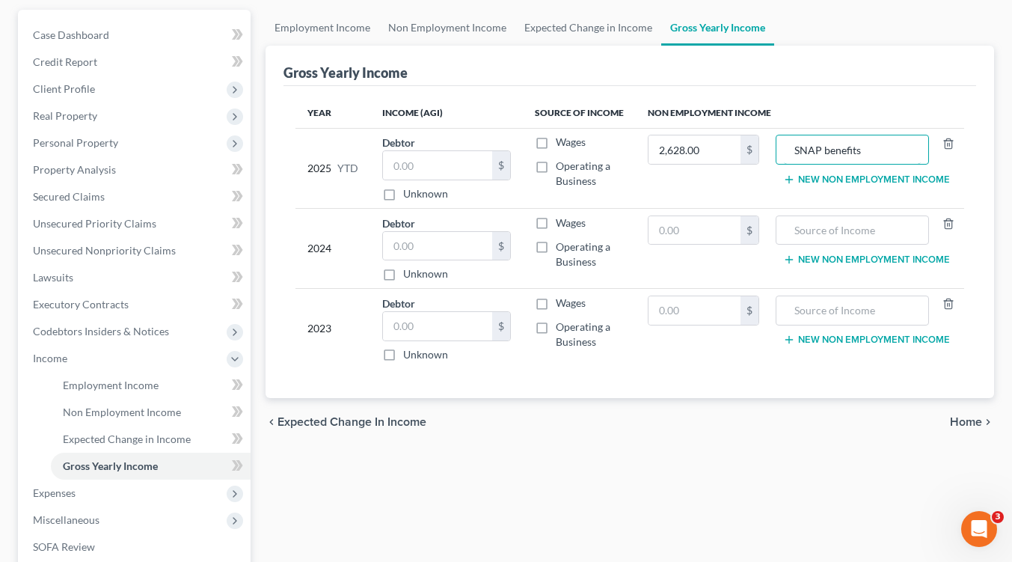
scroll to position [299, 0]
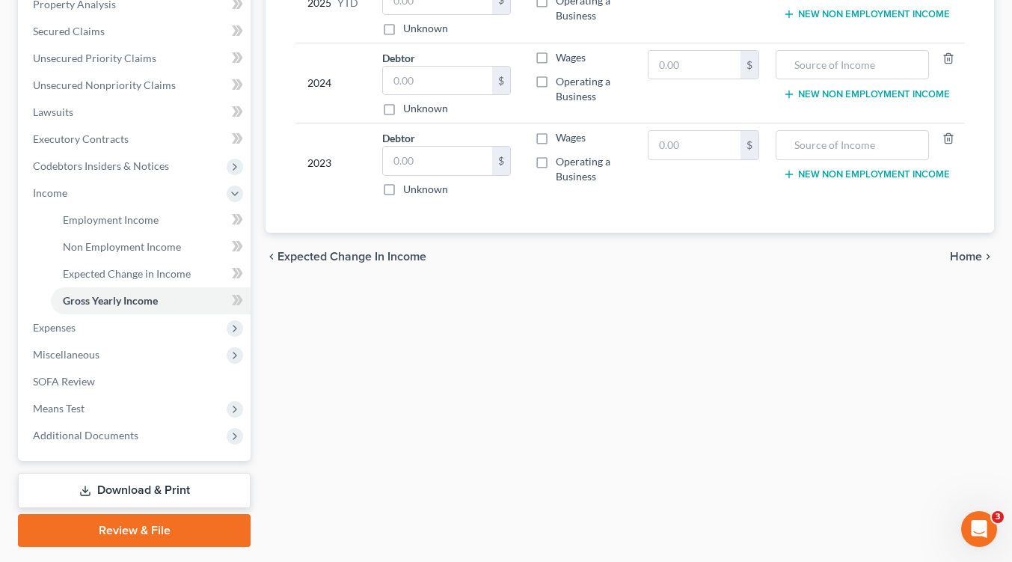
type input "SNAP benefits"
click at [961, 255] on span "Home" at bounding box center [966, 257] width 32 height 12
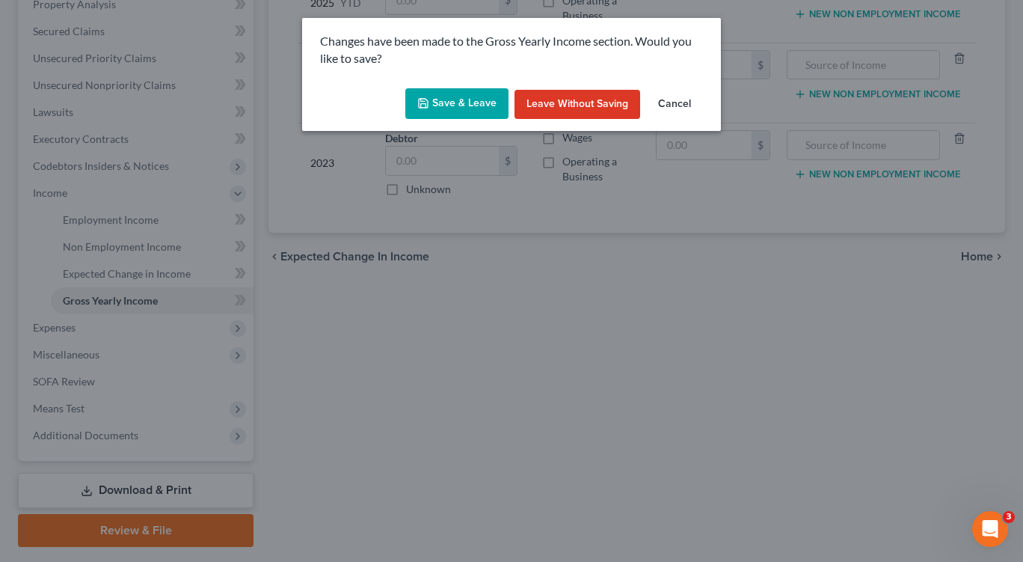
click at [479, 98] on button "Save & Leave" at bounding box center [456, 103] width 103 height 31
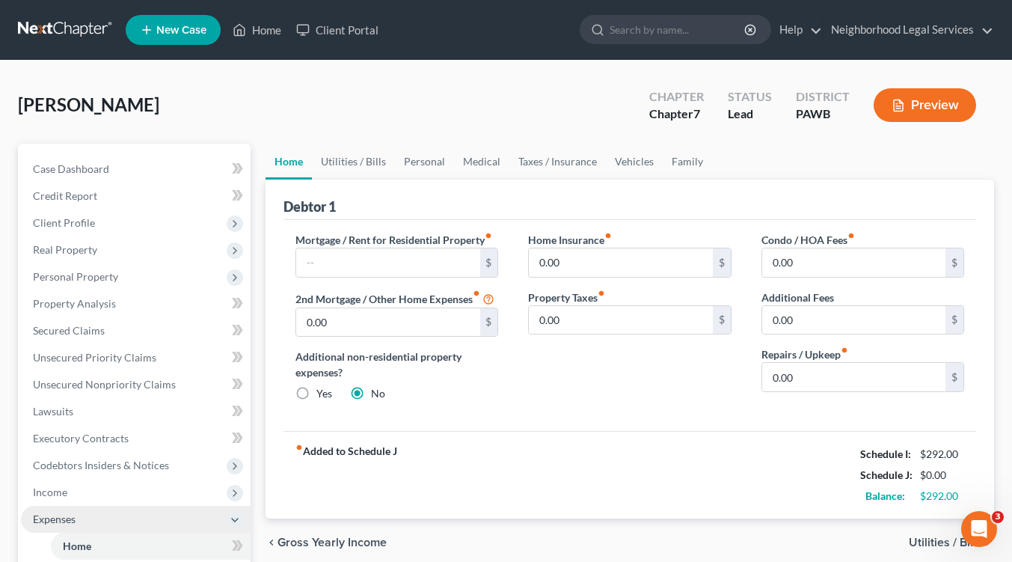
click at [81, 524] on span "Expenses" at bounding box center [136, 519] width 230 height 27
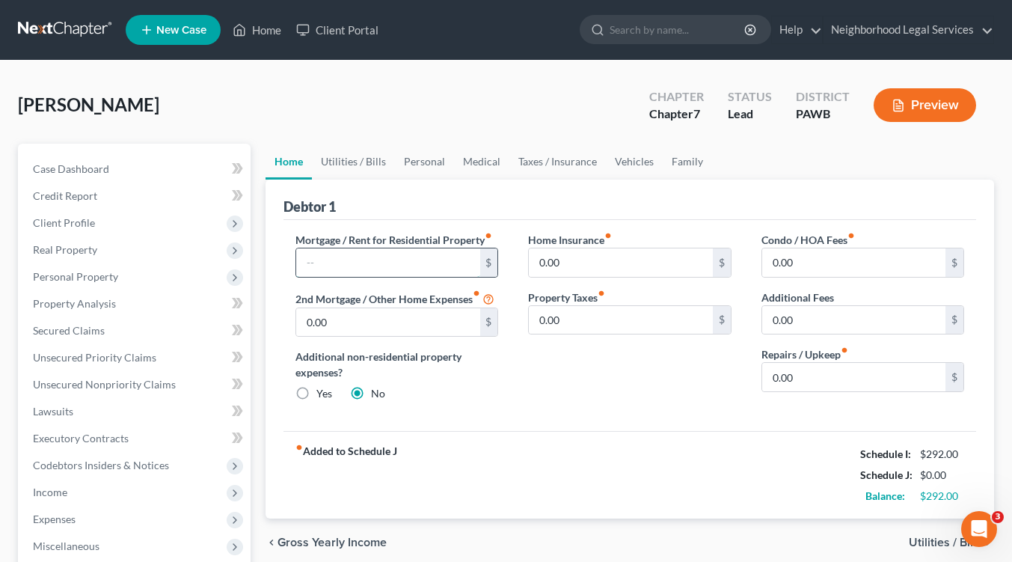
click at [332, 269] on input "text" at bounding box center [387, 262] width 183 height 28
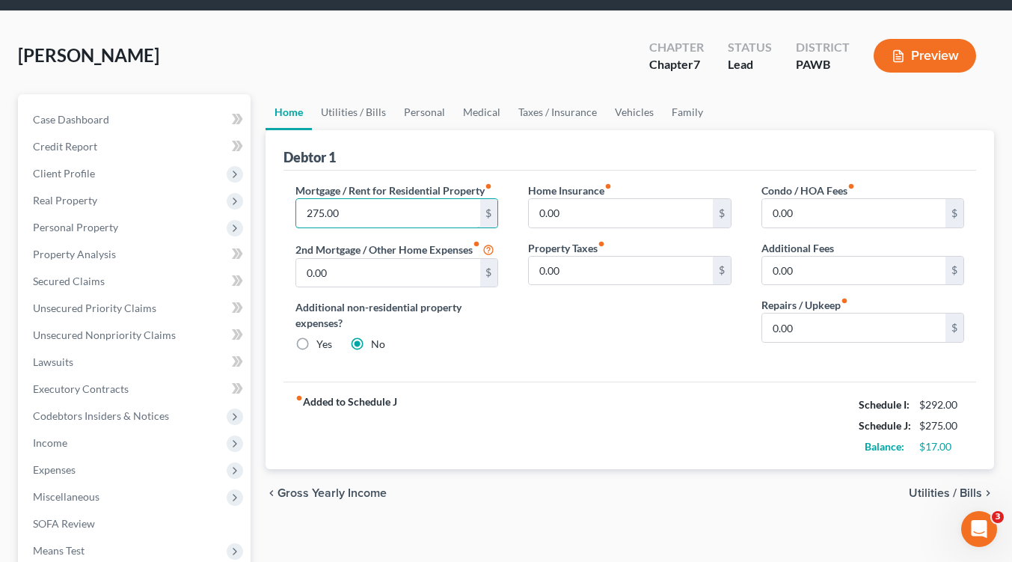
scroll to position [75, 0]
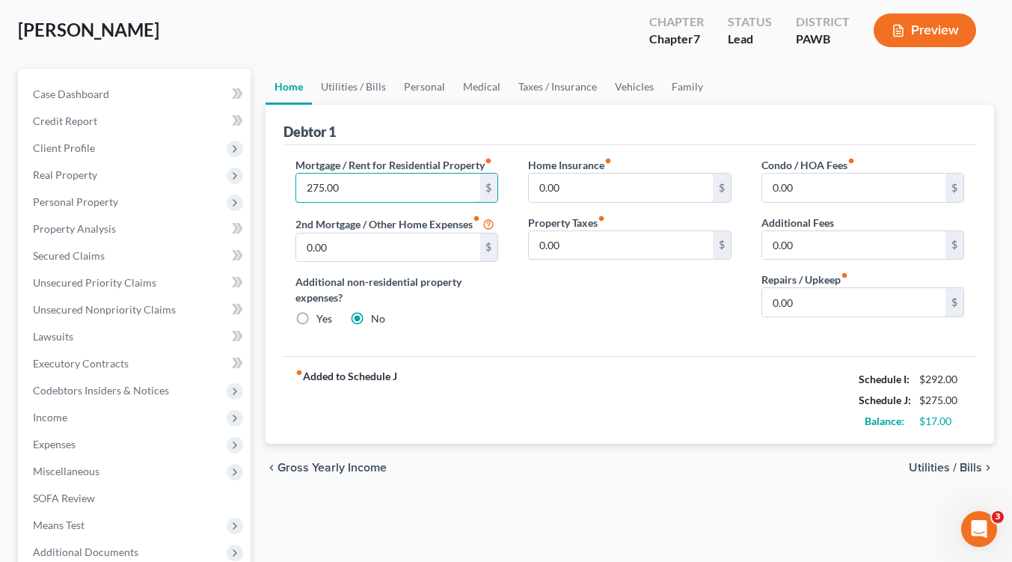
type input "275.00"
click at [918, 464] on span "Utilities / Bills" at bounding box center [945, 467] width 73 height 12
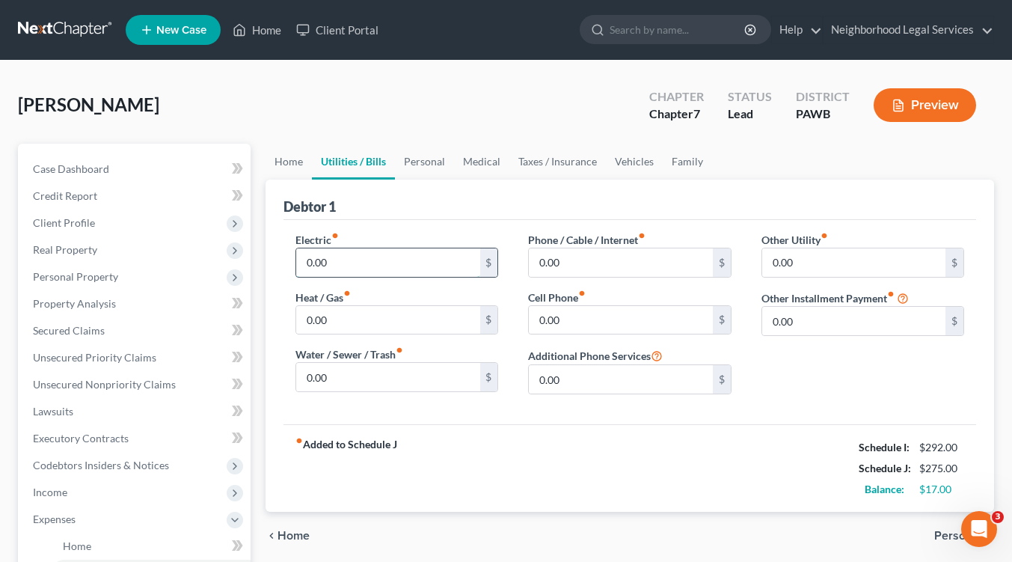
click at [388, 268] on input "0.00" at bounding box center [387, 262] width 183 height 28
type input "60.00"
click at [369, 375] on input "0.00" at bounding box center [387, 377] width 183 height 28
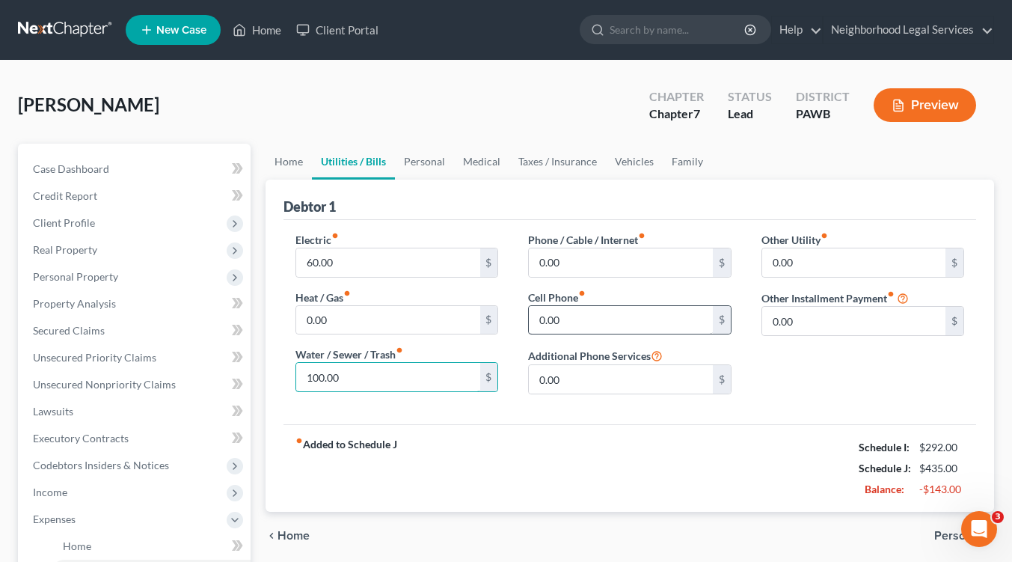
type input "100.00"
click at [600, 319] on input "0.00" at bounding box center [620, 320] width 183 height 28
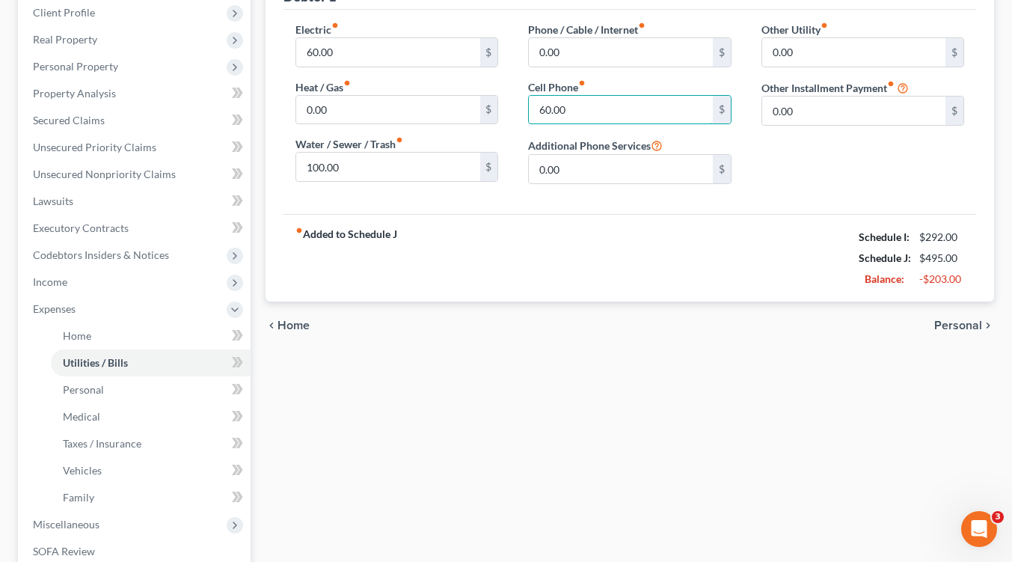
scroll to position [224, 0]
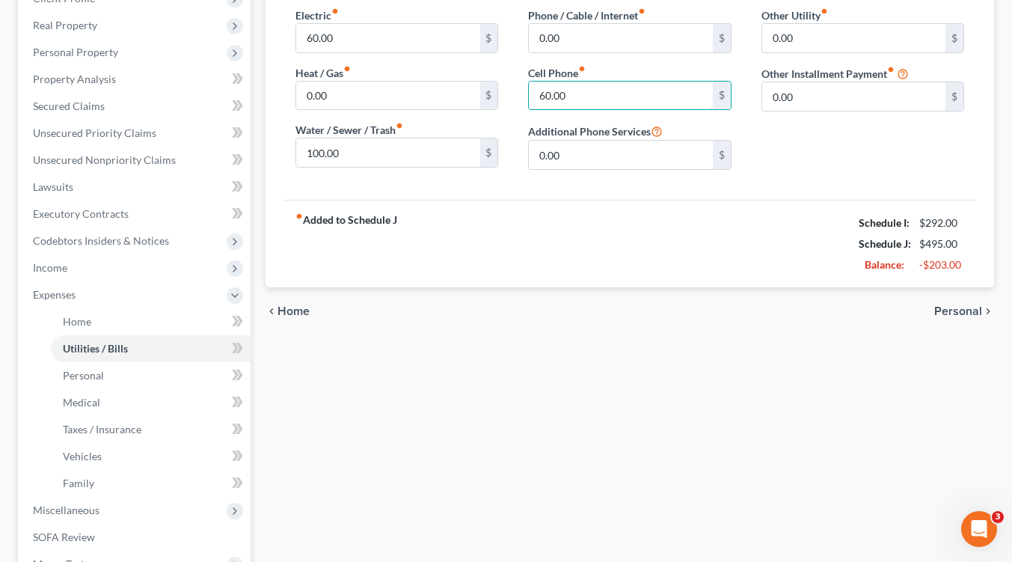
type input "60.00"
click at [964, 310] on span "Personal" at bounding box center [958, 311] width 48 height 12
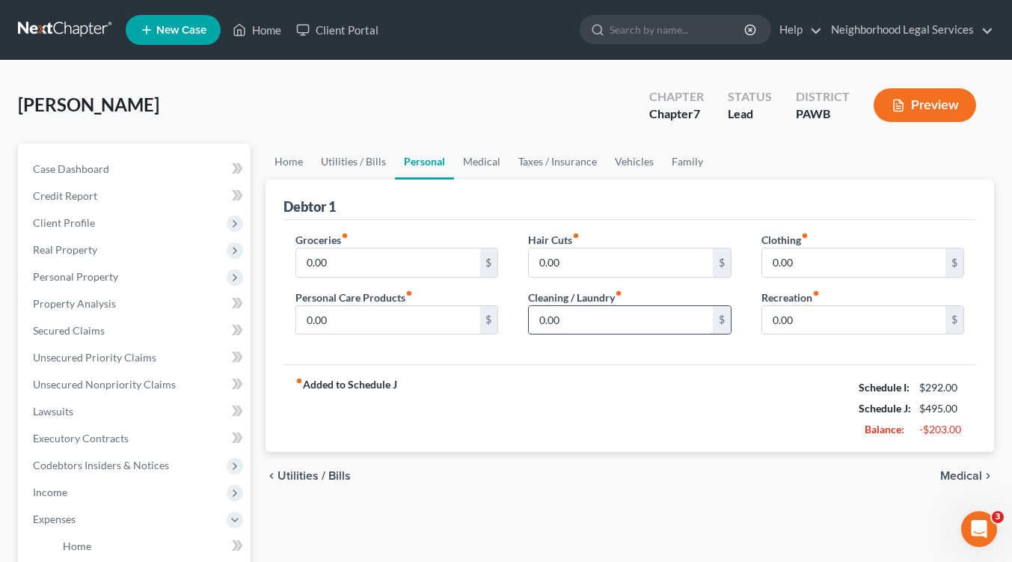
click at [606, 325] on input "0.00" at bounding box center [620, 320] width 183 height 28
type input "25.00"
click at [348, 268] on input "0.00" at bounding box center [387, 262] width 183 height 28
type input "265.00"
click at [355, 324] on input "0.00" at bounding box center [387, 320] width 183 height 28
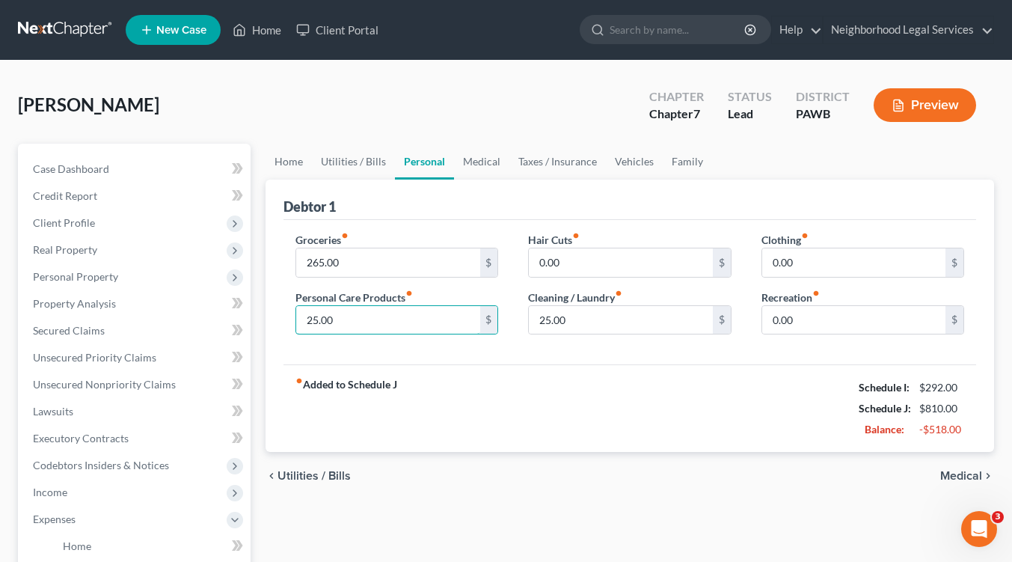
type input "25.00"
click at [953, 474] on span "Medical" at bounding box center [961, 476] width 42 height 12
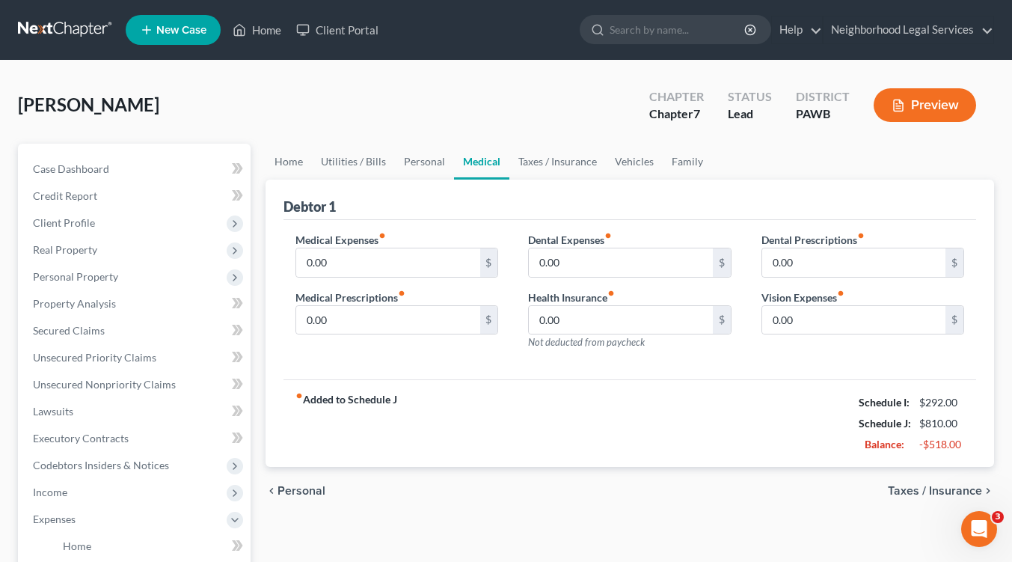
click at [924, 493] on span "Taxes / Insurance" at bounding box center [935, 491] width 94 height 12
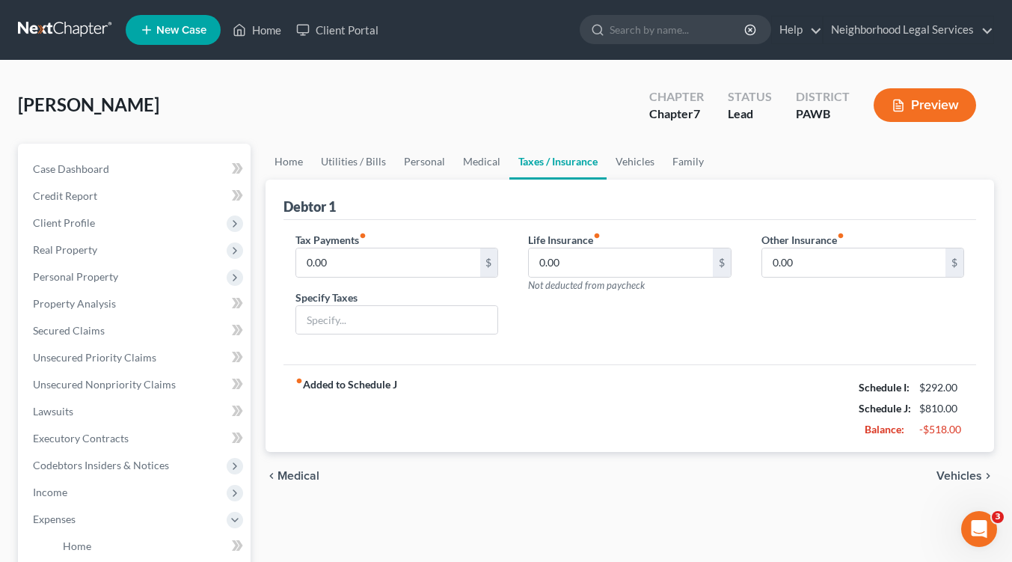
click at [967, 473] on span "Vehicles" at bounding box center [959, 476] width 46 height 12
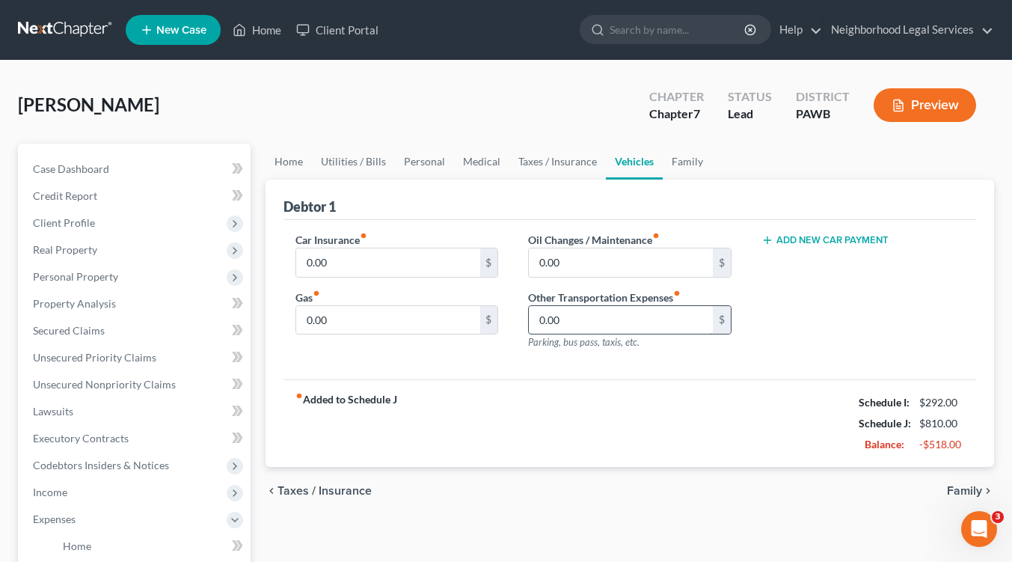
click at [595, 321] on input "0.00" at bounding box center [620, 320] width 183 height 28
type input "30.00"
click at [964, 490] on span "Family" at bounding box center [964, 491] width 35 height 12
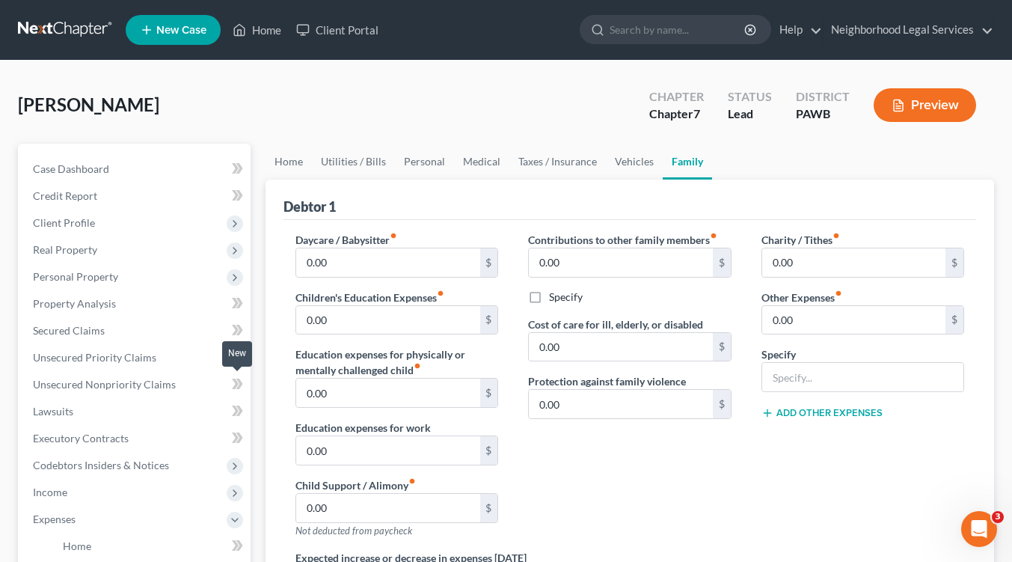
click at [242, 386] on icon at bounding box center [237, 384] width 11 height 19
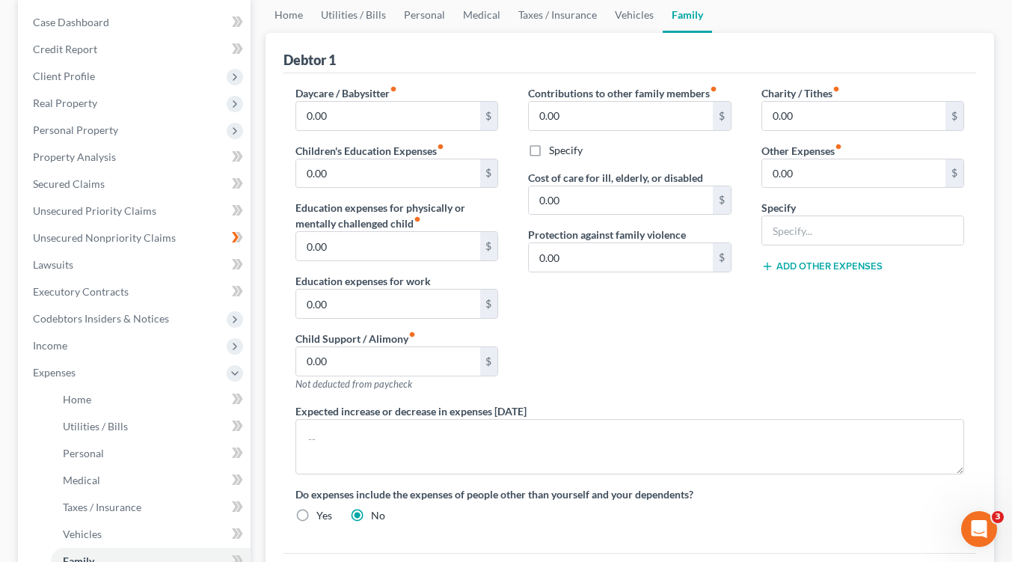
scroll to position [299, 0]
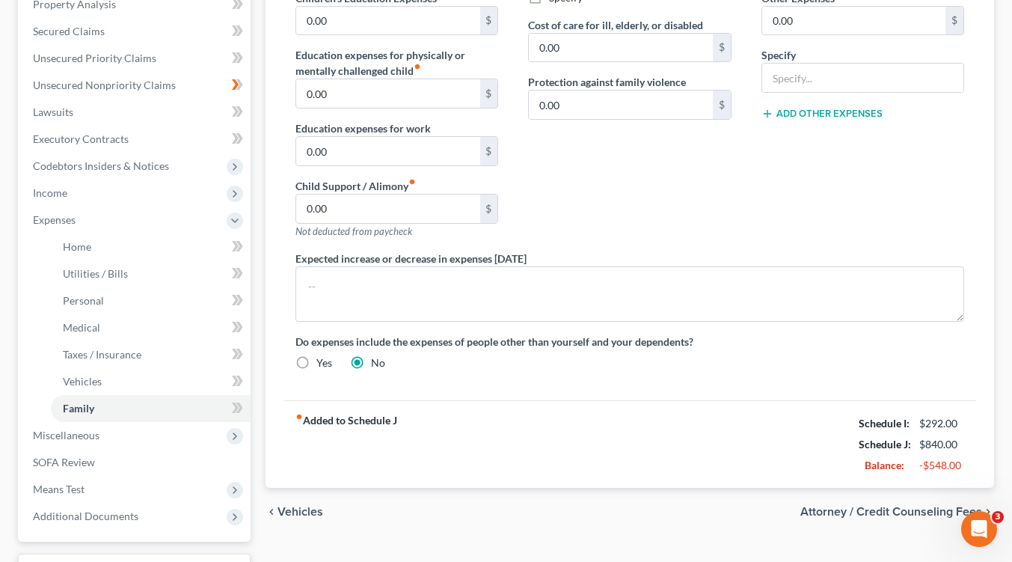
click at [288, 509] on span "Vehicles" at bounding box center [300, 512] width 46 height 12
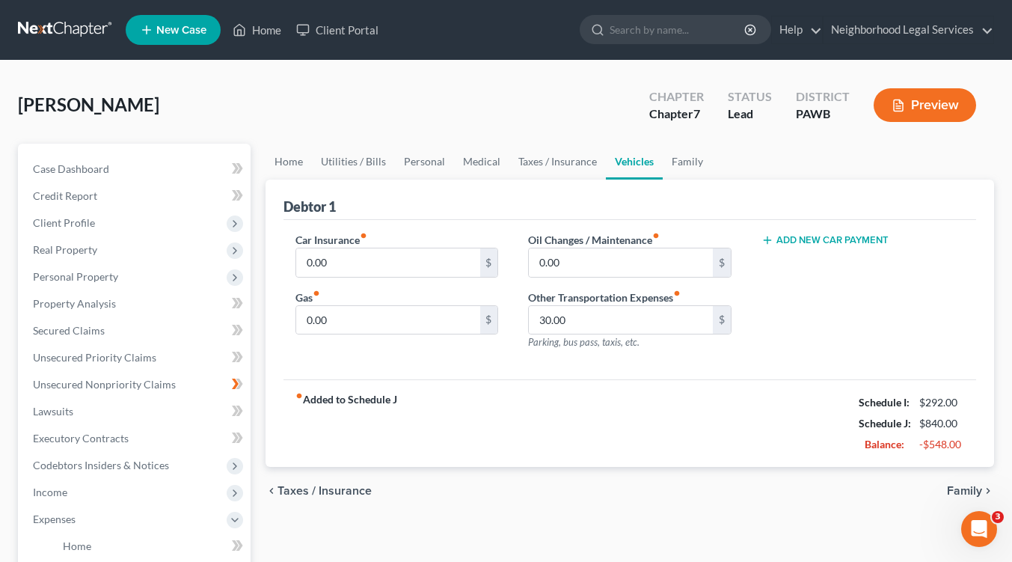
click at [283, 493] on span "Taxes / Insurance" at bounding box center [324, 491] width 94 height 12
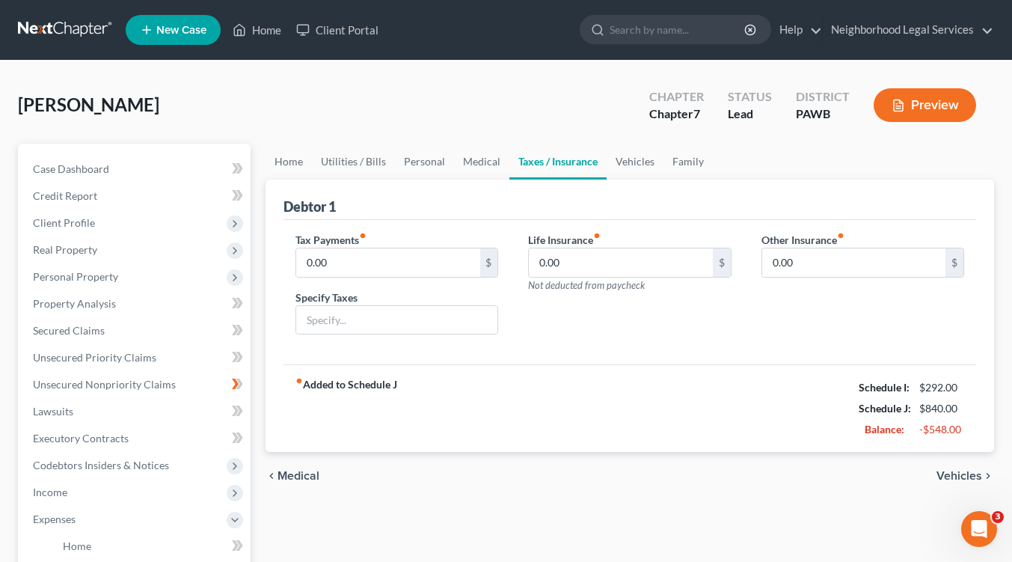
click at [279, 480] on span "Medical" at bounding box center [298, 476] width 42 height 12
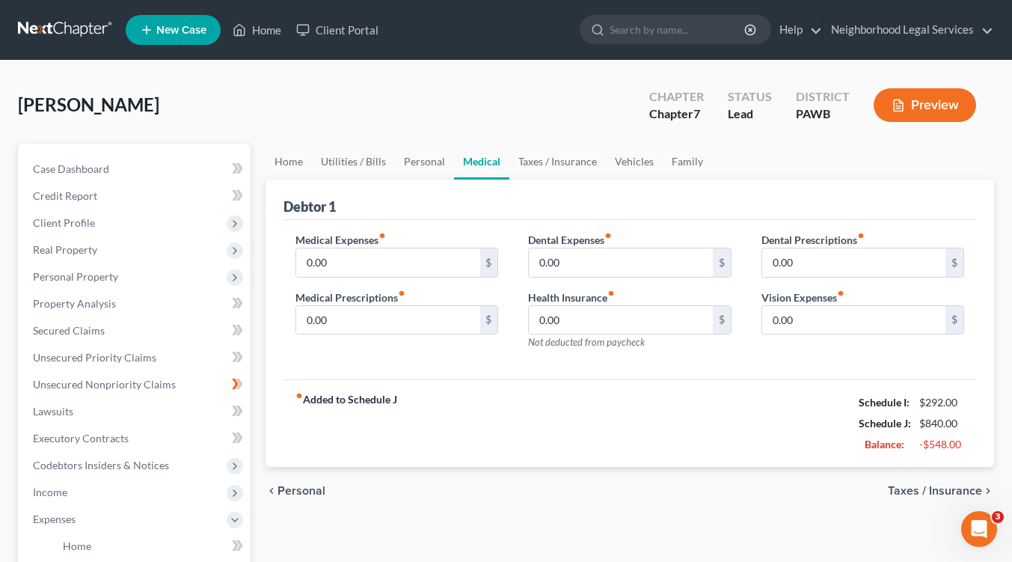
click at [268, 489] on icon "chevron_left" at bounding box center [272, 491] width 12 height 12
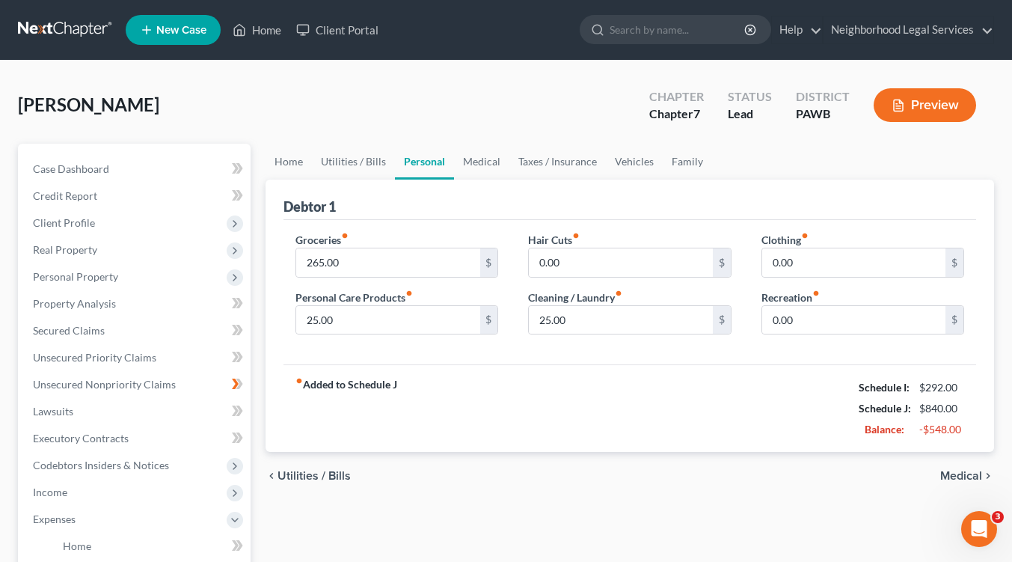
click at [283, 476] on span "Utilities / Bills" at bounding box center [313, 476] width 73 height 12
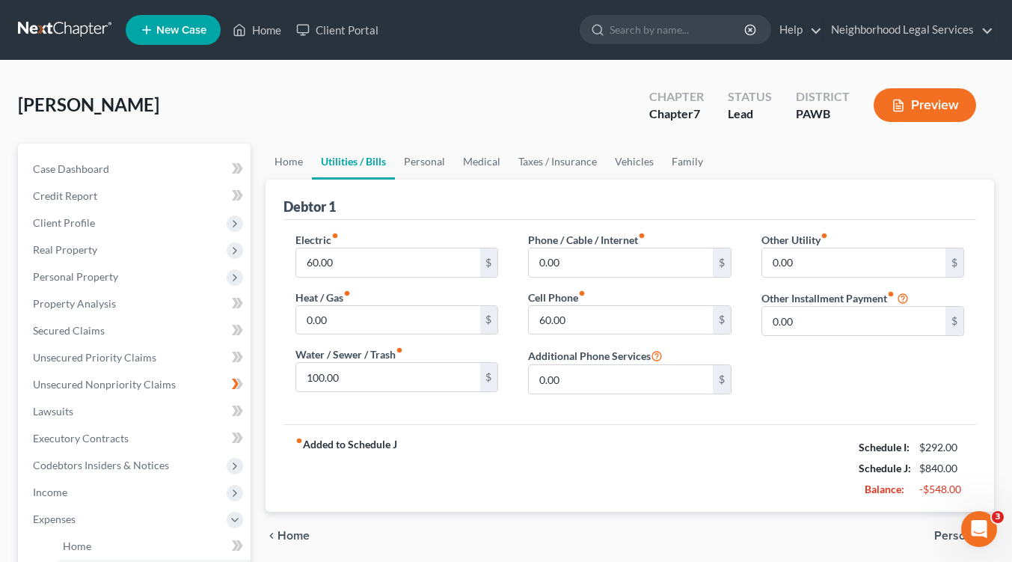
click at [301, 526] on div "chevron_left Home Personal chevron_right" at bounding box center [630, 536] width 728 height 48
click at [271, 532] on icon "chevron_left" at bounding box center [272, 536] width 12 height 12
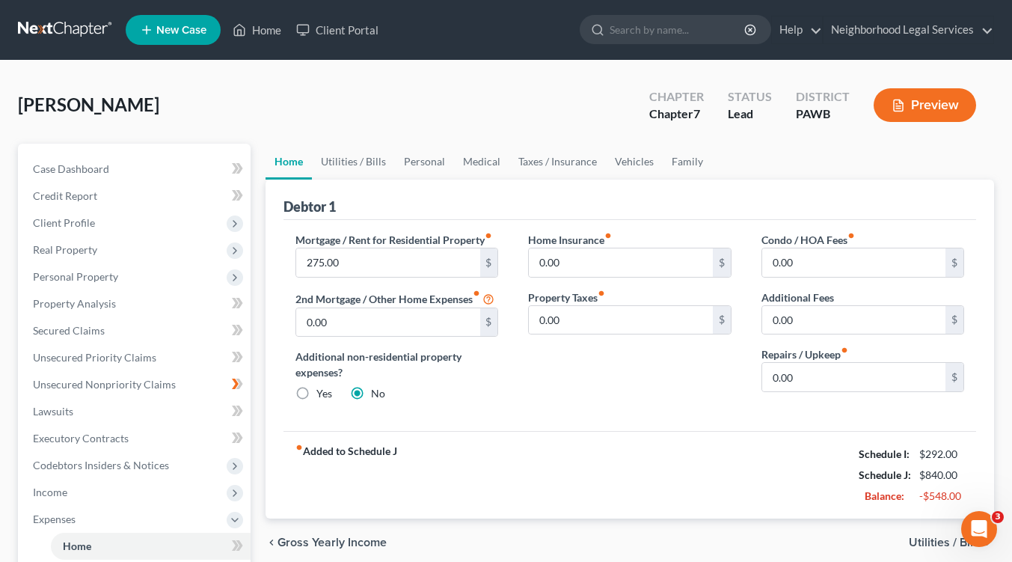
click at [271, 532] on div "chevron_left Gross Yearly Income Utilities / Bills chevron_right" at bounding box center [630, 542] width 728 height 48
click at [274, 539] on icon "chevron_left" at bounding box center [272, 542] width 12 height 12
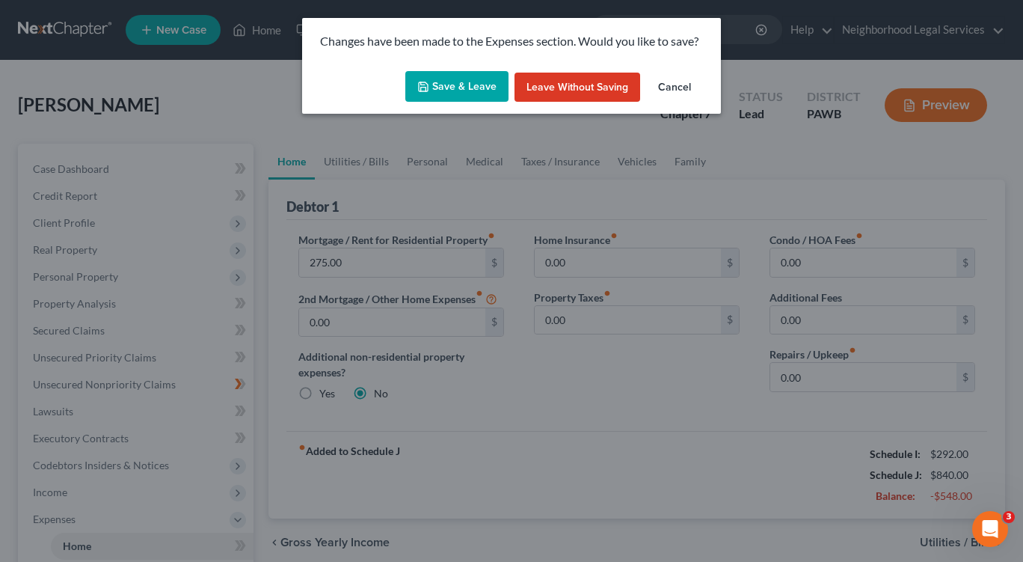
click at [446, 85] on button "Save & Leave" at bounding box center [456, 86] width 103 height 31
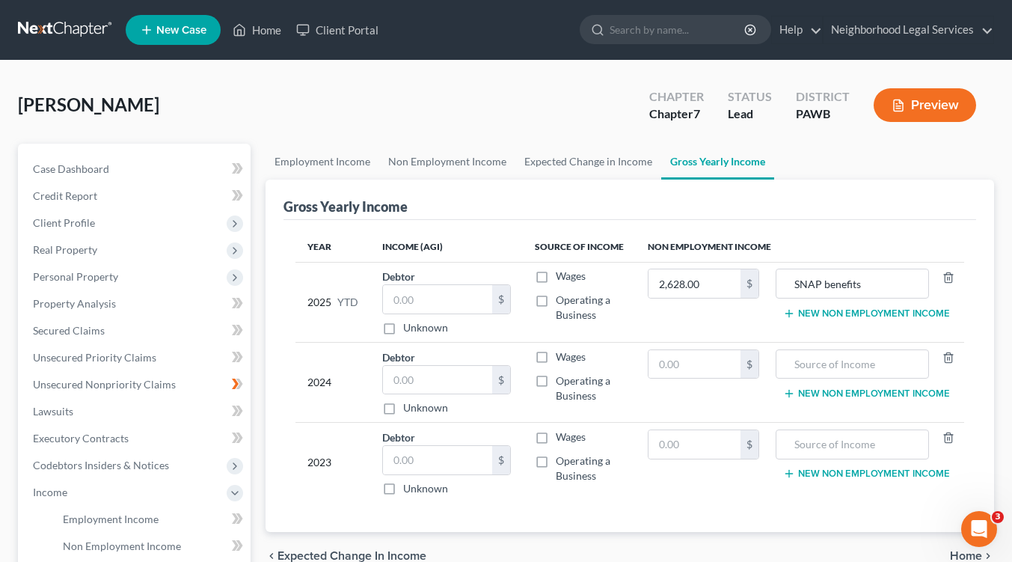
click at [274, 541] on div "chevron_left Expected Change in Income Home chevron_right" at bounding box center [630, 556] width 728 height 48
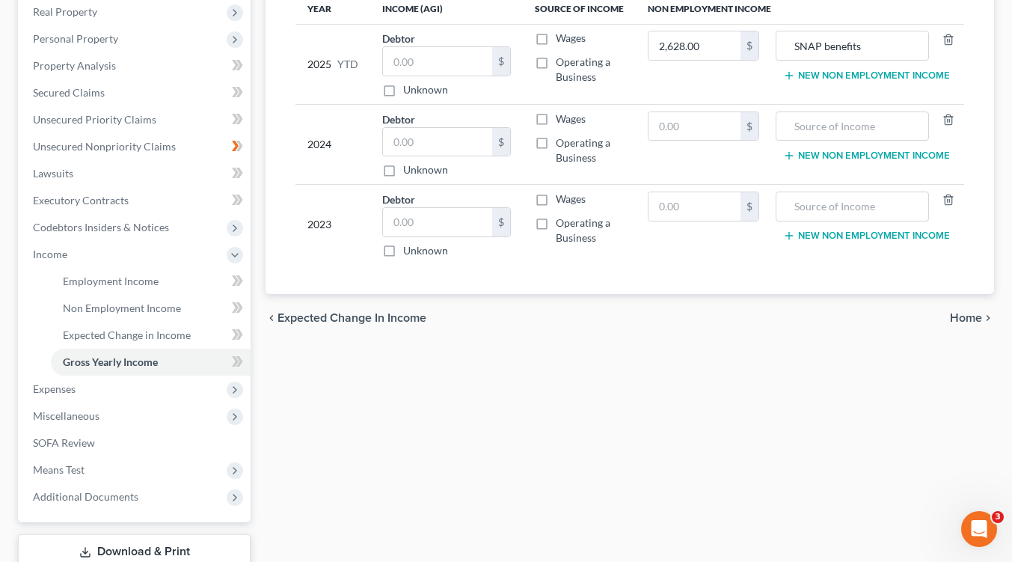
scroll to position [340, 0]
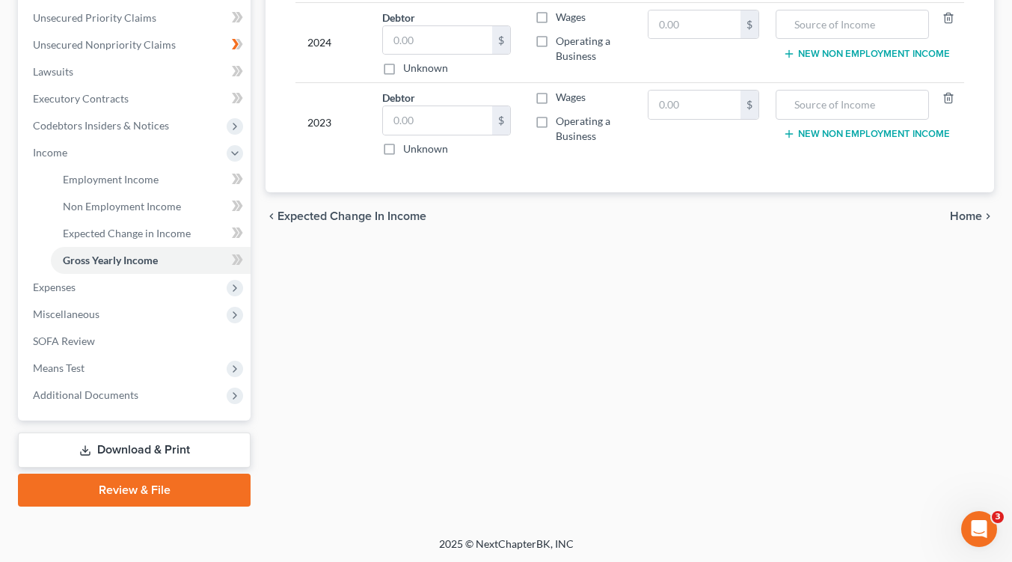
click at [321, 212] on span "Expected Change in Income" at bounding box center [351, 216] width 149 height 12
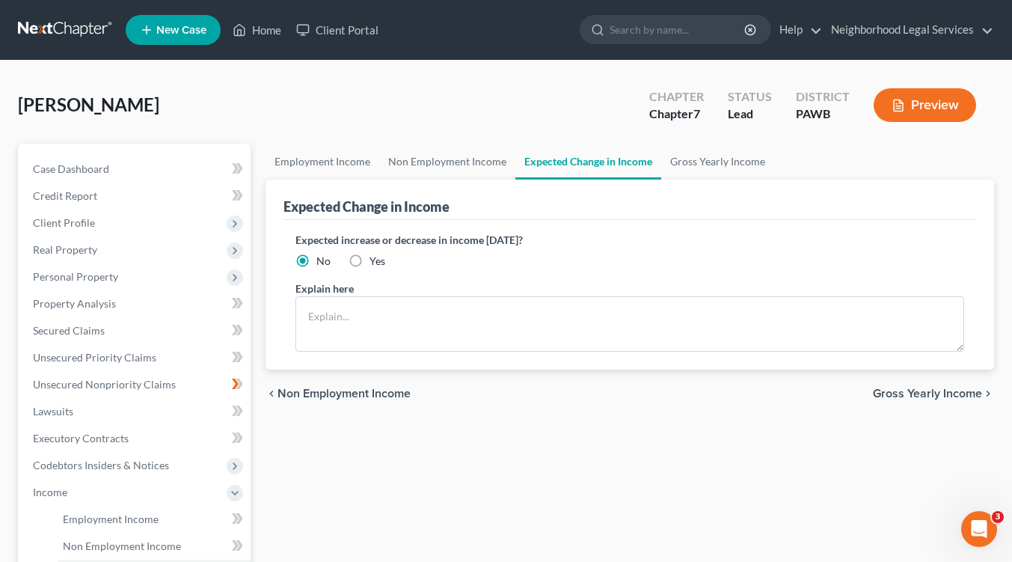
click at [280, 387] on span "Non Employment Income" at bounding box center [343, 393] width 133 height 12
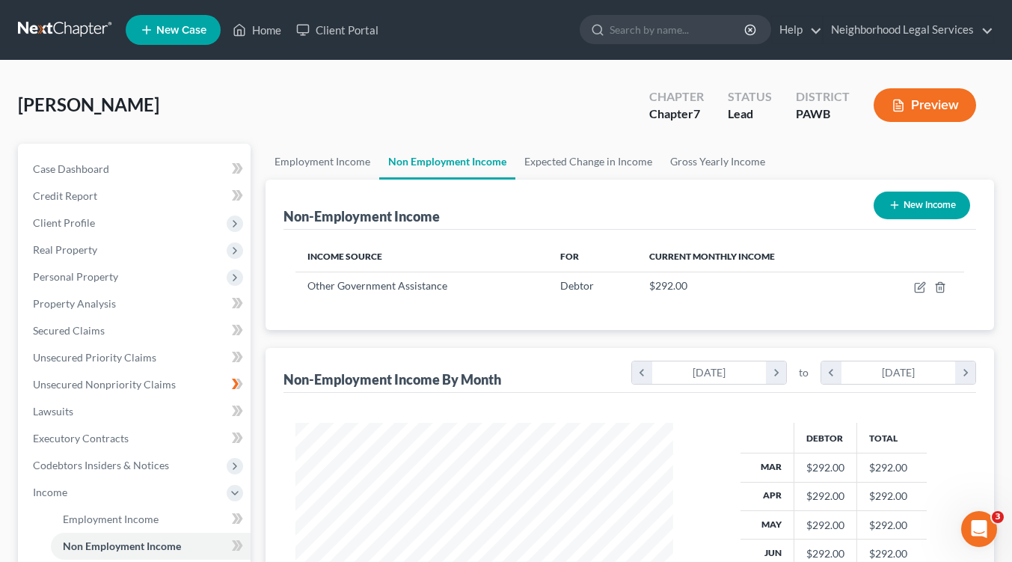
click at [284, 404] on div "Debtor Total Mar $292.00 $292.00 Apr $292.00 $292.00 May $292.00 $292.00 Jun $2…" at bounding box center [629, 560] width 693 height 334
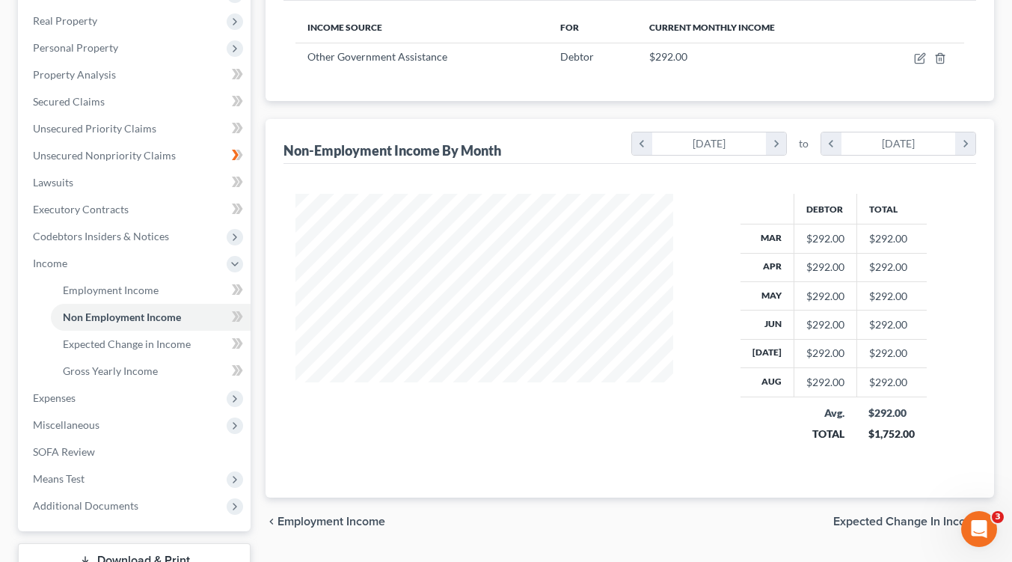
scroll to position [340, 0]
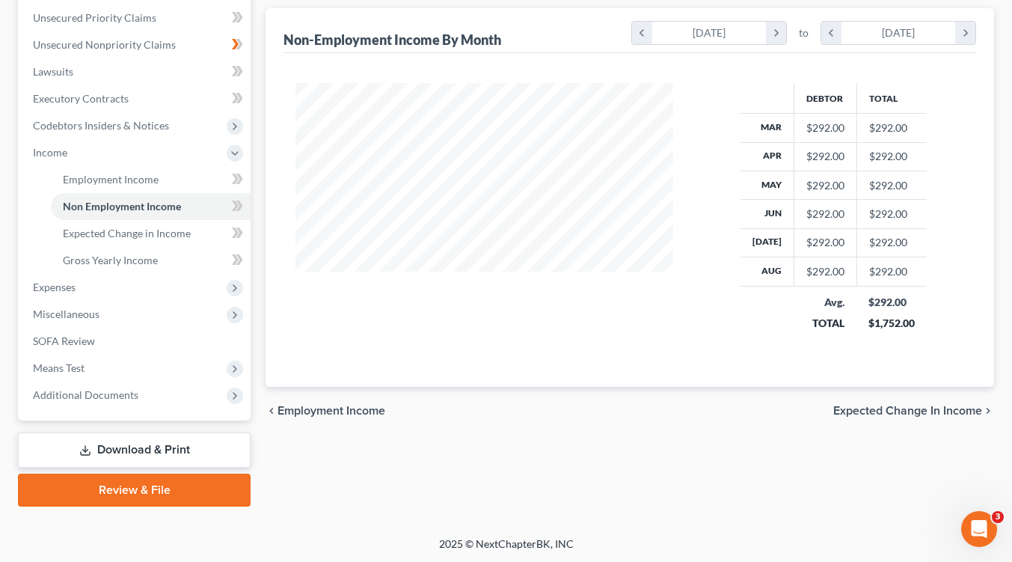
click at [305, 411] on span "Employment Income" at bounding box center [331, 411] width 108 height 12
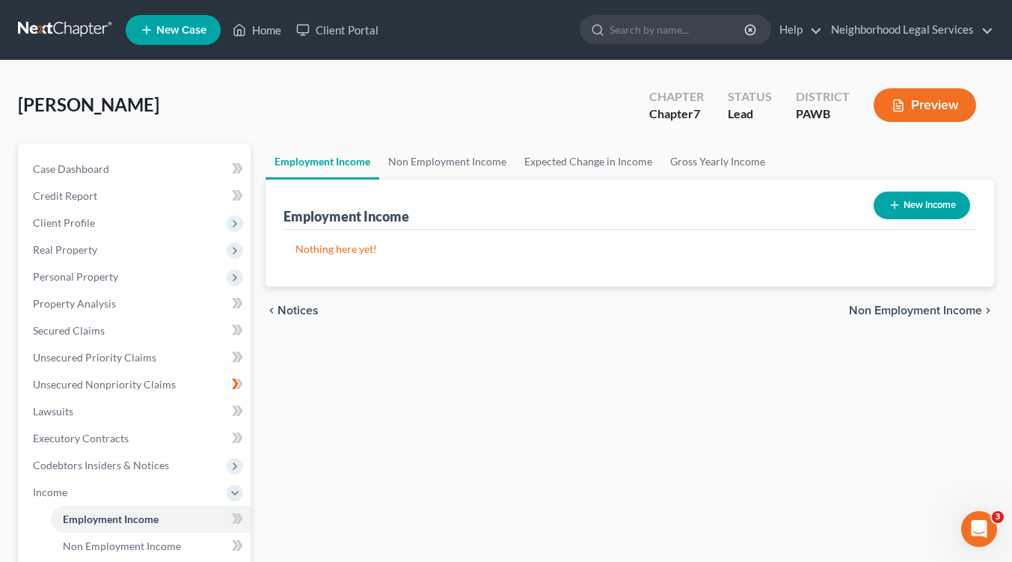
click at [295, 310] on span "Notices" at bounding box center [297, 310] width 41 height 12
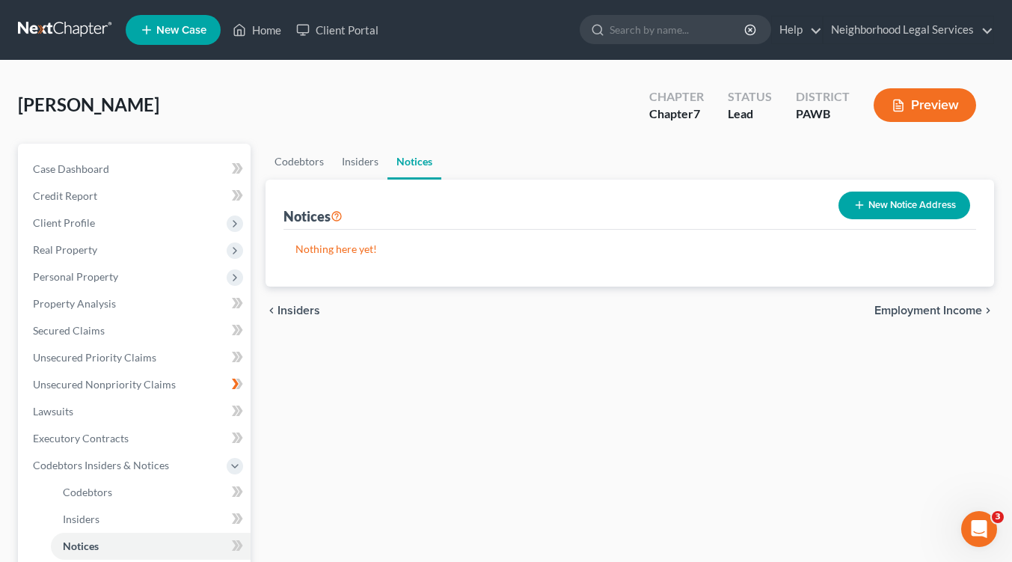
click at [295, 310] on span "Insiders" at bounding box center [298, 310] width 43 height 12
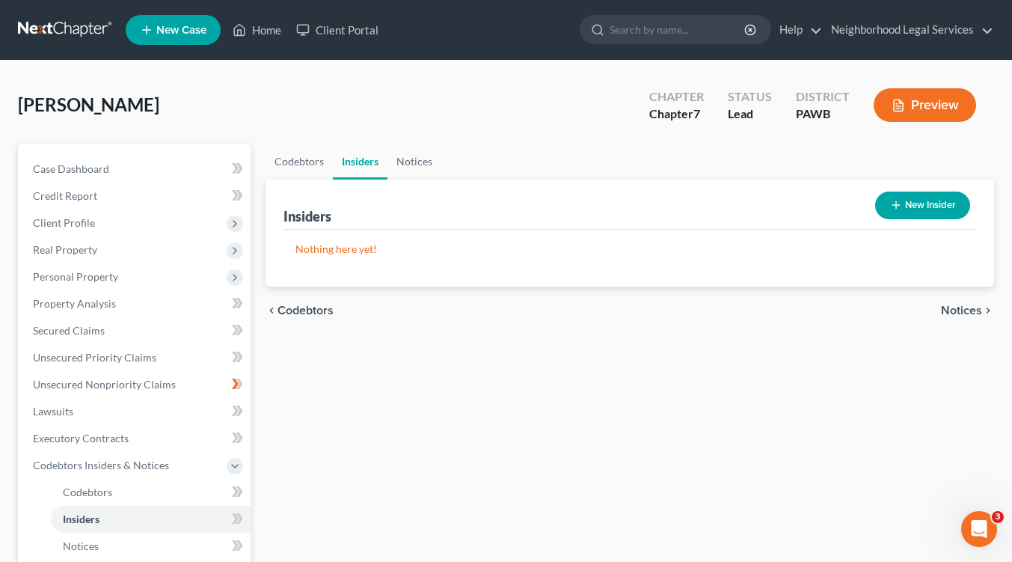
click at [295, 310] on span "Codebtors" at bounding box center [305, 310] width 56 height 12
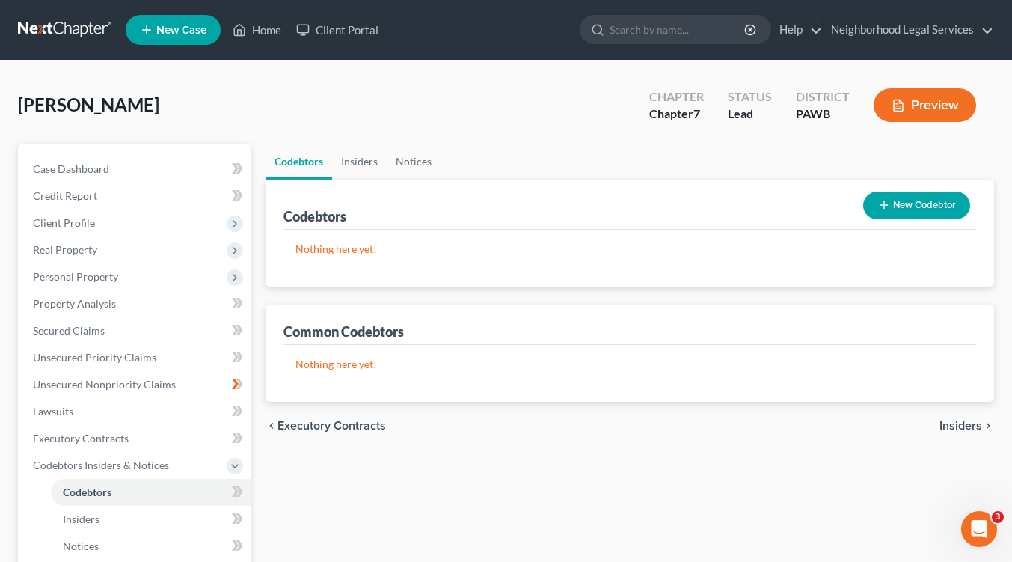
click at [275, 423] on icon "chevron_left" at bounding box center [272, 426] width 12 height 12
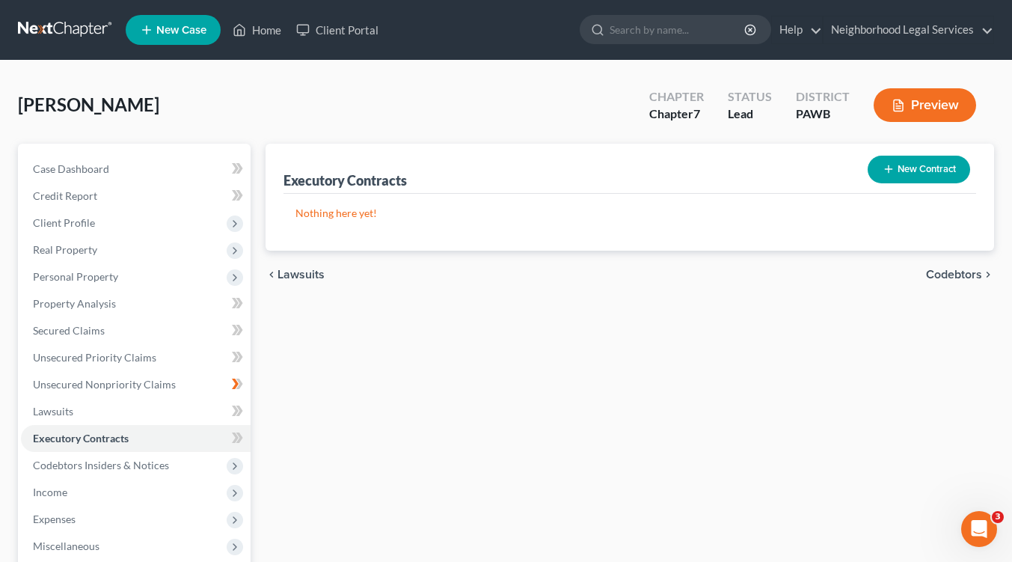
click at [307, 277] on span "Lawsuits" at bounding box center [300, 274] width 47 height 12
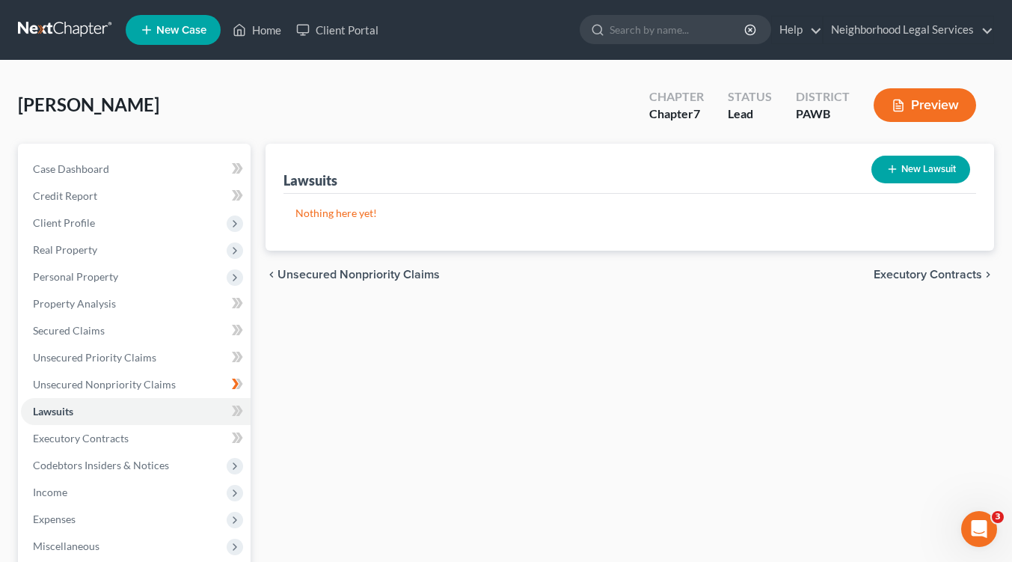
click at [307, 277] on span "Unsecured Nonpriority Claims" at bounding box center [358, 274] width 162 height 12
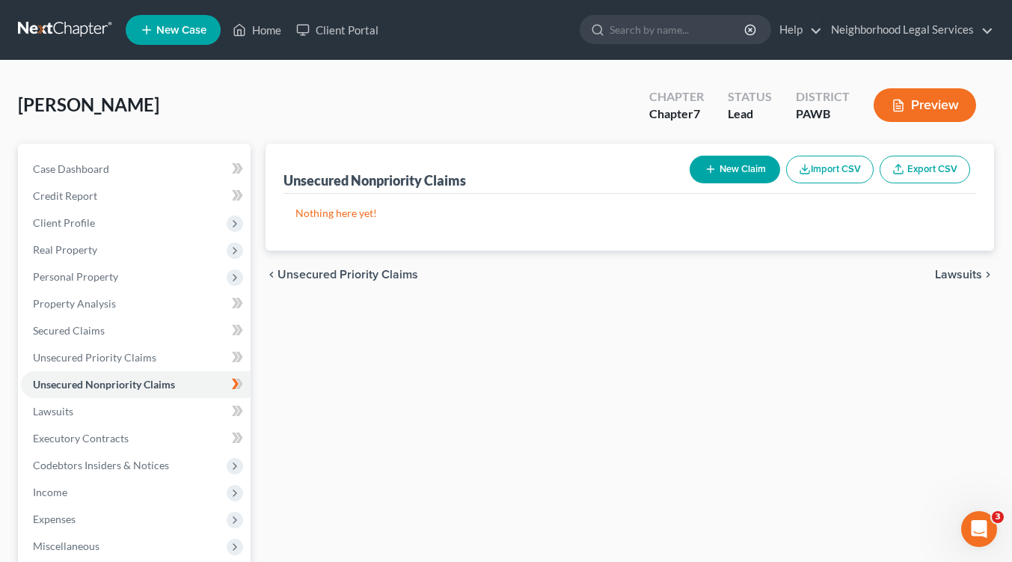
click at [713, 169] on icon "button" at bounding box center [711, 169] width 12 height 12
select select "0"
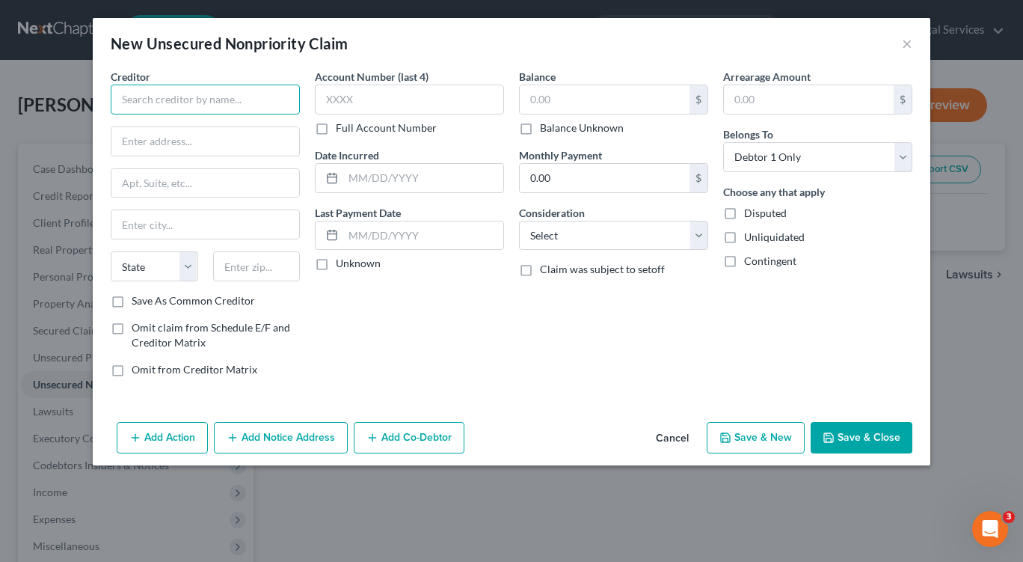
click at [148, 99] on input "text" at bounding box center [205, 100] width 189 height 30
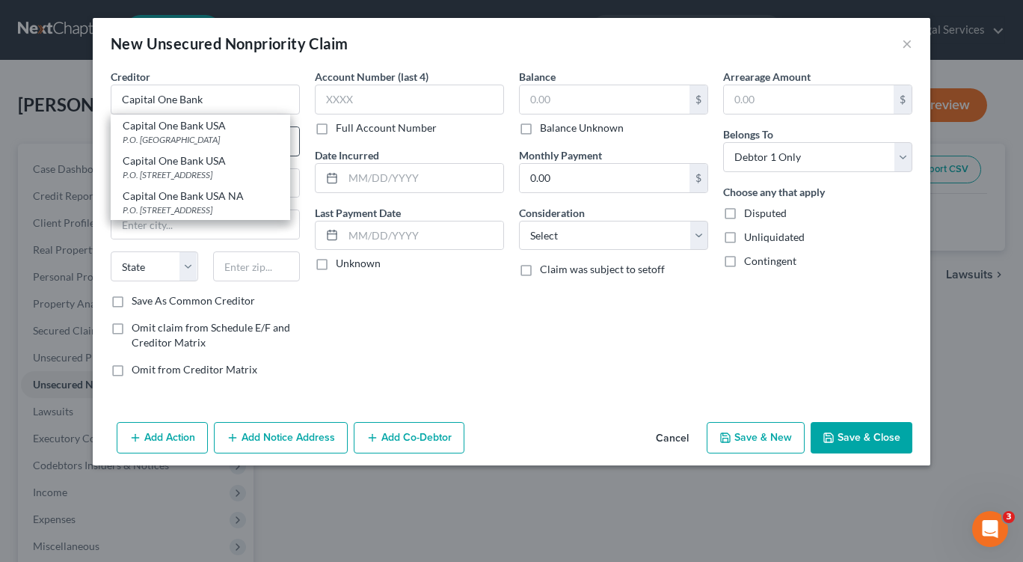
click at [157, 149] on div "Capital One Bank USA P.O. [GEOGRAPHIC_DATA]" at bounding box center [200, 131] width 179 height 35
type input "Capital One Bank USA"
type input "P.O. Box 85015"
type input "[GEOGRAPHIC_DATA]"
select select "48"
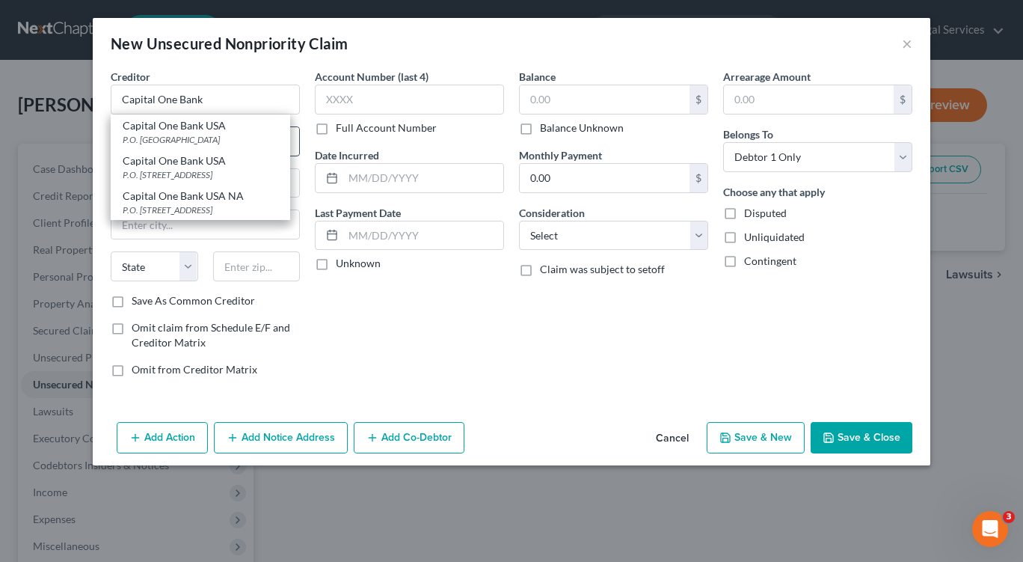
type input "23285"
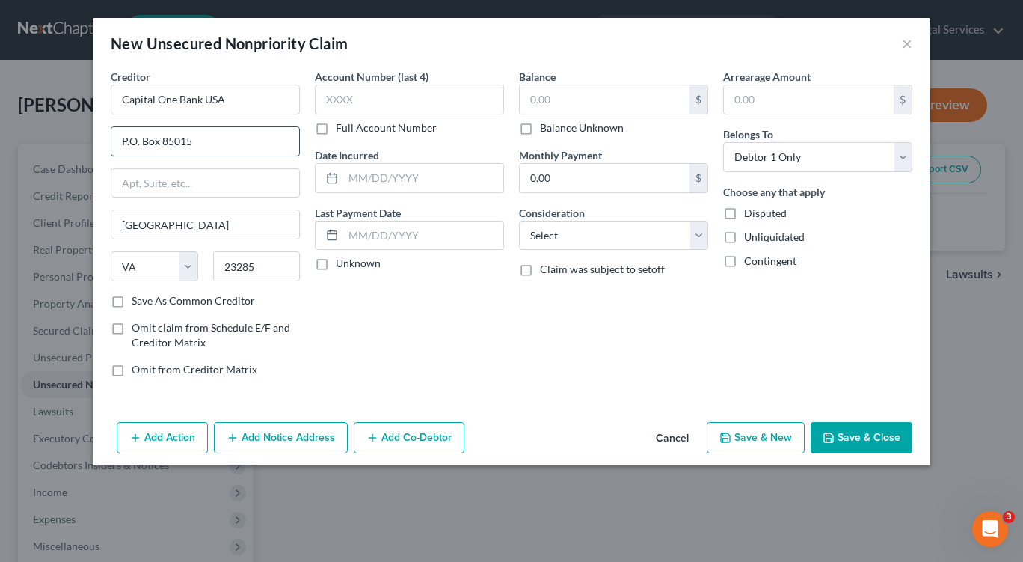
click at [208, 151] on input "P.O. Box 85015" at bounding box center [205, 141] width 188 height 28
type input "POB 31293"
click at [381, 337] on div "Account Number (last 4) Full Account Number Date Incurred Last Payment Date Unk…" at bounding box center [409, 229] width 204 height 320
click at [177, 221] on input "[GEOGRAPHIC_DATA]" at bounding box center [205, 224] width 188 height 28
type input "R"
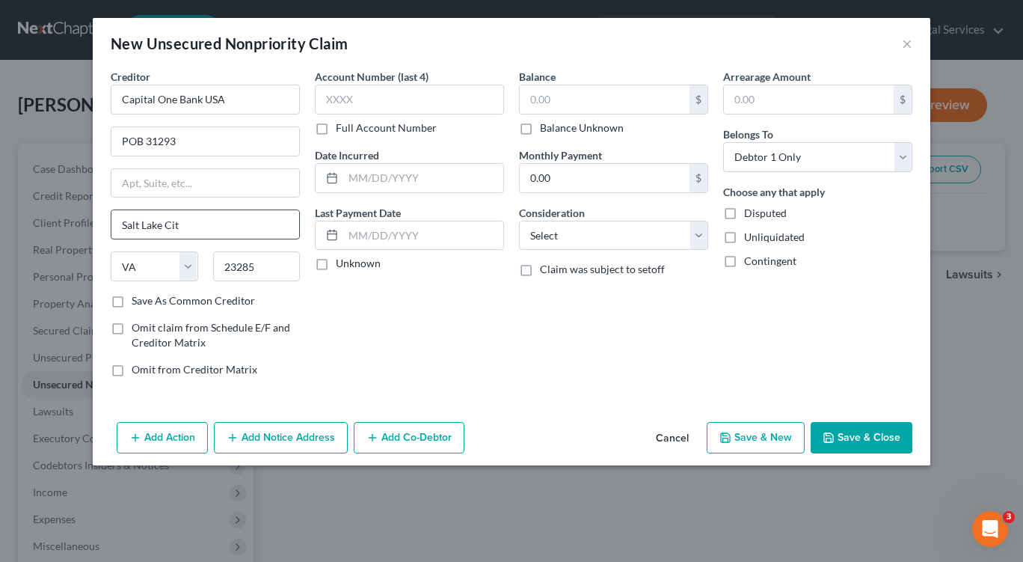
type input "[GEOGRAPHIC_DATA]"
type input "84131"
select select "46"
type input "[GEOGRAPHIC_DATA]"
click at [381, 102] on input "text" at bounding box center [409, 100] width 189 height 30
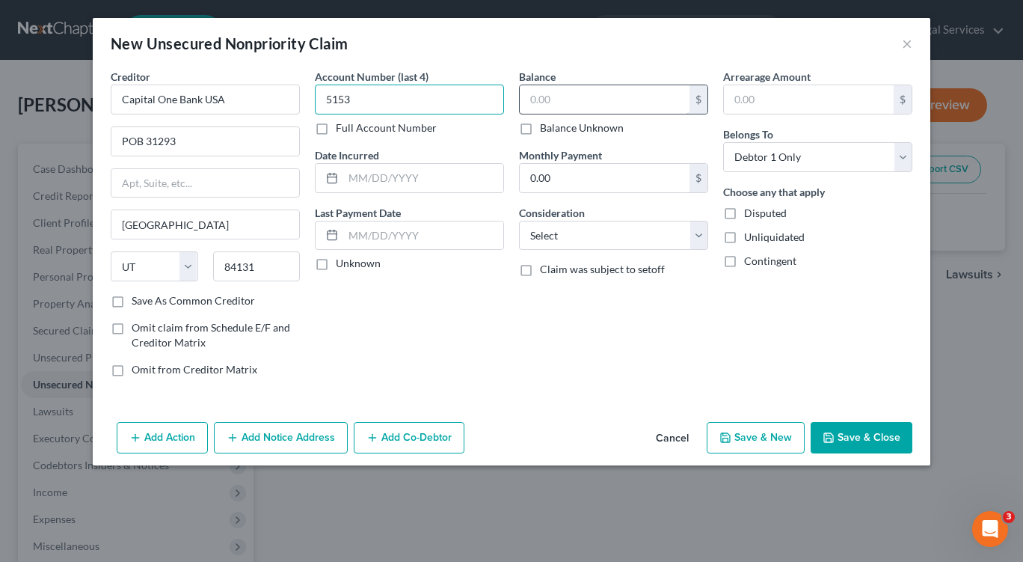
type input "5153"
click at [624, 105] on input "text" at bounding box center [605, 99] width 170 height 28
type input "535.00"
click at [696, 238] on select "Select Cable / Satellite Services Collection Agency Credit Card Debt Debt Couns…" at bounding box center [613, 236] width 189 height 30
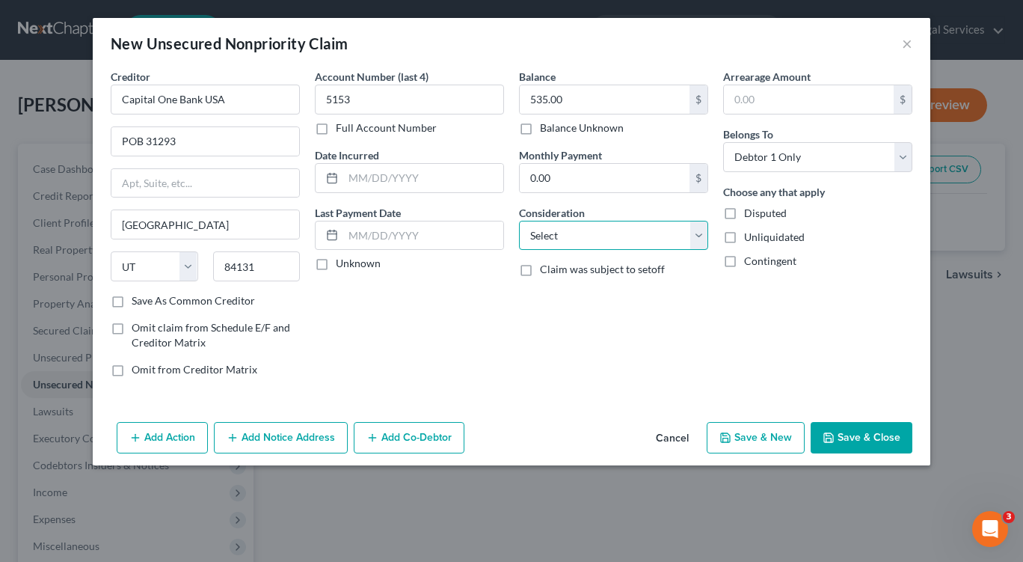
select select "2"
click at [519, 221] on select "Select Cable / Satellite Services Collection Agency Credit Card Debt Debt Couns…" at bounding box center [613, 236] width 189 height 30
click at [728, 438] on polyline "button" at bounding box center [725, 440] width 5 height 4
select select "0"
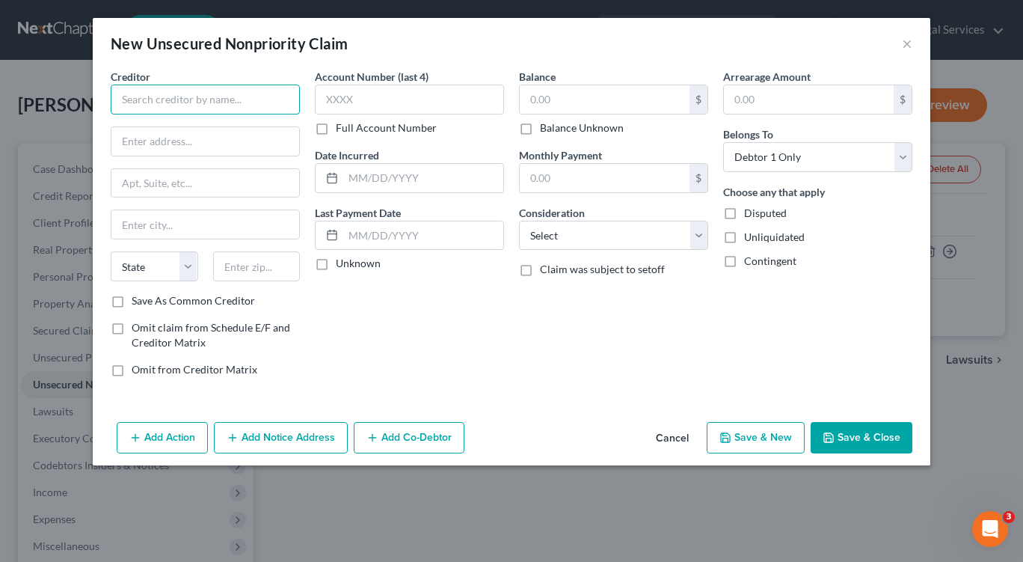
click at [143, 106] on input "text" at bounding box center [205, 100] width 189 height 30
click at [529, 93] on input "text" at bounding box center [605, 99] width 170 height 28
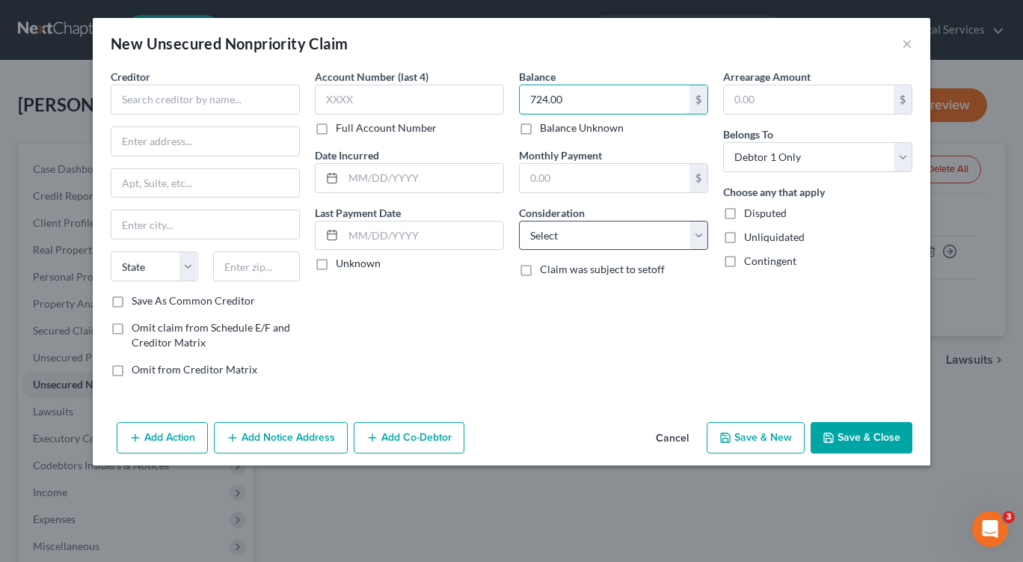
type input "724.00"
drag, startPoint x: 692, startPoint y: 230, endPoint x: 671, endPoint y: 242, distance: 24.1
click at [692, 230] on select "Select Cable / Satellite Services Collection Agency Credit Card Debt Debt Couns…" at bounding box center [613, 236] width 189 height 30
select select "2"
click at [519, 221] on select "Select Cable / Satellite Services Collection Agency Credit Card Debt Debt Couns…" at bounding box center [613, 236] width 189 height 30
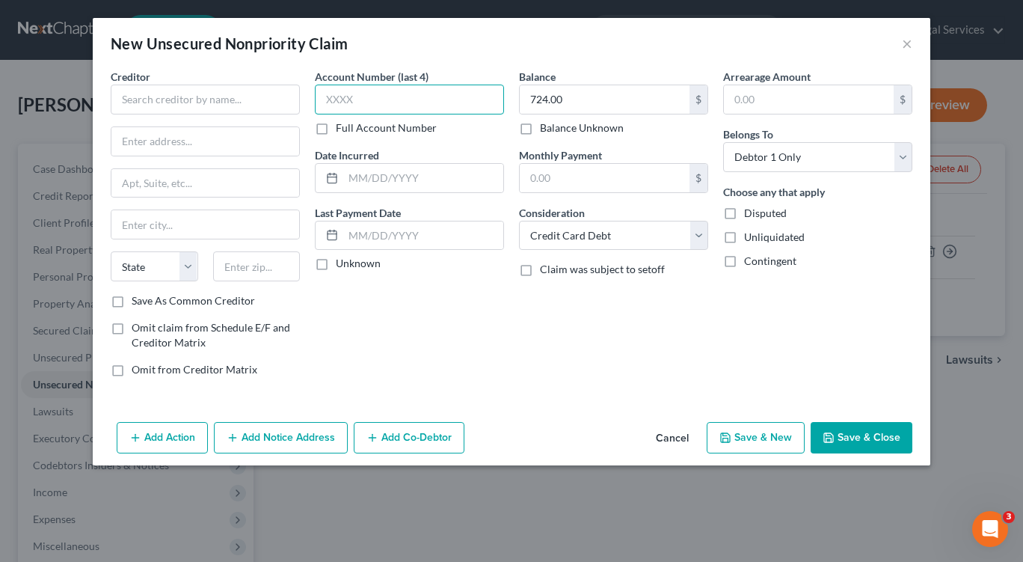
click at [375, 98] on input "text" at bounding box center [409, 100] width 189 height 30
type input "5178"
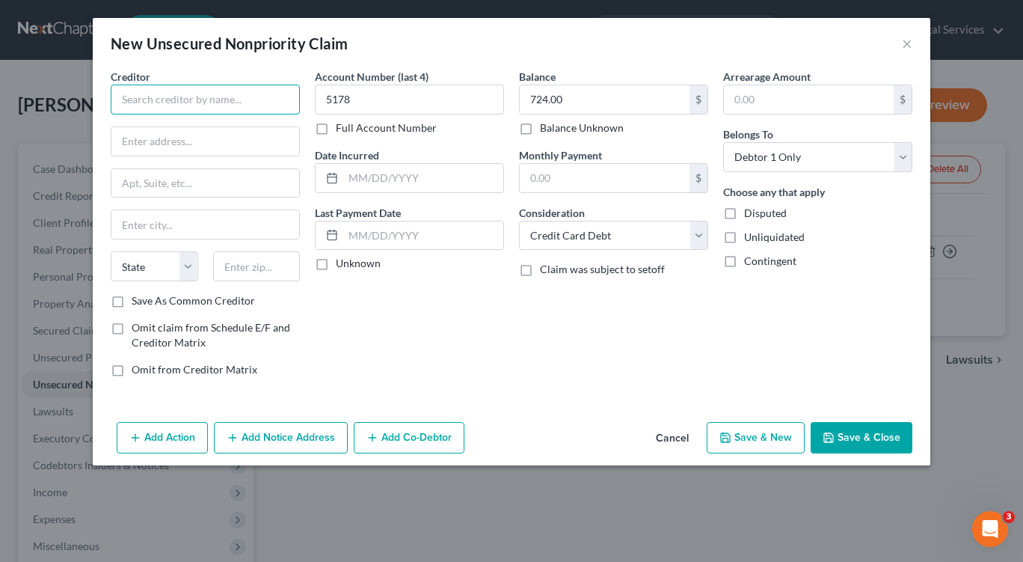
click at [132, 95] on input "text" at bounding box center [205, 100] width 189 height 30
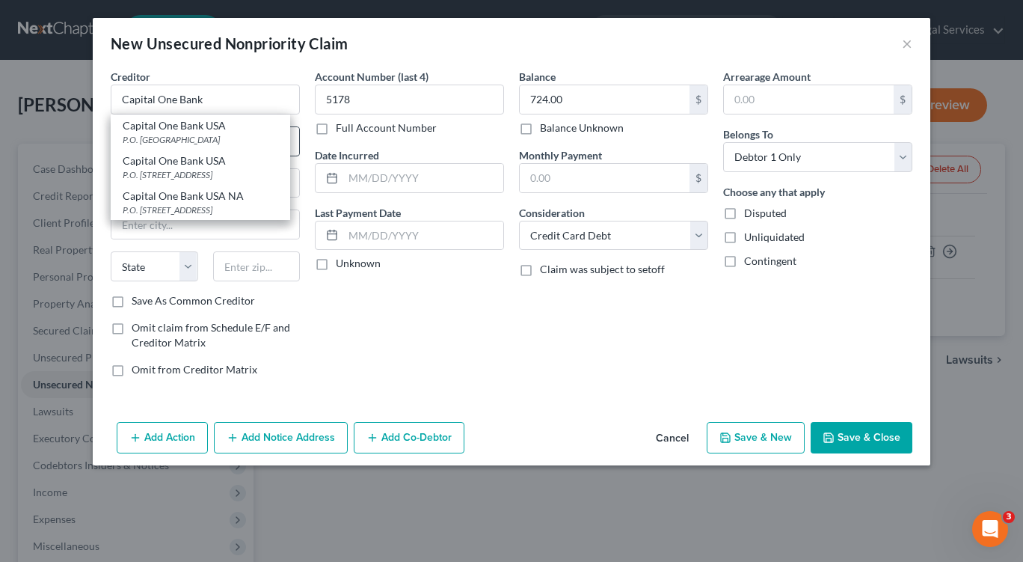
click at [122, 147] on div "Capital One Bank USA P.O. [GEOGRAPHIC_DATA]" at bounding box center [200, 131] width 179 height 35
type input "Capital One Bank USA"
type input "P.O. Box 85015"
type input "[GEOGRAPHIC_DATA]"
select select "48"
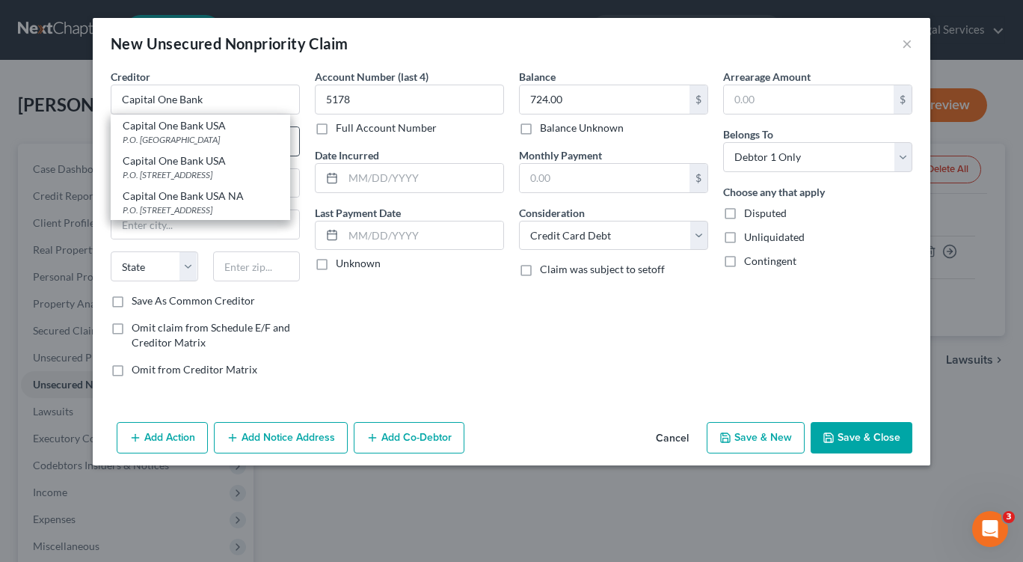
type input "23285"
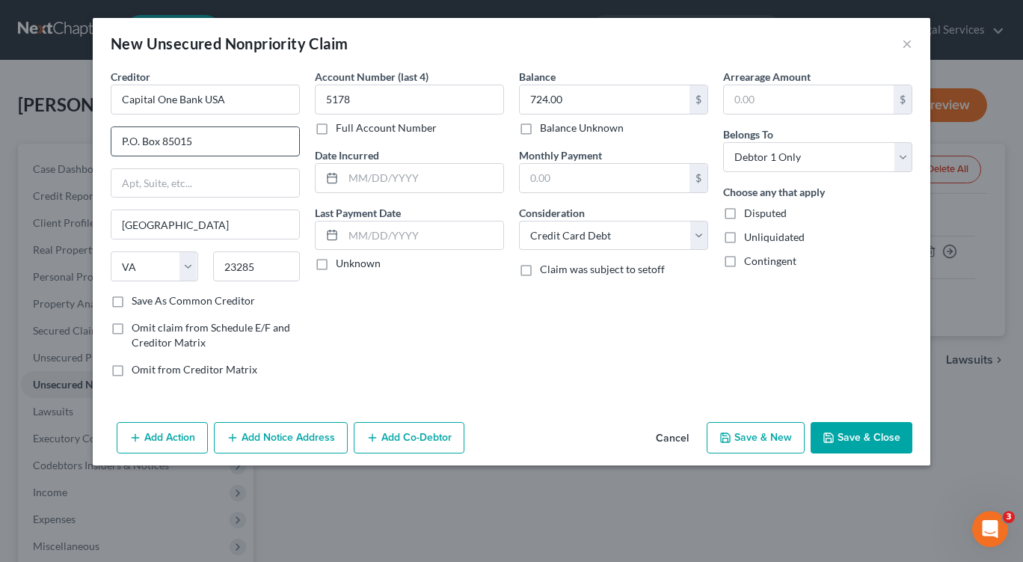
click at [196, 141] on input "P.O. Box 85015" at bounding box center [205, 141] width 188 height 28
type input "P"
type input "POB 31293"
type input "[GEOGRAPHIC_DATA]"
type input "84131"
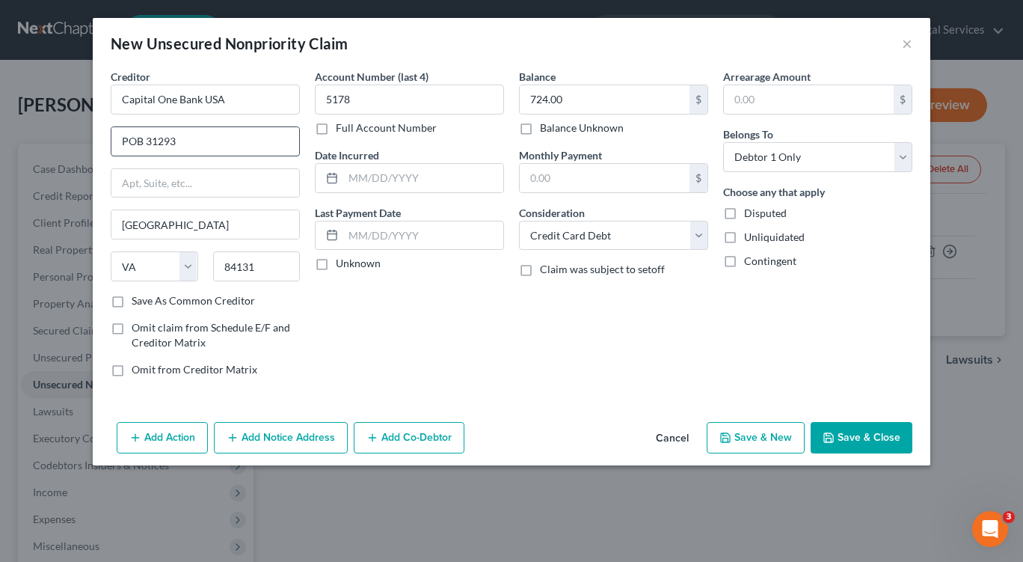
select select "46"
click at [752, 435] on button "Save & New" at bounding box center [756, 437] width 98 height 31
select select "0"
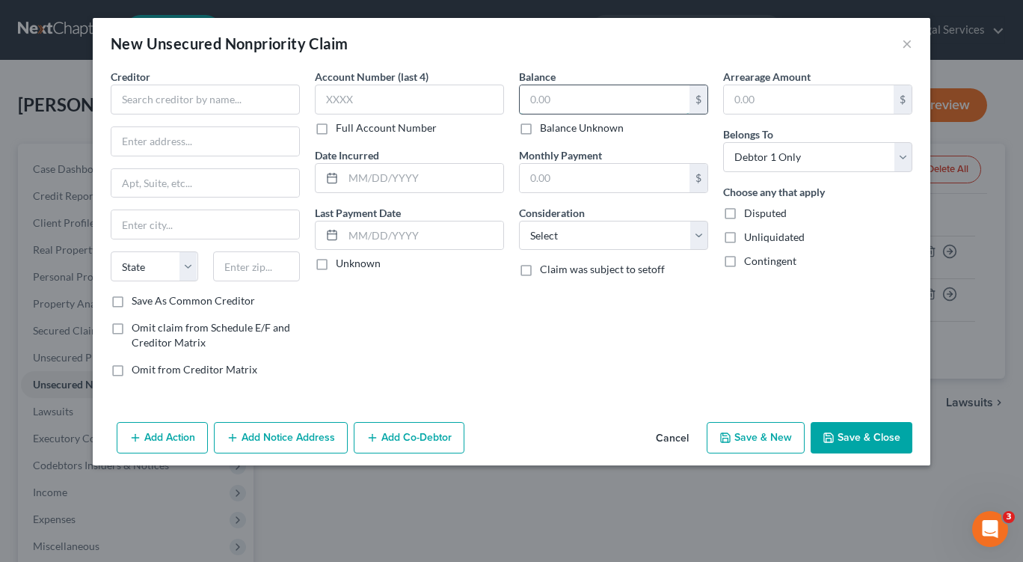
click at [575, 105] on input "text" at bounding box center [605, 99] width 170 height 28
type input "3,631.00"
click at [698, 237] on select "Select Cable / Satellite Services Collection Agency Credit Card Debt Debt Couns…" at bounding box center [613, 236] width 189 height 30
select select "2"
click at [519, 221] on select "Select Cable / Satellite Services Collection Agency Credit Card Debt Debt Couns…" at bounding box center [613, 236] width 189 height 30
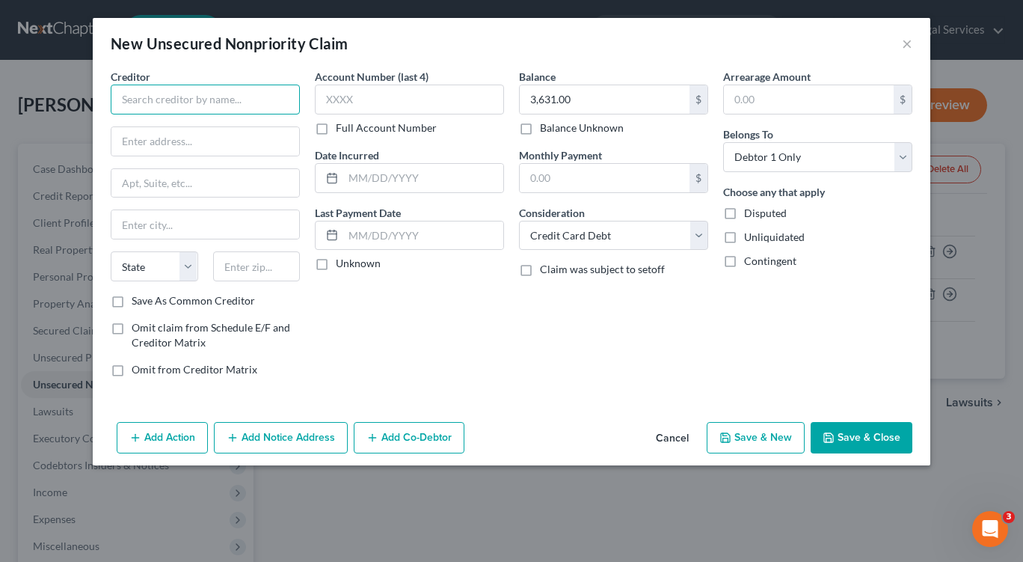
click at [160, 102] on input "text" at bounding box center [205, 100] width 189 height 30
type input "Fetti Fingerhut/Webbank"
click at [198, 130] on input "text" at bounding box center [205, 141] width 188 height 28
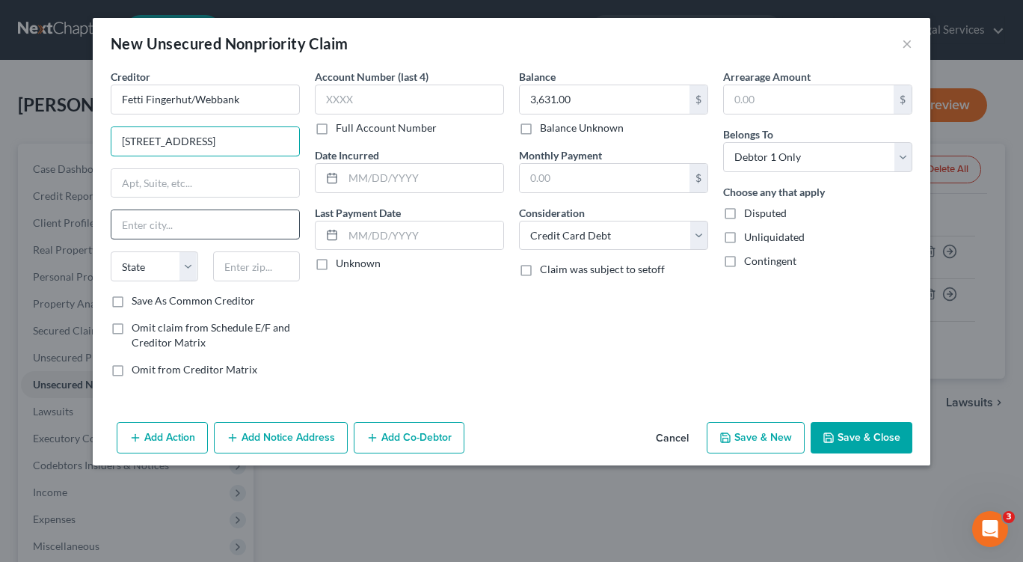
type input "[STREET_ADDRESS]"
click at [161, 221] on input "text" at bounding box center [205, 224] width 188 height 28
type input "St. Cloud"
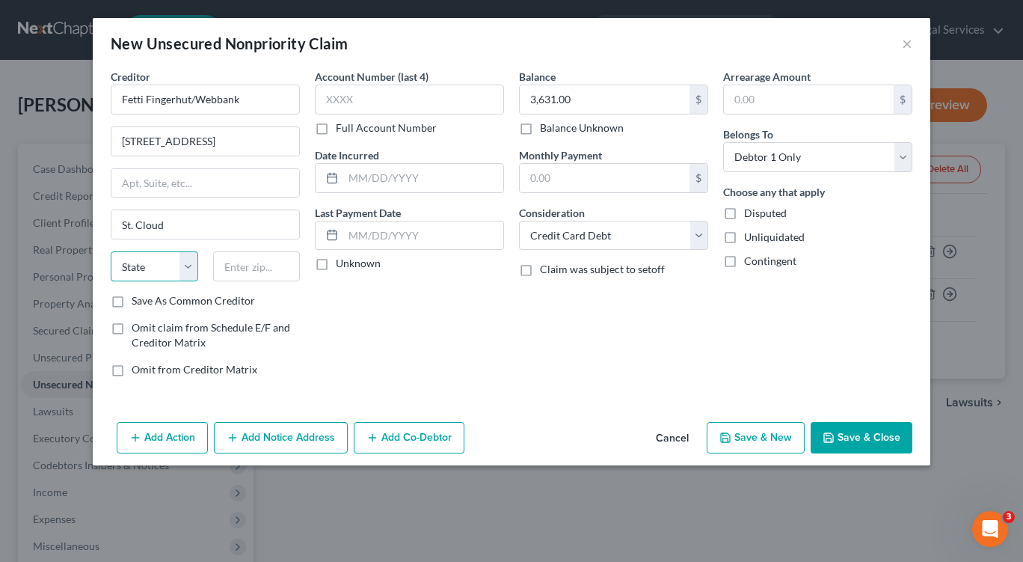
click at [190, 266] on select "State [US_STATE] AK AR AZ CA CO CT DE DC [GEOGRAPHIC_DATA] [GEOGRAPHIC_DATA] GU…" at bounding box center [155, 266] width 88 height 30
select select "24"
click at [111, 251] on select "State [US_STATE] AK AR AZ CA CO CT DE DC [GEOGRAPHIC_DATA] [GEOGRAPHIC_DATA] GU…" at bounding box center [155, 266] width 88 height 30
drag, startPoint x: 262, startPoint y: 268, endPoint x: 258, endPoint y: 262, distance: 7.7
click at [262, 268] on input "text" at bounding box center [257, 266] width 88 height 30
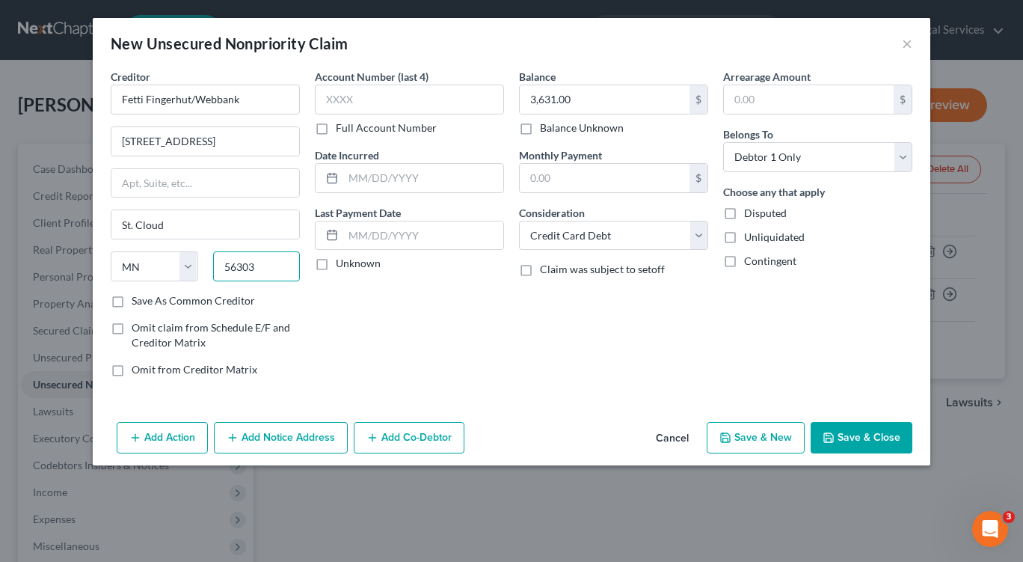
type input "56303"
click at [369, 129] on label "Full Account Number" at bounding box center [386, 127] width 101 height 15
click at [352, 129] on input "Full Account Number" at bounding box center [347, 125] width 10 height 10
type input "Saint Cloud"
click at [384, 99] on input "text" at bounding box center [409, 100] width 189 height 30
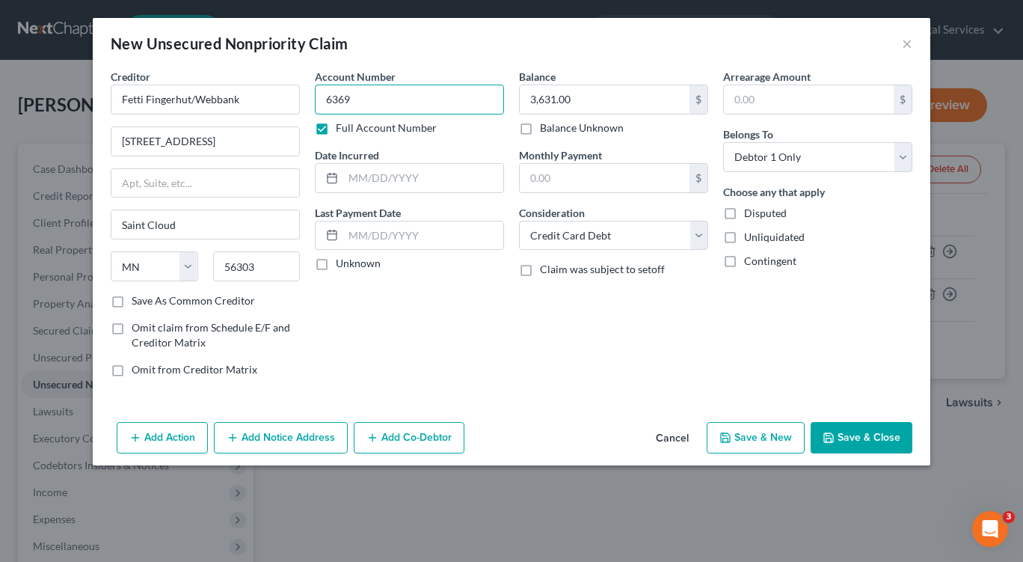
type input "6369"
click at [745, 442] on button "Save & New" at bounding box center [756, 437] width 98 height 31
select select "0"
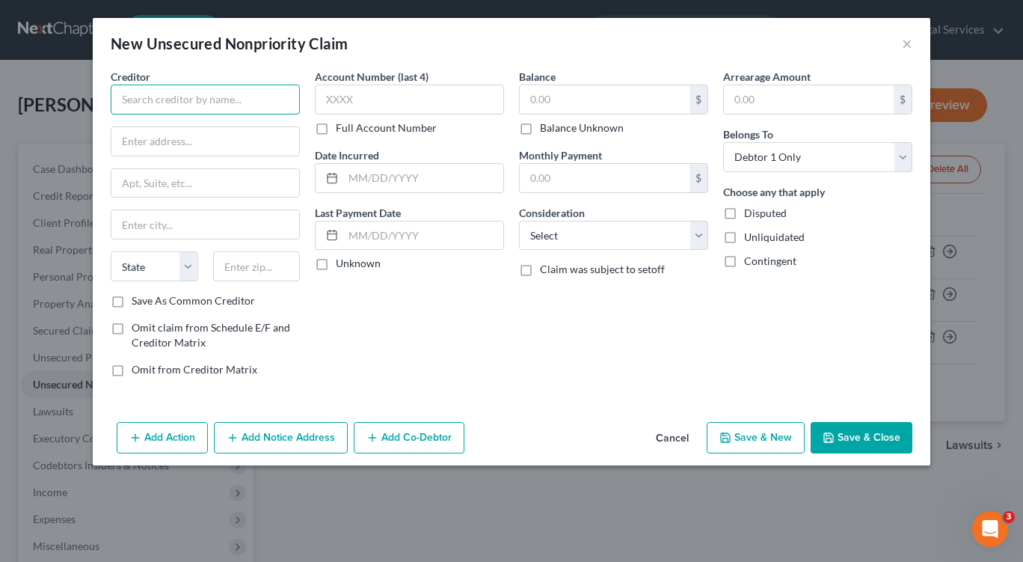
click at [221, 96] on input "text" at bounding box center [205, 100] width 189 height 30
type input "First National Credit"
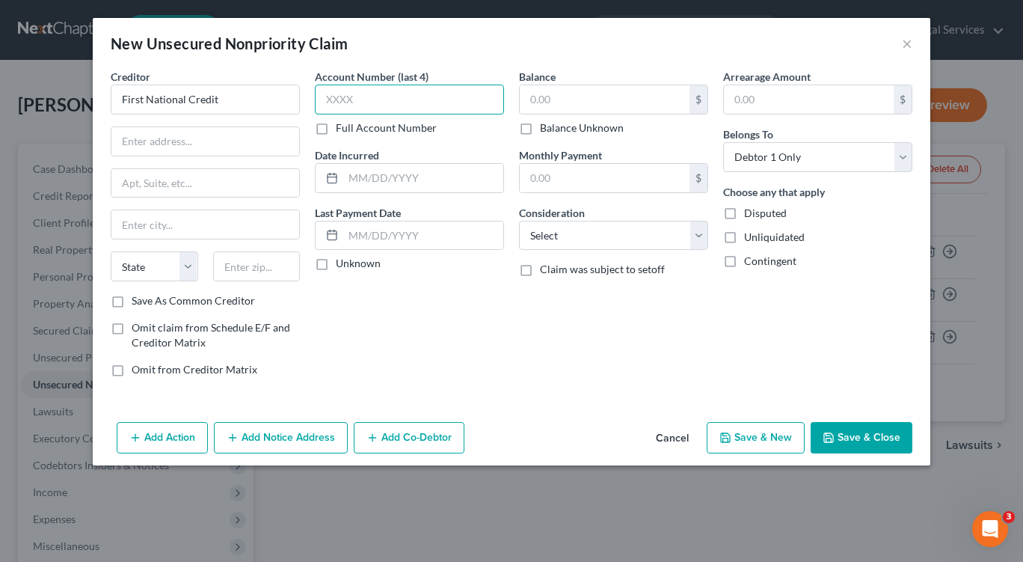
click at [380, 90] on input "text" at bounding box center [409, 100] width 189 height 30
type input "4239"
click at [619, 95] on input "text" at bounding box center [605, 99] width 170 height 28
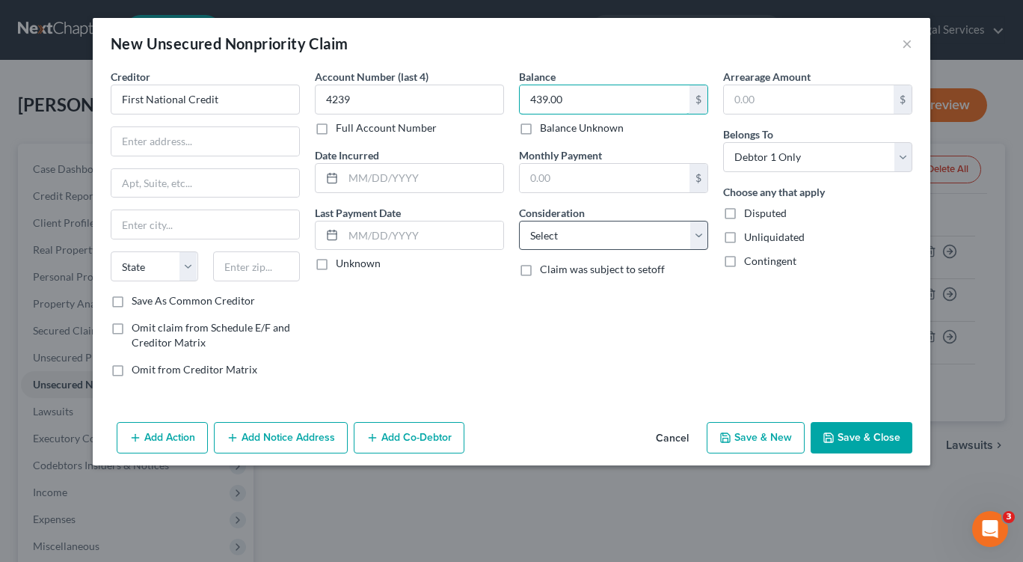
type input "439.00"
click at [699, 241] on select "Select Cable / Satellite Services Collection Agency Credit Card Debt Debt Couns…" at bounding box center [613, 236] width 189 height 30
select select "2"
click at [519, 221] on select "Select Cable / Satellite Services Collection Agency Credit Card Debt Debt Couns…" at bounding box center [613, 236] width 189 height 30
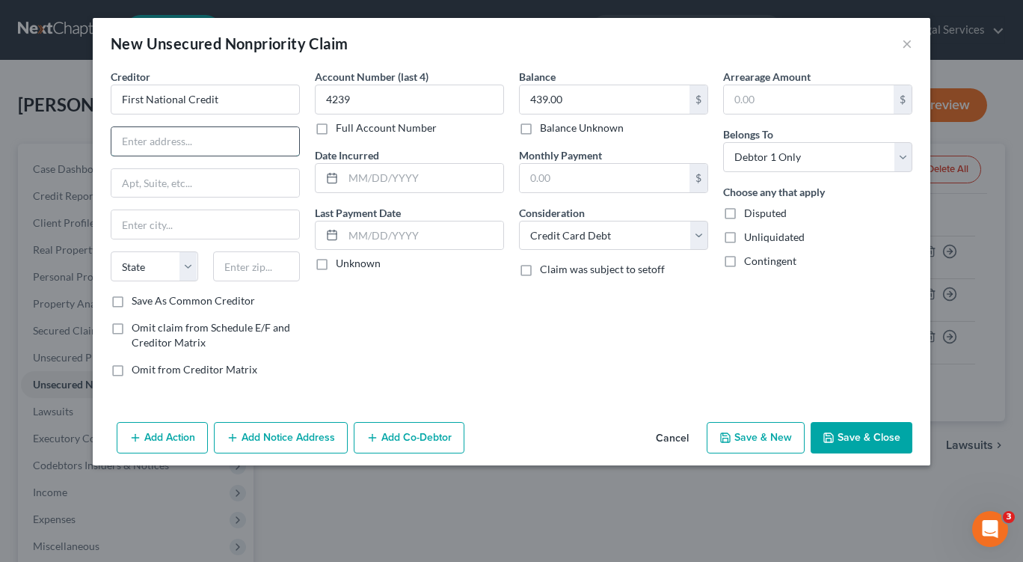
click at [154, 133] on input "text" at bounding box center [205, 141] width 188 height 28
type input "1"
type input "POB 5097"
click at [217, 229] on input "text" at bounding box center [205, 224] width 188 height 28
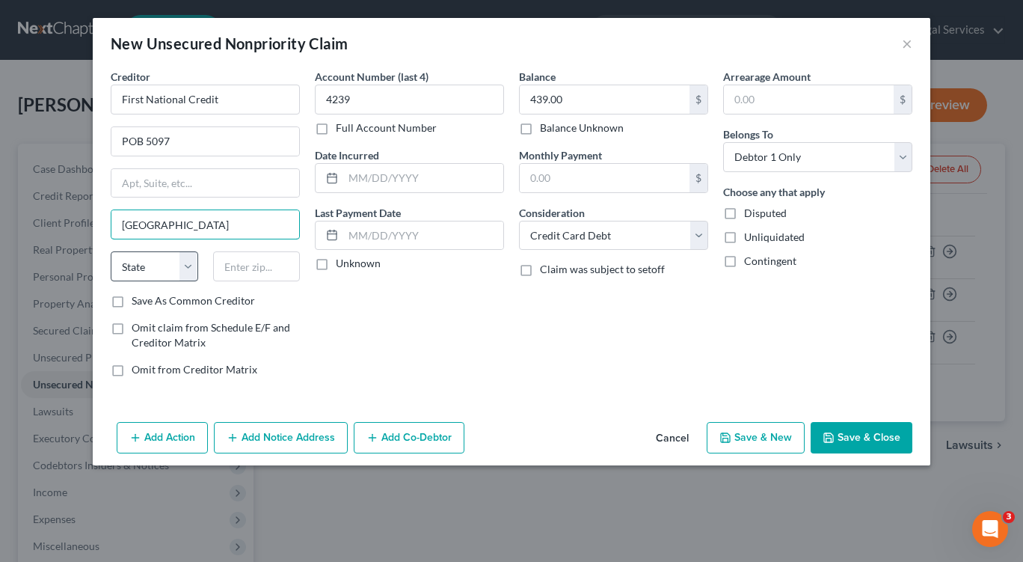
type input "[GEOGRAPHIC_DATA]"
click at [132, 265] on select "State [US_STATE] AK AR AZ CA CO CT DE DC [GEOGRAPHIC_DATA] [GEOGRAPHIC_DATA] GU…" at bounding box center [155, 266] width 88 height 30
select select "43"
click at [111, 251] on select "State [US_STATE] AK AR AZ CA CO CT DE DC [GEOGRAPHIC_DATA] [GEOGRAPHIC_DATA] GU…" at bounding box center [155, 266] width 88 height 30
click at [260, 268] on input "text" at bounding box center [257, 266] width 88 height 30
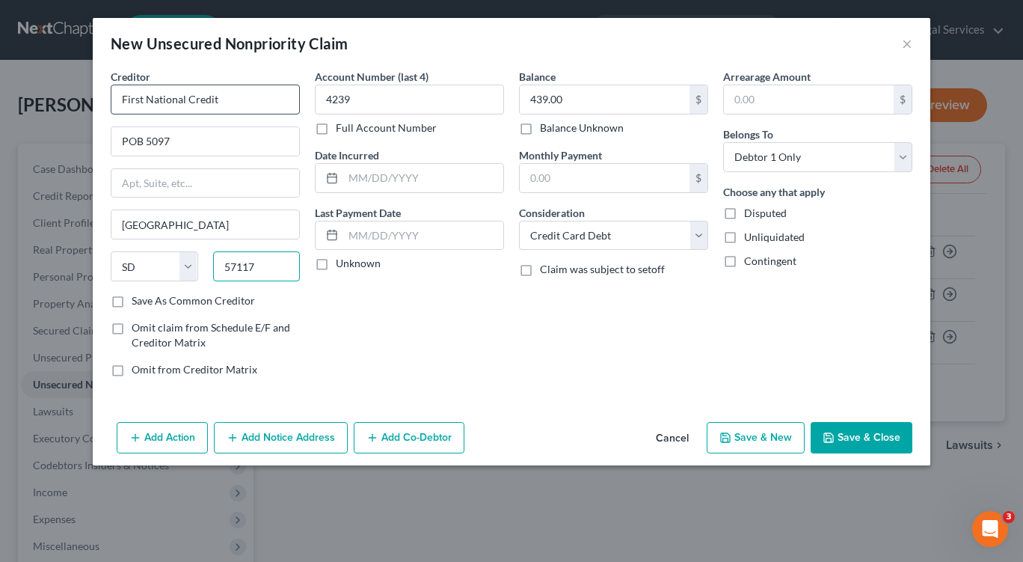
type input "57117"
click at [226, 102] on input "First National Credit" at bounding box center [205, 100] width 189 height 30
type input "First National Credit Card"
click at [736, 441] on button "Save & New" at bounding box center [756, 437] width 98 height 31
select select "0"
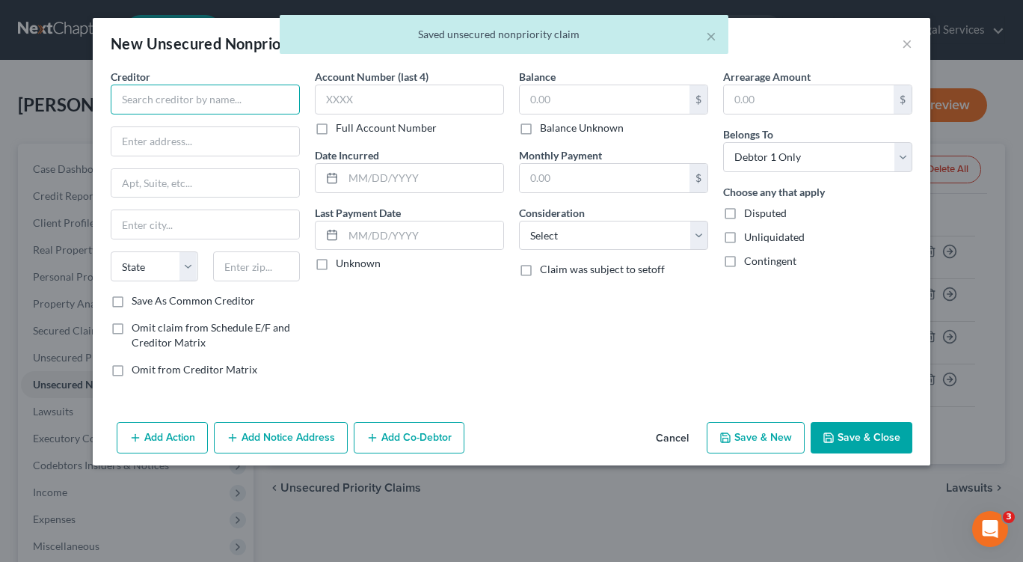
click at [166, 101] on input "text" at bounding box center [205, 100] width 189 height 30
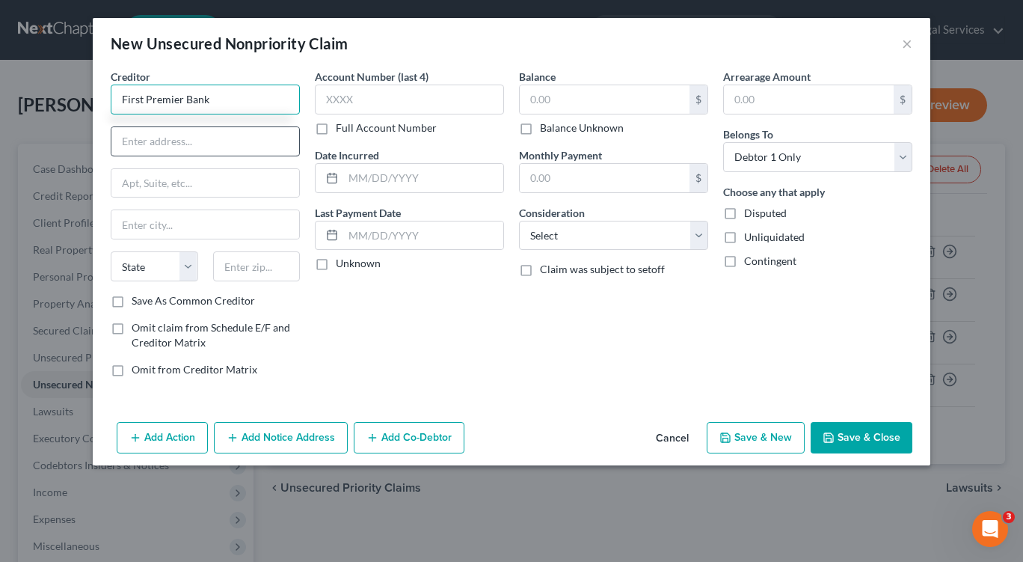
type input "First Premier Bank"
click at [191, 138] on input "text" at bounding box center [205, 141] width 188 height 28
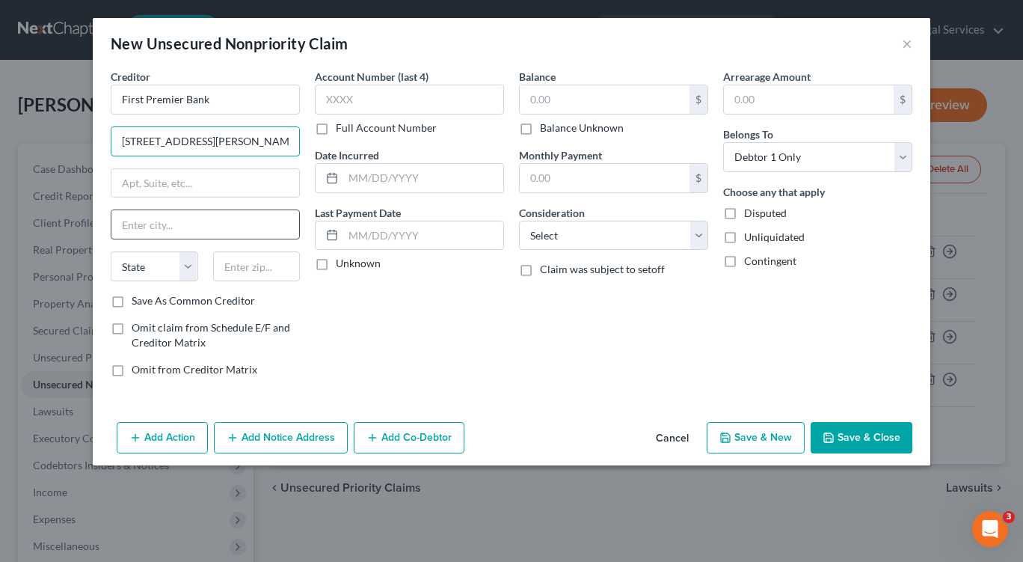
type input "[STREET_ADDRESS][PERSON_NAME]"
click at [228, 226] on input "text" at bounding box center [205, 224] width 188 height 28
type input "[GEOGRAPHIC_DATA]"
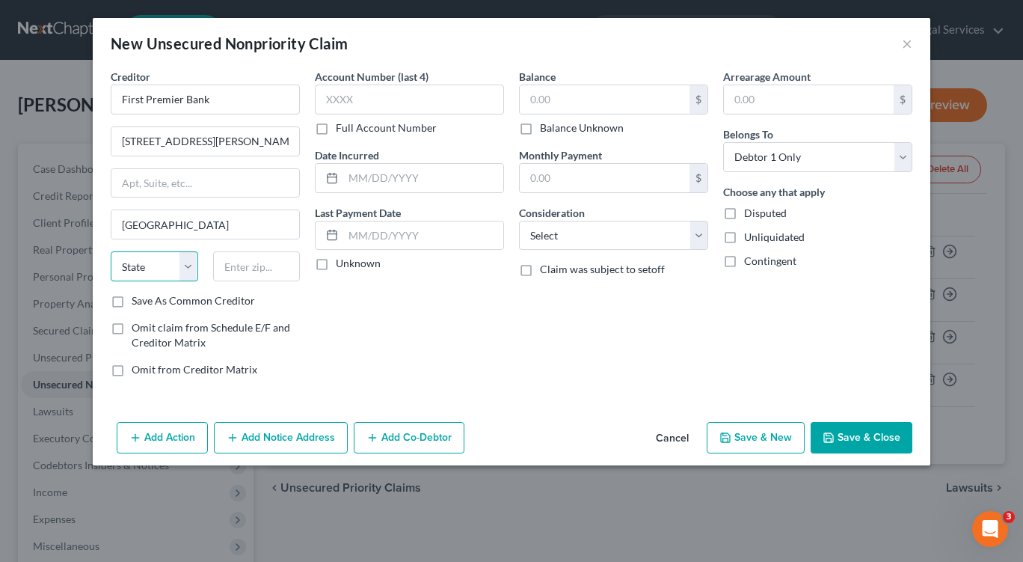
click at [185, 268] on select "State [US_STATE] AK AR AZ CA CO CT DE DC [GEOGRAPHIC_DATA] [GEOGRAPHIC_DATA] GU…" at bounding box center [155, 266] width 88 height 30
select select "43"
click at [111, 251] on select "State [US_STATE] AK AR AZ CA CO CT DE DC [GEOGRAPHIC_DATA] [GEOGRAPHIC_DATA] GU…" at bounding box center [155, 266] width 88 height 30
drag, startPoint x: 242, startPoint y: 264, endPoint x: 354, endPoint y: 188, distance: 135.9
click at [242, 264] on input "text" at bounding box center [257, 266] width 88 height 30
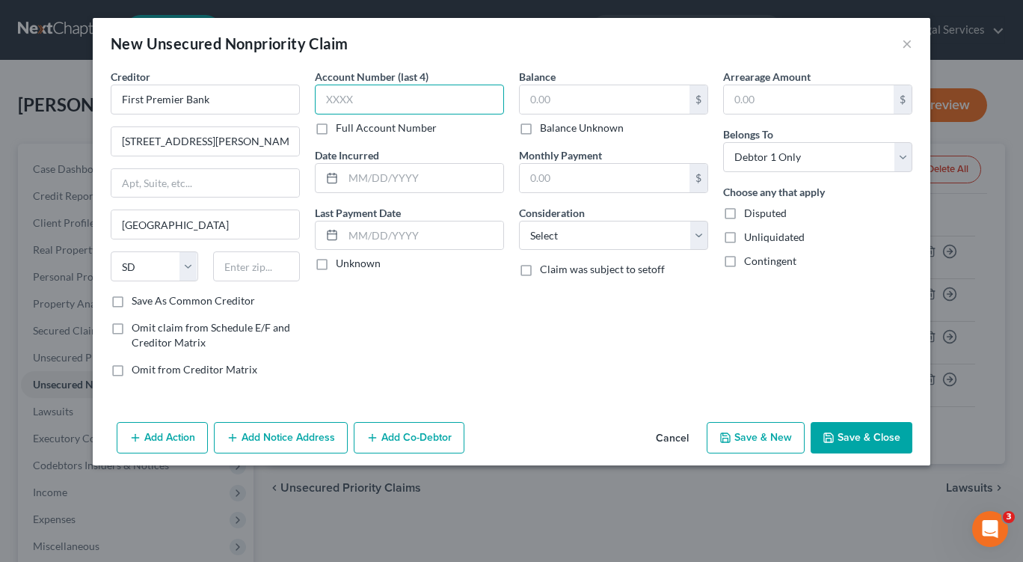
click at [398, 93] on input "text" at bounding box center [409, 100] width 189 height 30
type input "3114"
click at [643, 235] on select "Select Cable / Satellite Services Collection Agency Credit Card Debt Debt Couns…" at bounding box center [613, 236] width 189 height 30
select select "2"
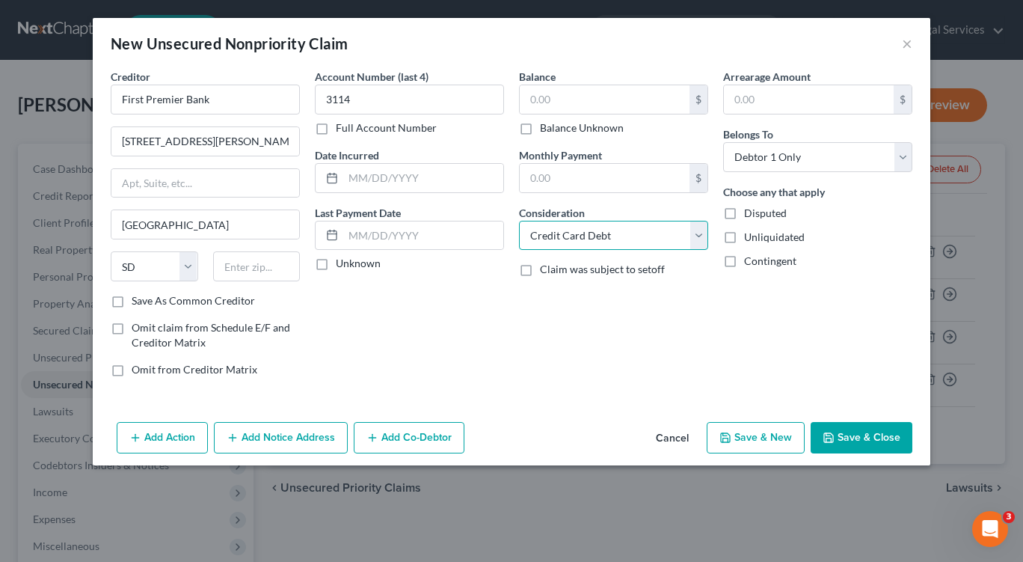
click at [519, 221] on select "Select Cable / Satellite Services Collection Agency Credit Card Debt Debt Couns…" at bounding box center [613, 236] width 189 height 30
click at [568, 104] on input "text" at bounding box center [605, 99] width 170 height 28
type input "592.00"
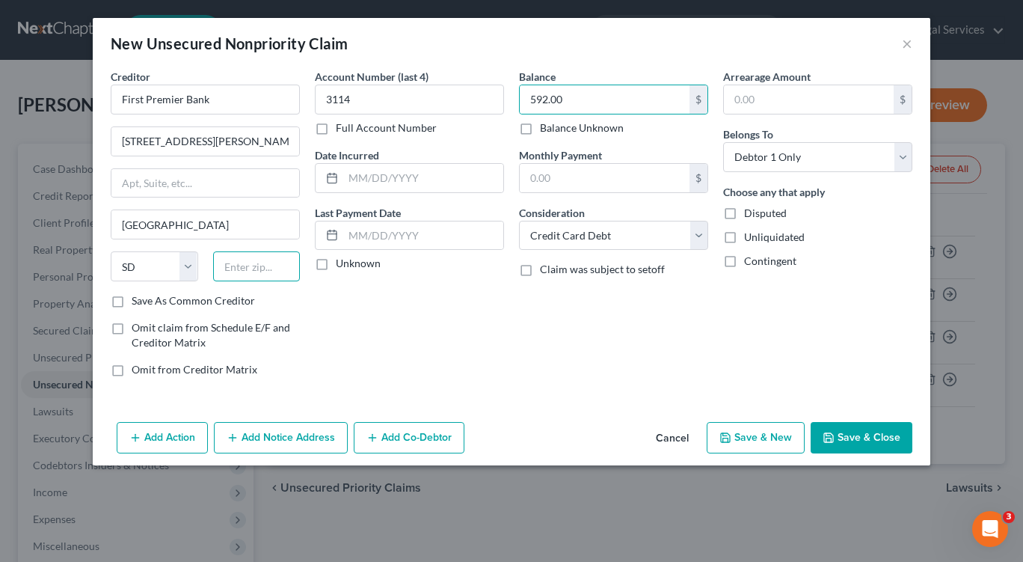
click at [241, 271] on input "text" at bounding box center [257, 266] width 88 height 30
type input "57101"
click at [745, 436] on button "Save & New" at bounding box center [756, 437] width 98 height 31
select select "0"
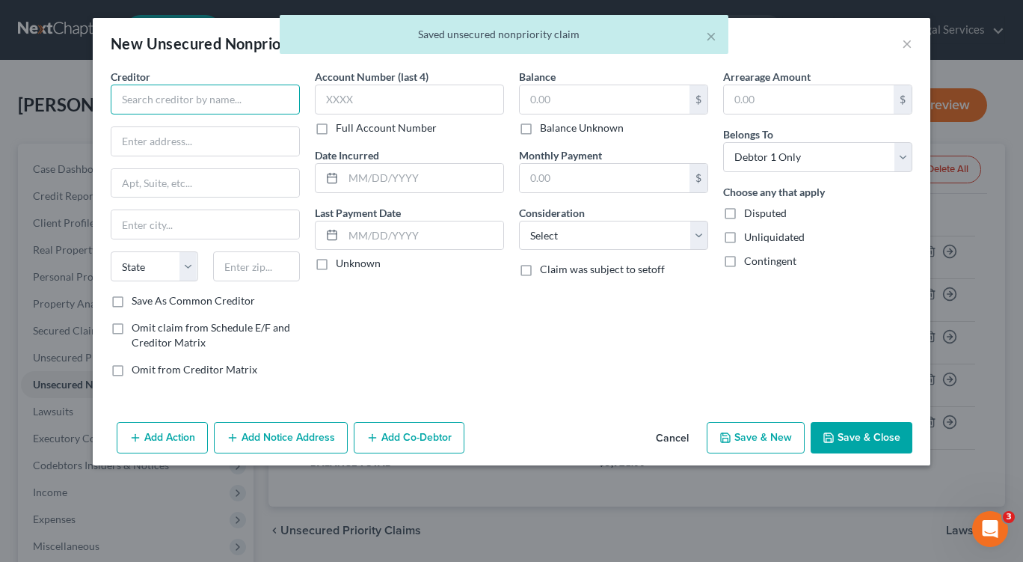
click at [181, 95] on input "text" at bounding box center [205, 100] width 189 height 30
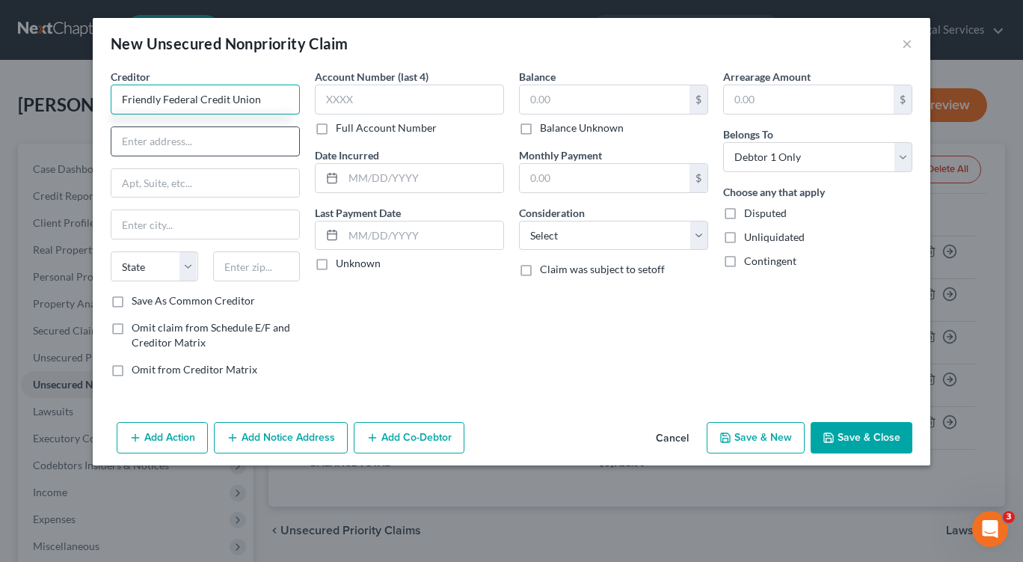
type input "Friendly Federal Credit Union"
click at [207, 137] on input "text" at bounding box center [205, 141] width 188 height 28
type input "[STREET_ADDRESS]"
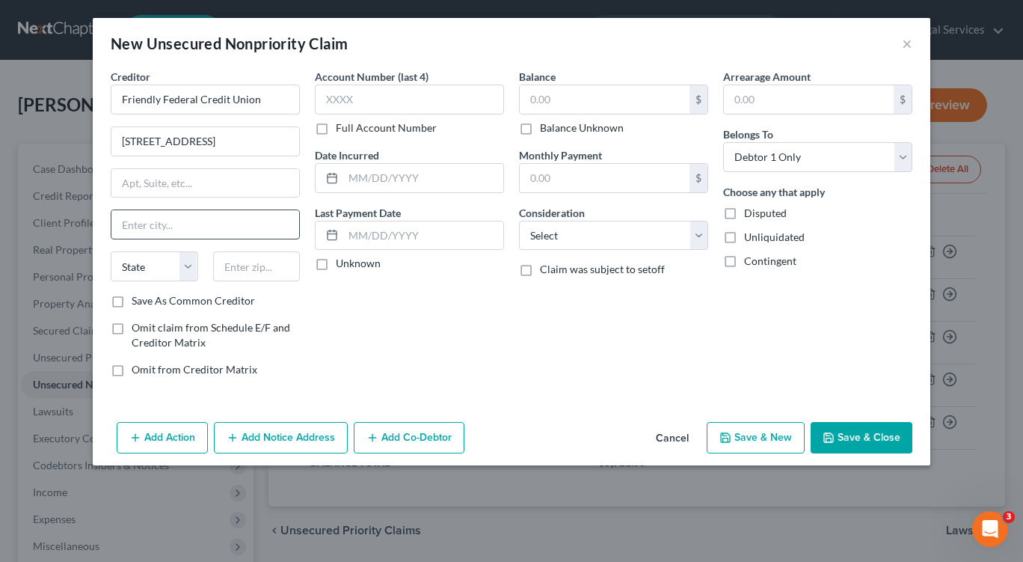
click at [173, 237] on input "text" at bounding box center [205, 224] width 188 height 28
type input "Aliquippa"
click at [181, 271] on select "State [US_STATE] AK AR AZ CA CO CT DE DC [GEOGRAPHIC_DATA] [GEOGRAPHIC_DATA] GU…" at bounding box center [155, 266] width 88 height 30
select select "39"
click at [111, 251] on select "State [US_STATE] AK AR AZ CA CO CT DE DC [GEOGRAPHIC_DATA] [GEOGRAPHIC_DATA] GU…" at bounding box center [155, 266] width 88 height 30
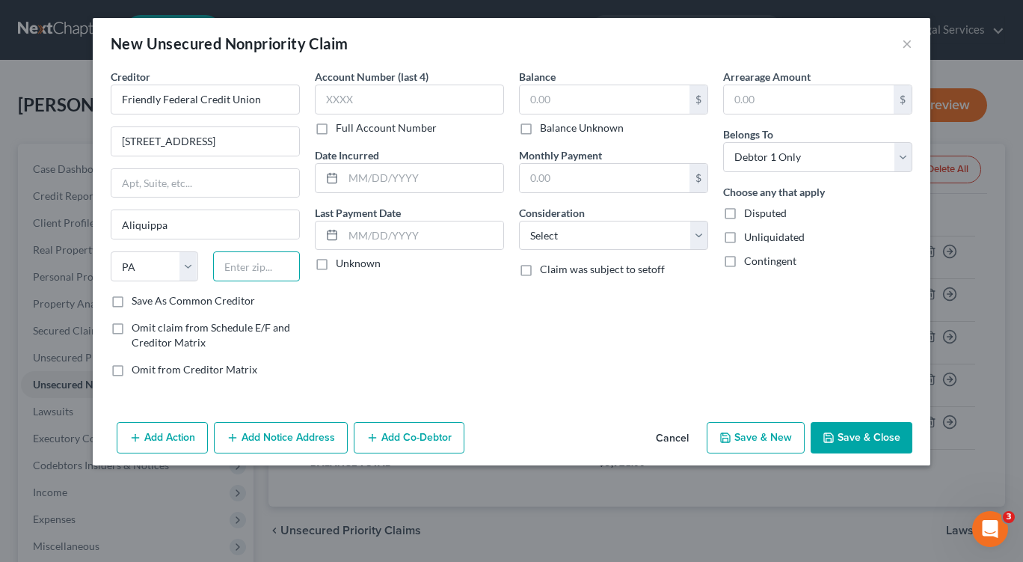
drag, startPoint x: 270, startPoint y: 271, endPoint x: 264, endPoint y: 253, distance: 18.9
click at [270, 271] on input "text" at bounding box center [257, 266] width 88 height 30
type input "15001"
click at [365, 103] on input "text" at bounding box center [409, 100] width 189 height 30
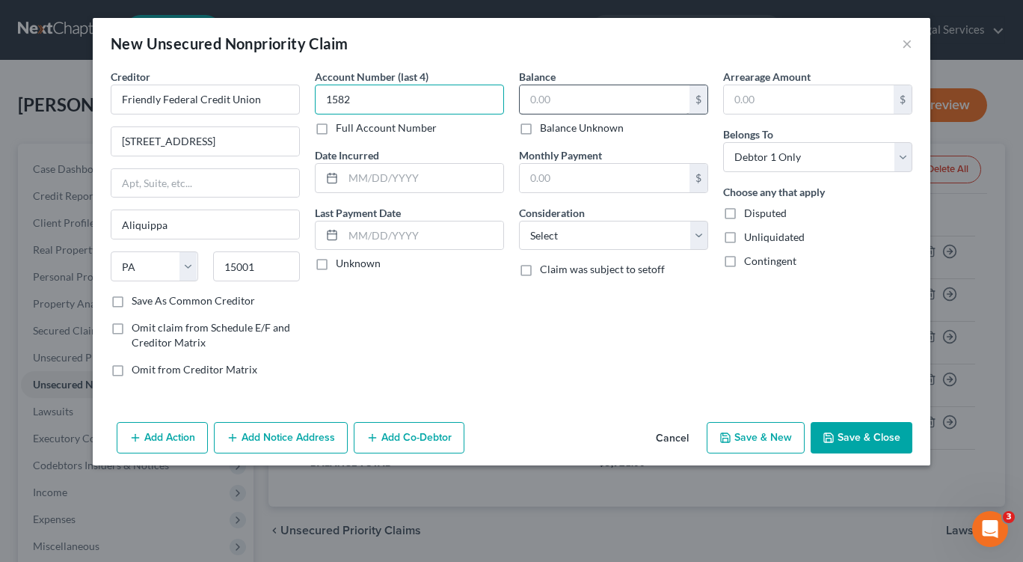
type input "1582"
click at [587, 99] on input "text" at bounding box center [605, 99] width 170 height 28
type input "162.00"
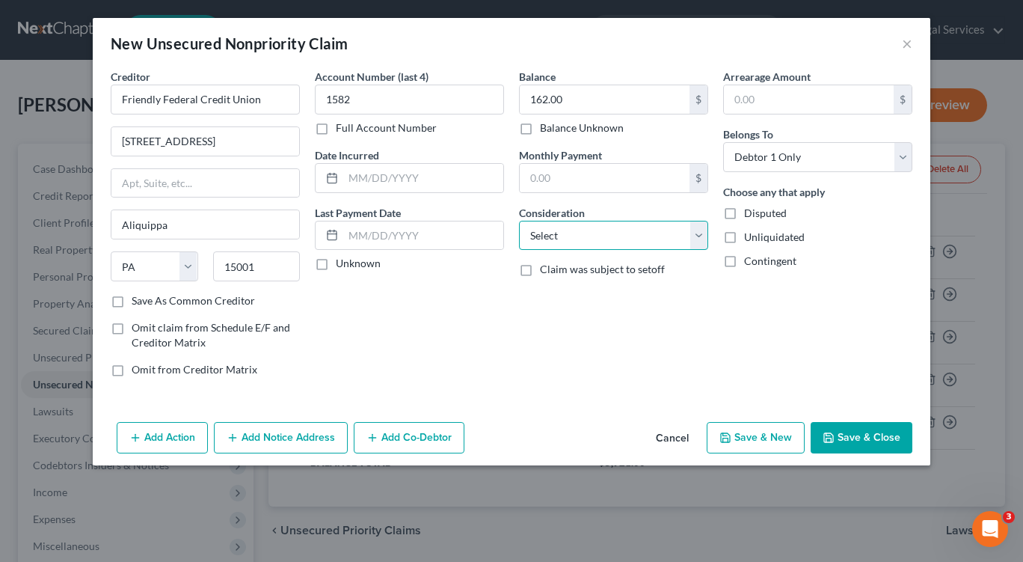
click at [692, 227] on select "Select Cable / Satellite Services Collection Agency Credit Card Debt Debt Couns…" at bounding box center [613, 236] width 189 height 30
select select "2"
click at [519, 221] on select "Select Cable / Satellite Services Collection Agency Credit Card Debt Debt Couns…" at bounding box center [613, 236] width 189 height 30
click at [729, 440] on icon "button" at bounding box center [725, 438] width 12 height 12
select select "0"
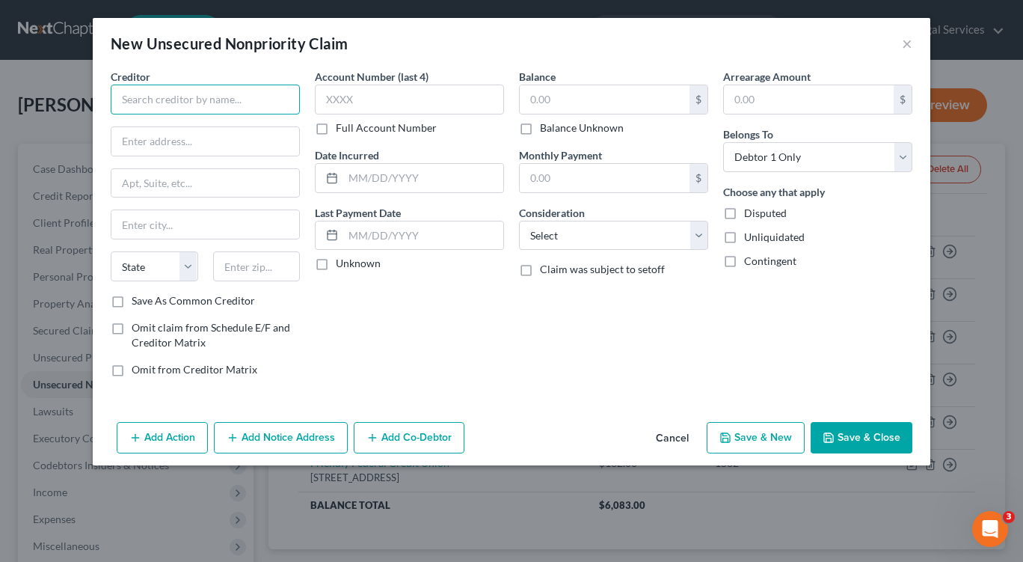
click at [187, 98] on input "text" at bounding box center [205, 100] width 189 height 30
type input "FSB Blaze Credit Card"
click at [246, 152] on input "text" at bounding box center [205, 141] width 188 height 28
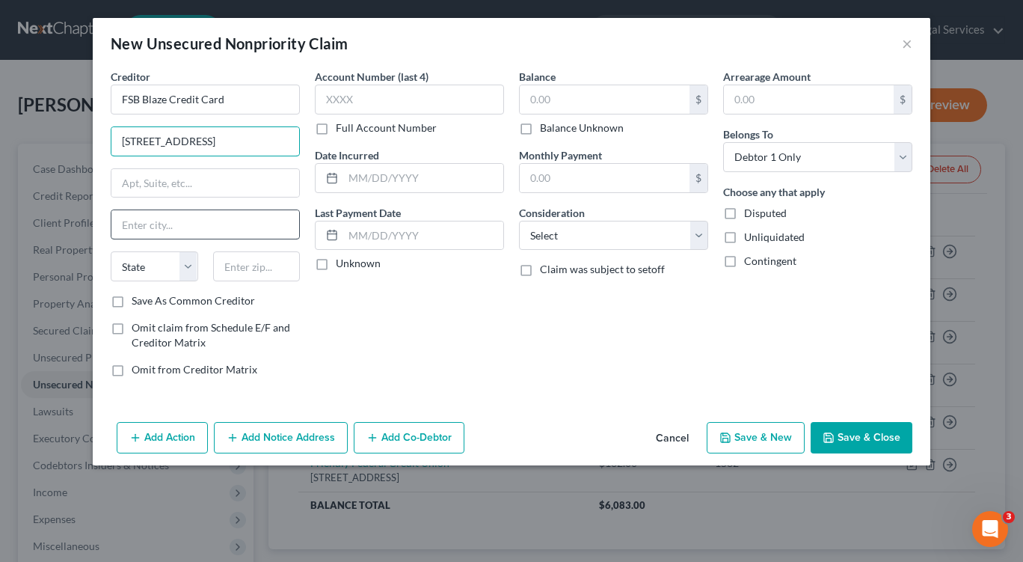
type input "[STREET_ADDRESS]"
click at [208, 211] on input "text" at bounding box center [205, 224] width 188 height 28
type input "[GEOGRAPHIC_DATA]"
drag, startPoint x: 129, startPoint y: 270, endPoint x: 182, endPoint y: 268, distance: 53.1
click at [129, 270] on select "State [US_STATE] AK AR AZ CA CO CT DE DC [GEOGRAPHIC_DATA] [GEOGRAPHIC_DATA] GU…" at bounding box center [155, 266] width 88 height 30
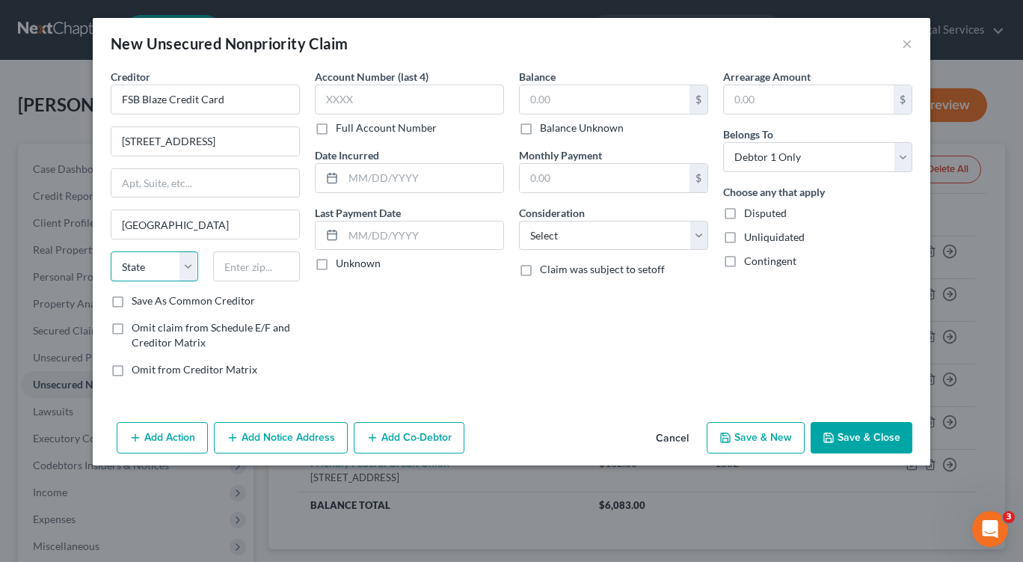
select select "43"
click at [111, 251] on select "State [US_STATE] AK AR AZ CA CO CT DE DC [GEOGRAPHIC_DATA] [GEOGRAPHIC_DATA] GU…" at bounding box center [155, 266] width 88 height 30
click at [265, 271] on input "text" at bounding box center [257, 266] width 88 height 30
type input "57101"
click at [375, 109] on input "text" at bounding box center [409, 100] width 189 height 30
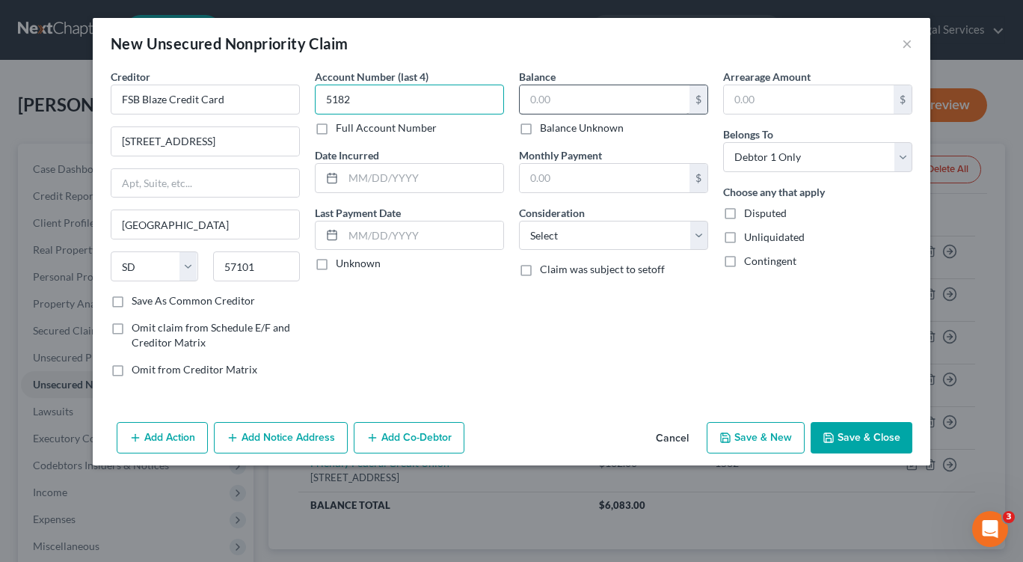
type input "5182"
click at [636, 103] on input "text" at bounding box center [605, 99] width 170 height 28
type input "324.00"
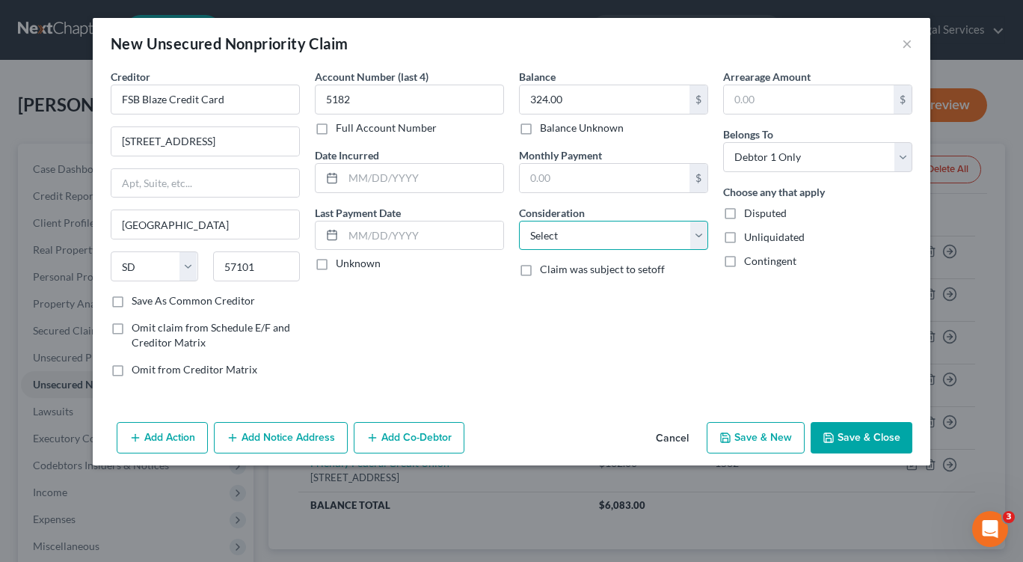
click at [699, 242] on select "Select Cable / Satellite Services Collection Agency Credit Card Debt Debt Couns…" at bounding box center [613, 236] width 189 height 30
select select "2"
click at [519, 221] on select "Select Cable / Satellite Services Collection Agency Credit Card Debt Debt Couns…" at bounding box center [613, 236] width 189 height 30
click at [739, 432] on button "Save & New" at bounding box center [756, 437] width 98 height 31
select select "0"
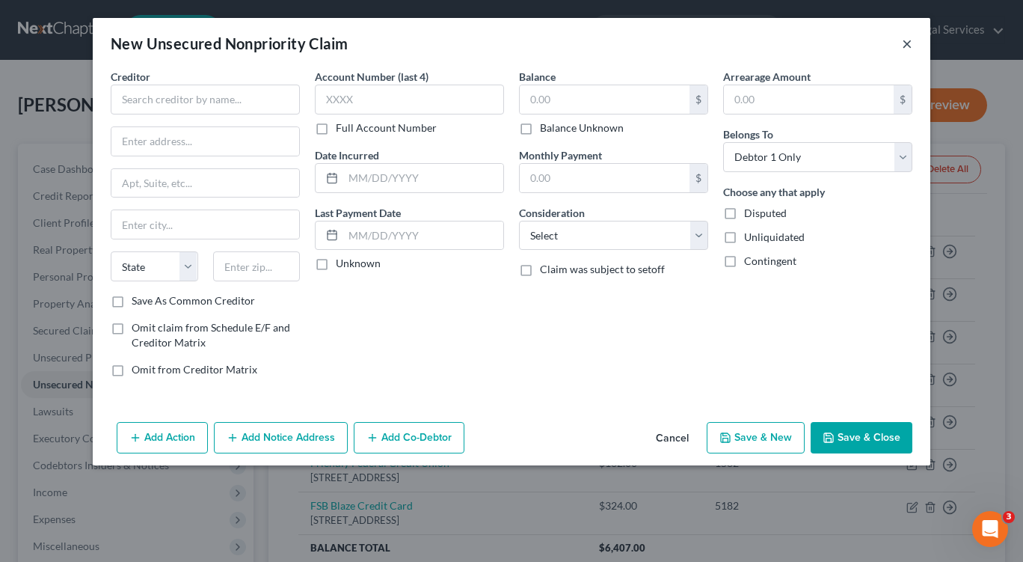
click at [912, 43] on button "×" at bounding box center [907, 43] width 10 height 18
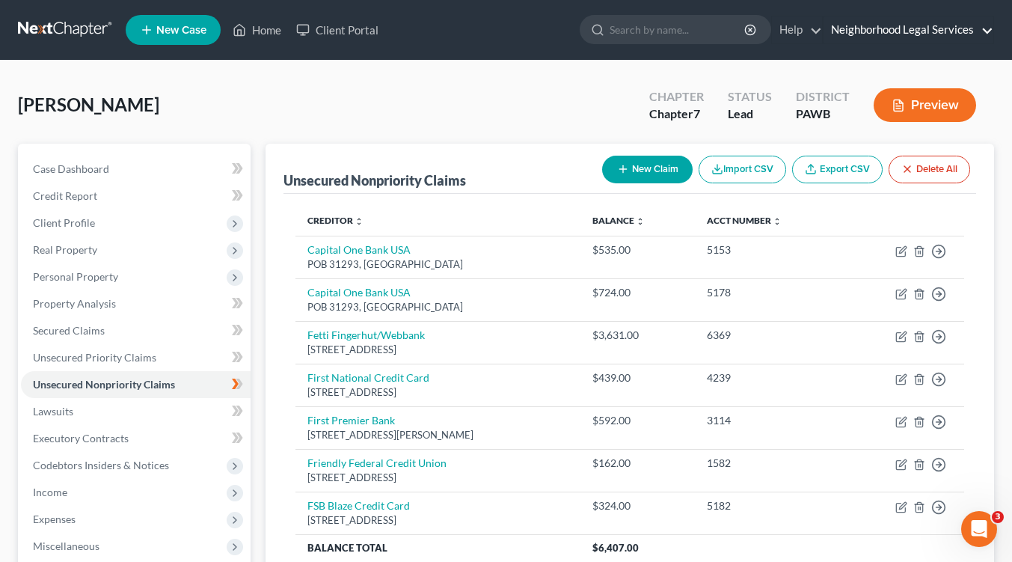
click at [908, 33] on link "Neighborhood Legal Services" at bounding box center [908, 29] width 170 height 27
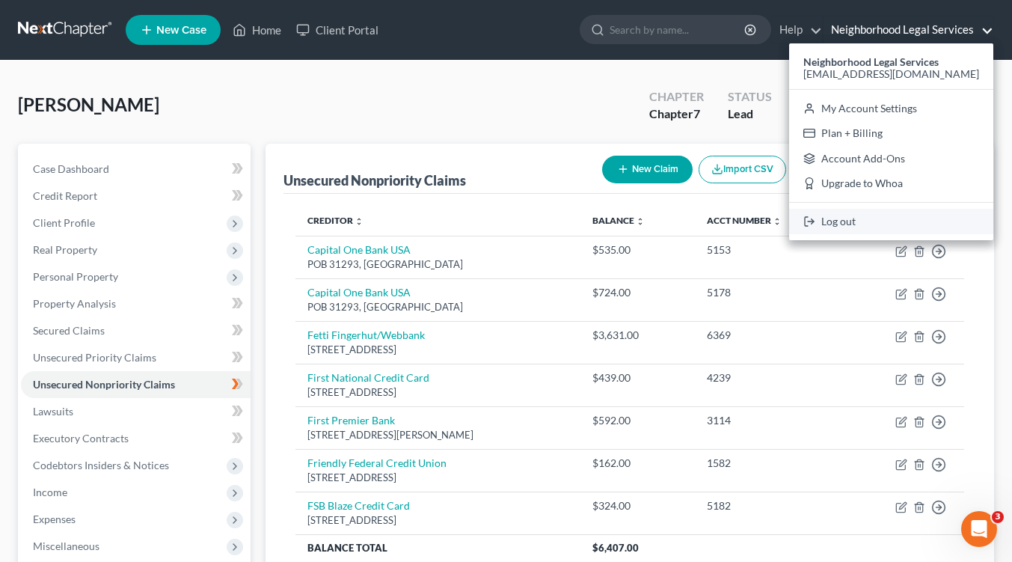
click at [871, 223] on link "Log out" at bounding box center [891, 221] width 204 height 25
